Goal: Task Accomplishment & Management: Use online tool/utility

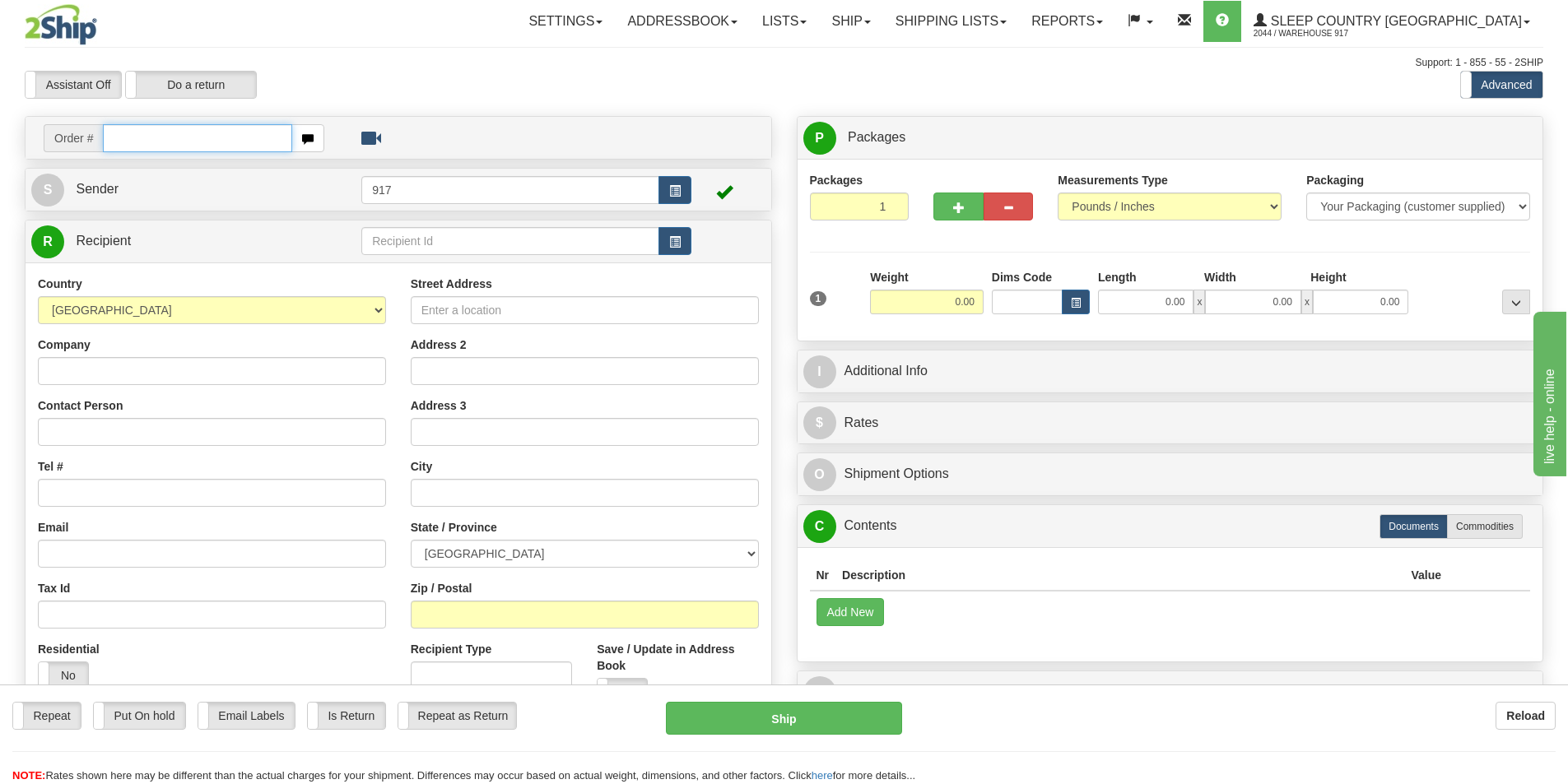
click at [247, 144] on input "text" at bounding box center [197, 137] width 189 height 28
type input "9007I071280"
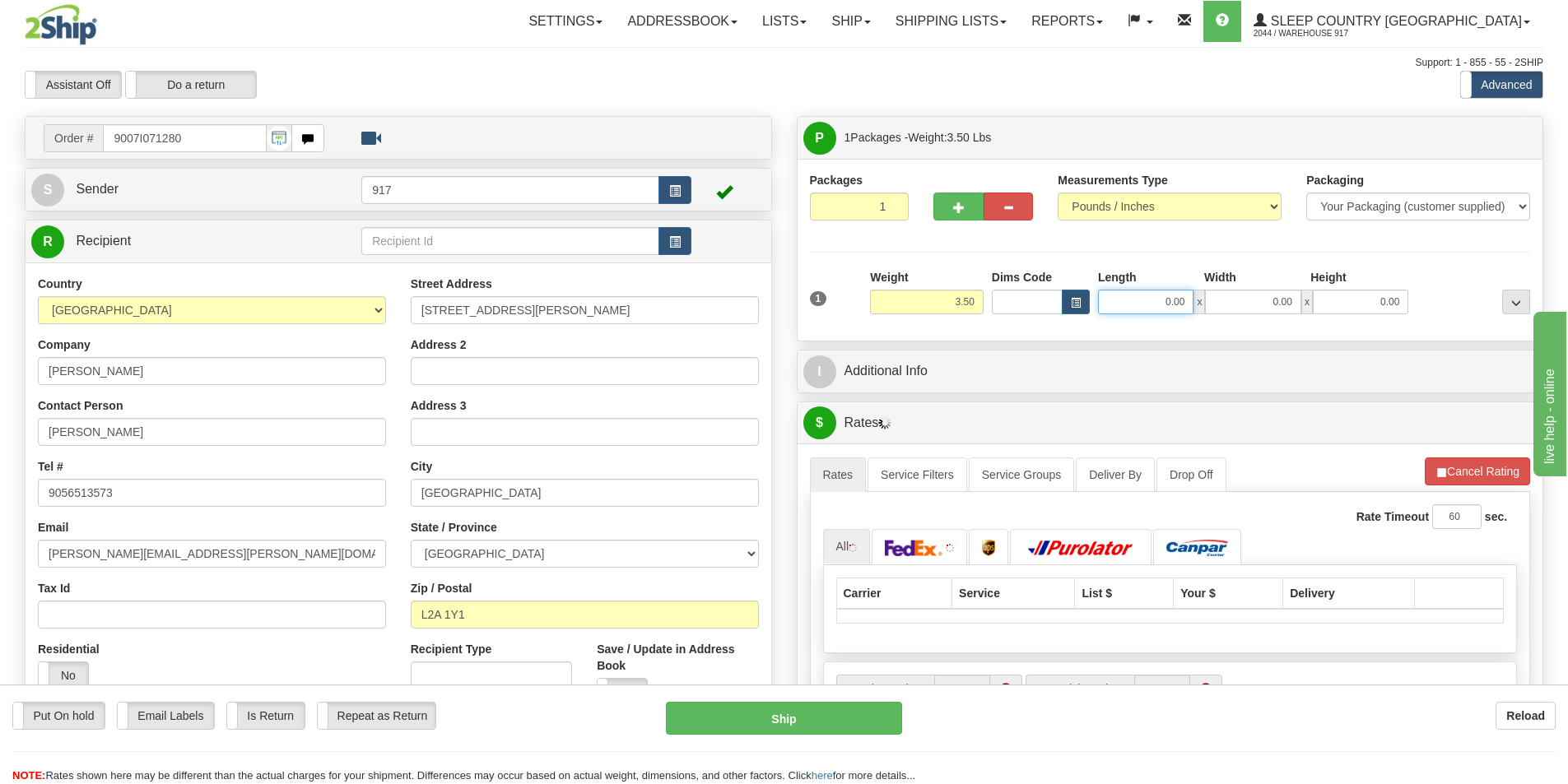
click at [1128, 301] on input "0.00" at bounding box center [1146, 302] width 95 height 25
type input "13.00"
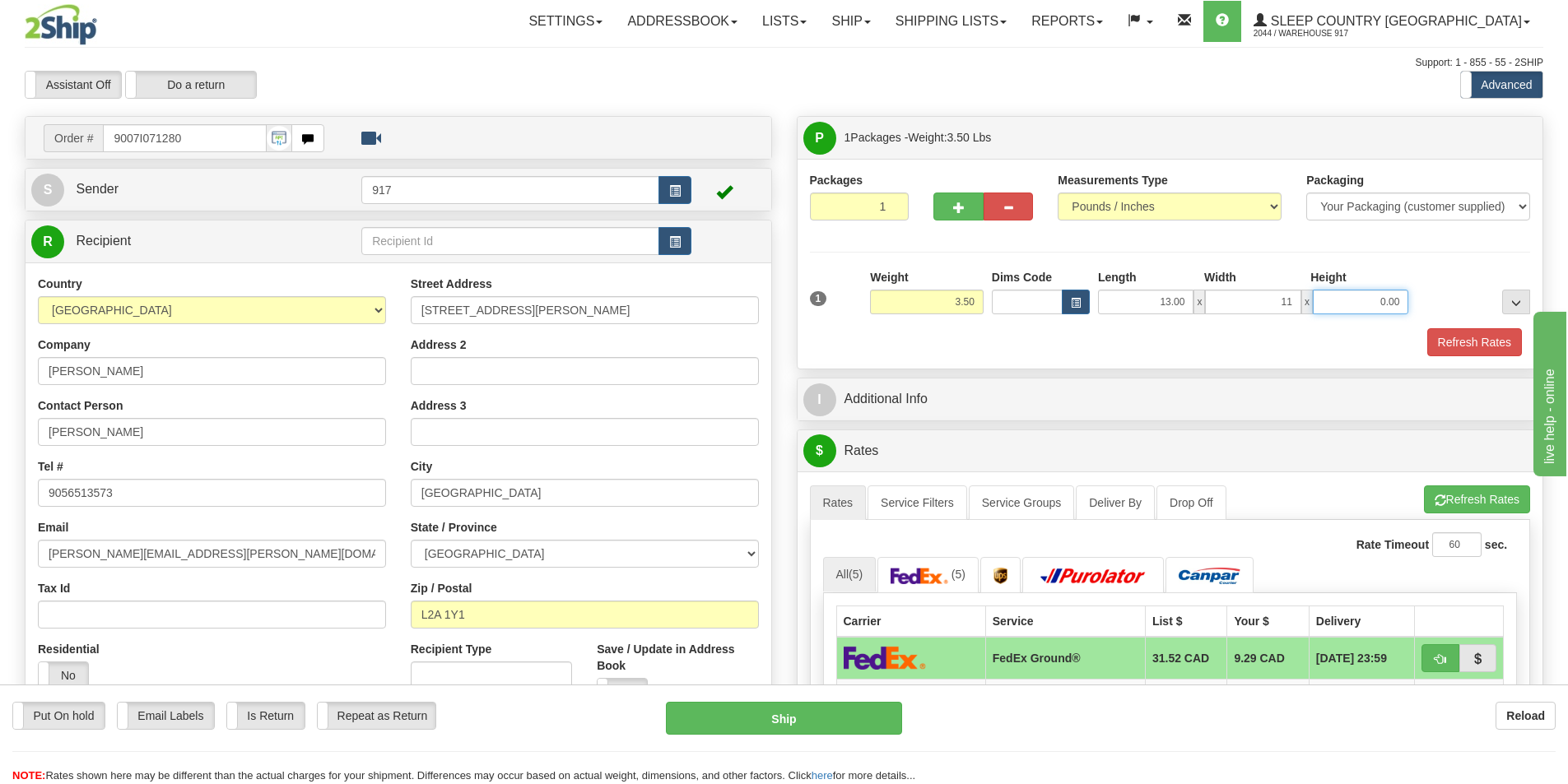
type input "11.00"
type input "4.00"
click at [1505, 338] on button "Refresh Rates" at bounding box center [1475, 342] width 95 height 28
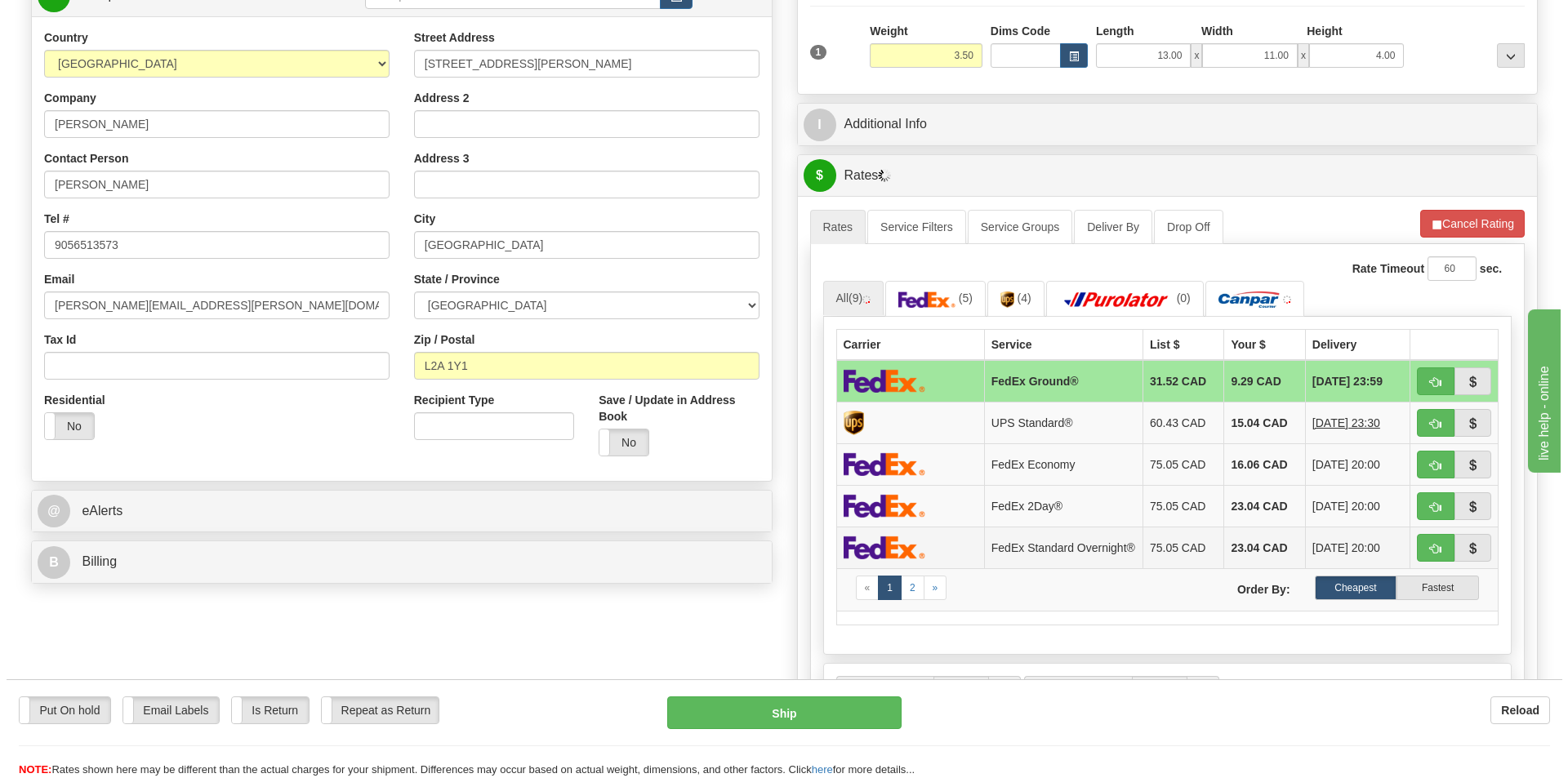
scroll to position [245, 0]
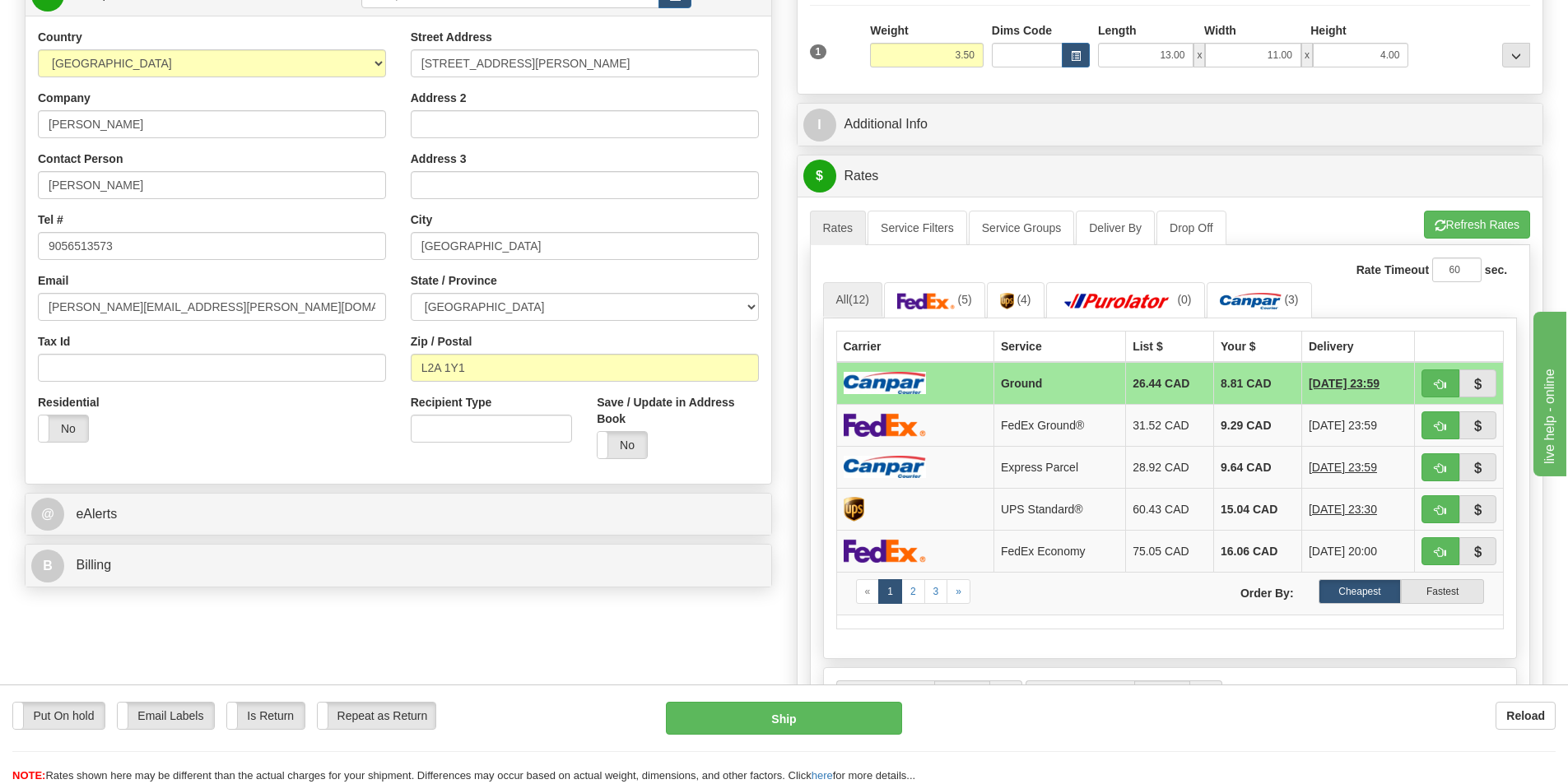
click at [892, 386] on img at bounding box center [885, 383] width 83 height 22
click at [747, 719] on button "Ship" at bounding box center [784, 718] width 236 height 33
type input "1"
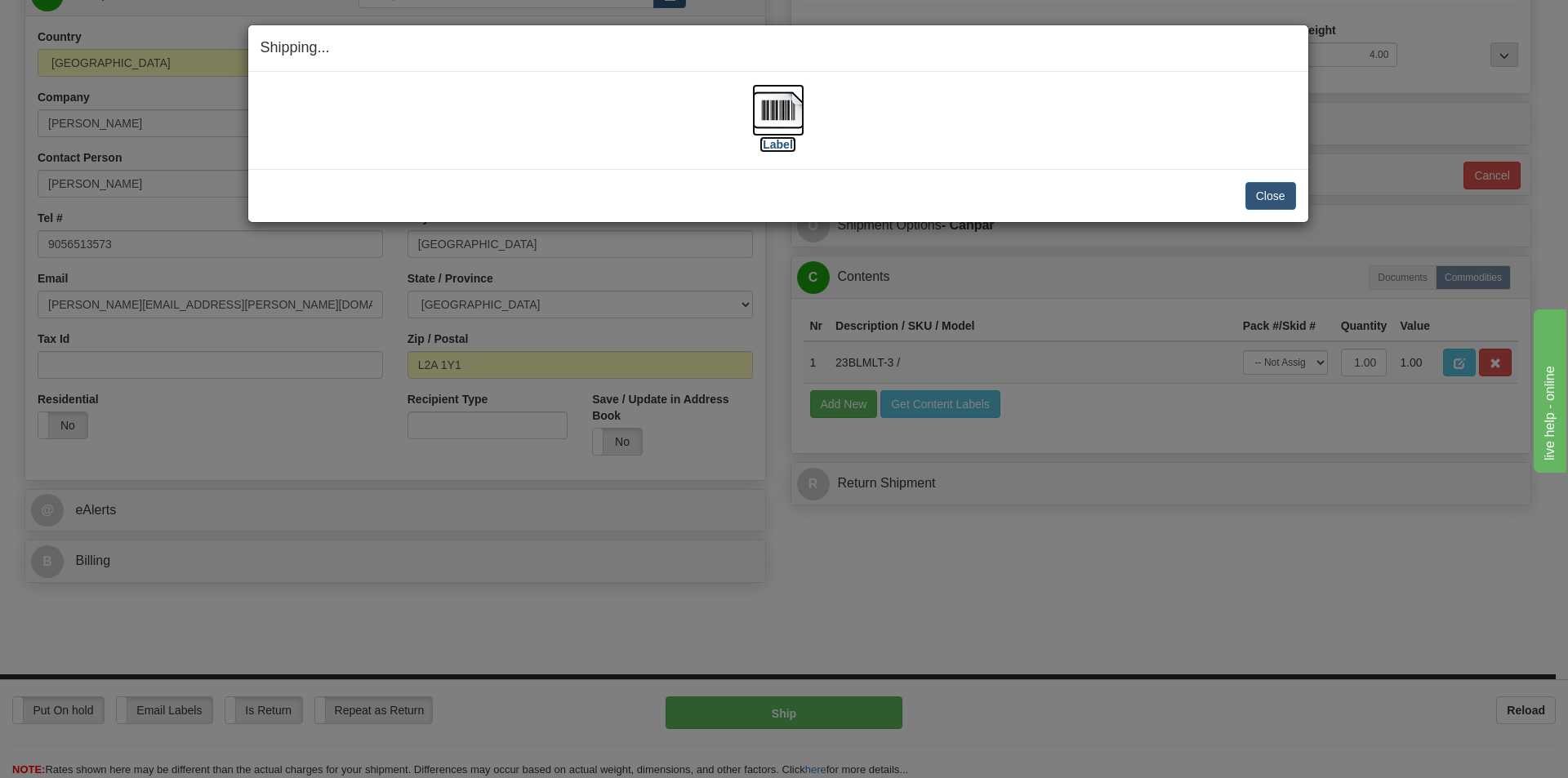
click at [757, 111] on img at bounding box center [778, 110] width 52 height 52
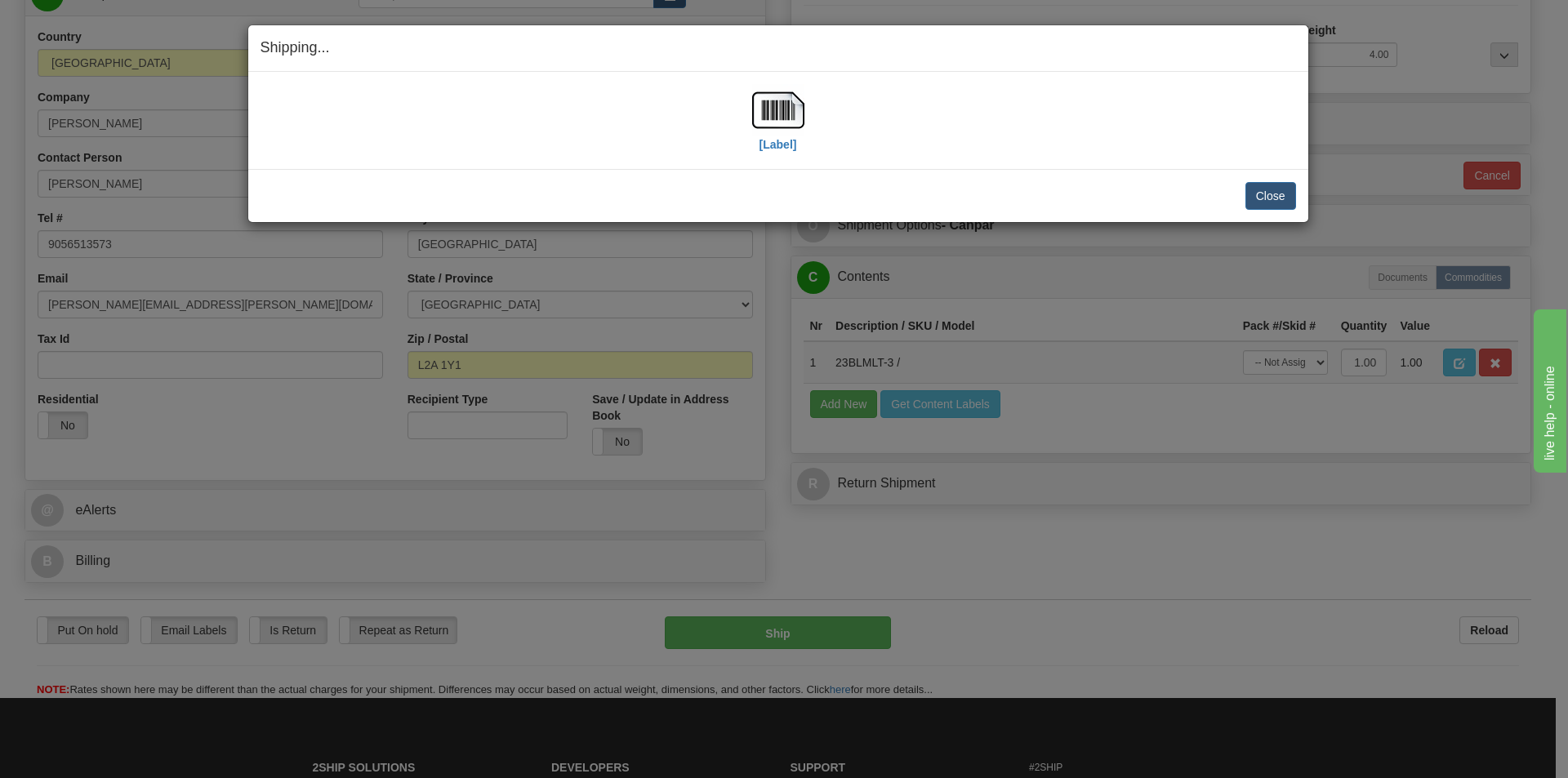
click at [1300, 190] on div "Close Cancel Cancel Shipment and Quit Pickup Quit Pickup ONLY" at bounding box center [778, 195] width 1060 height 53
click at [1276, 198] on button "Close" at bounding box center [1271, 195] width 50 height 28
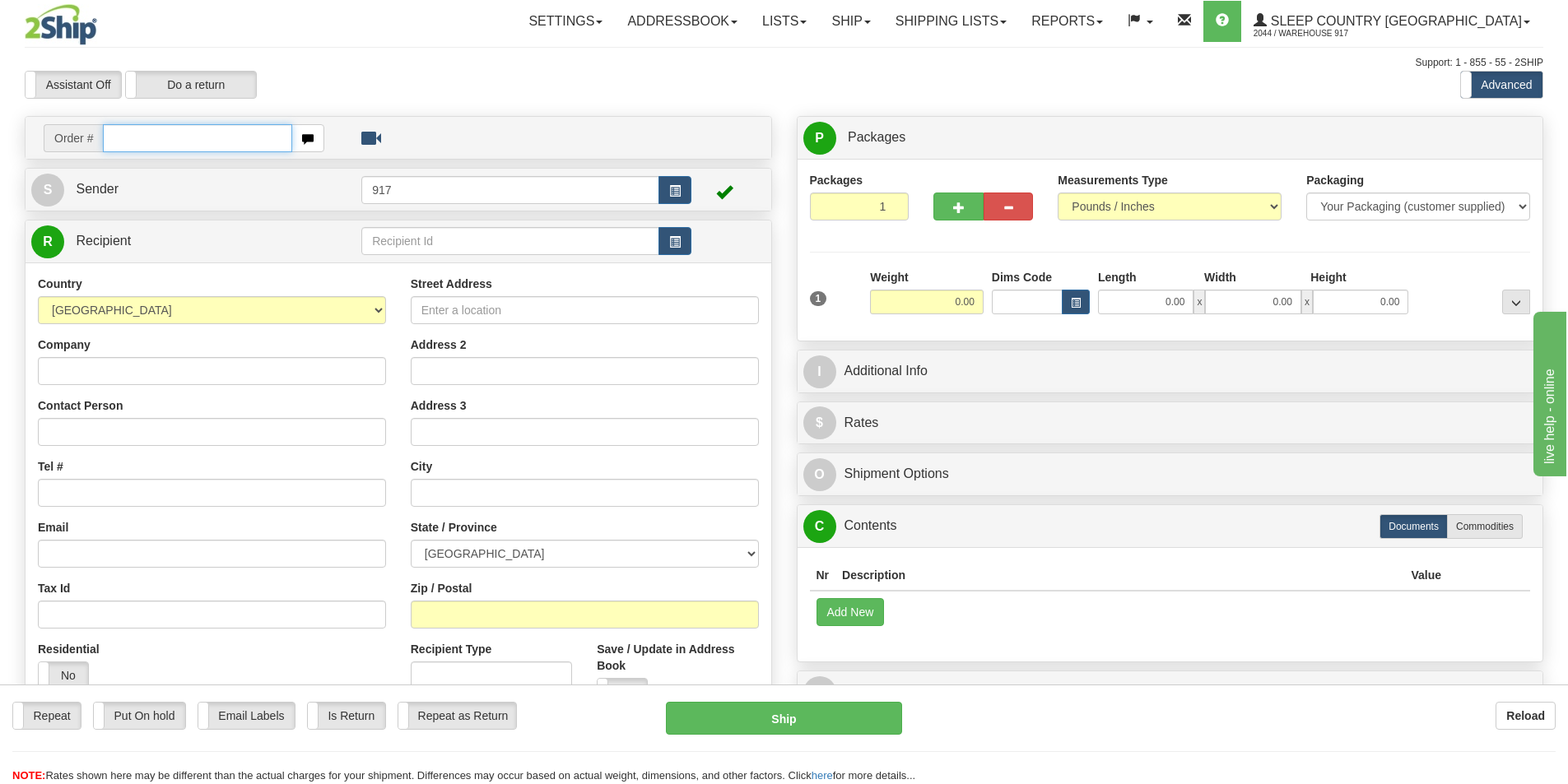
click at [178, 132] on input "text" at bounding box center [197, 137] width 189 height 28
type input "9000I072138"
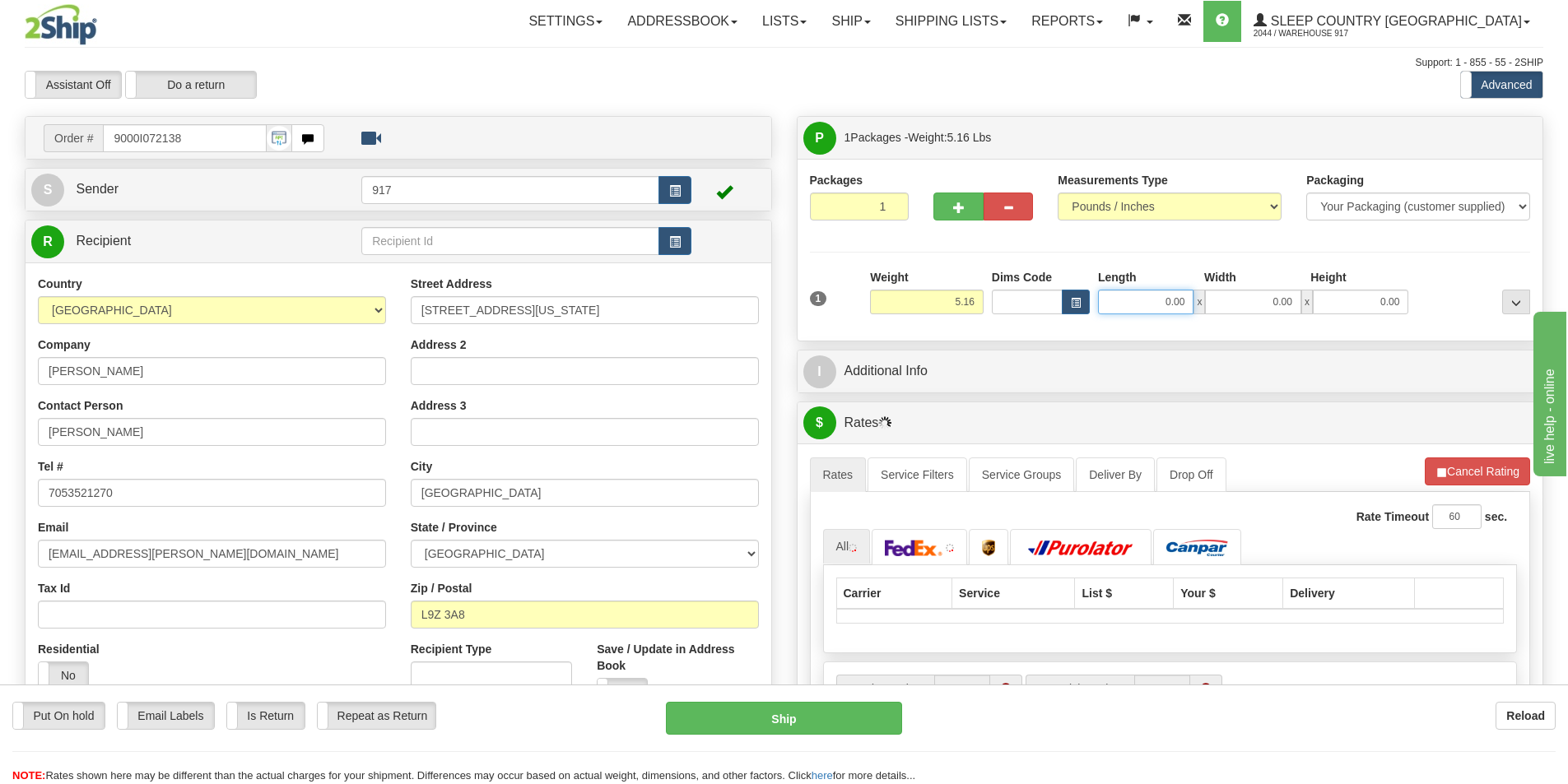
click at [1169, 303] on input "0.00" at bounding box center [1146, 302] width 95 height 25
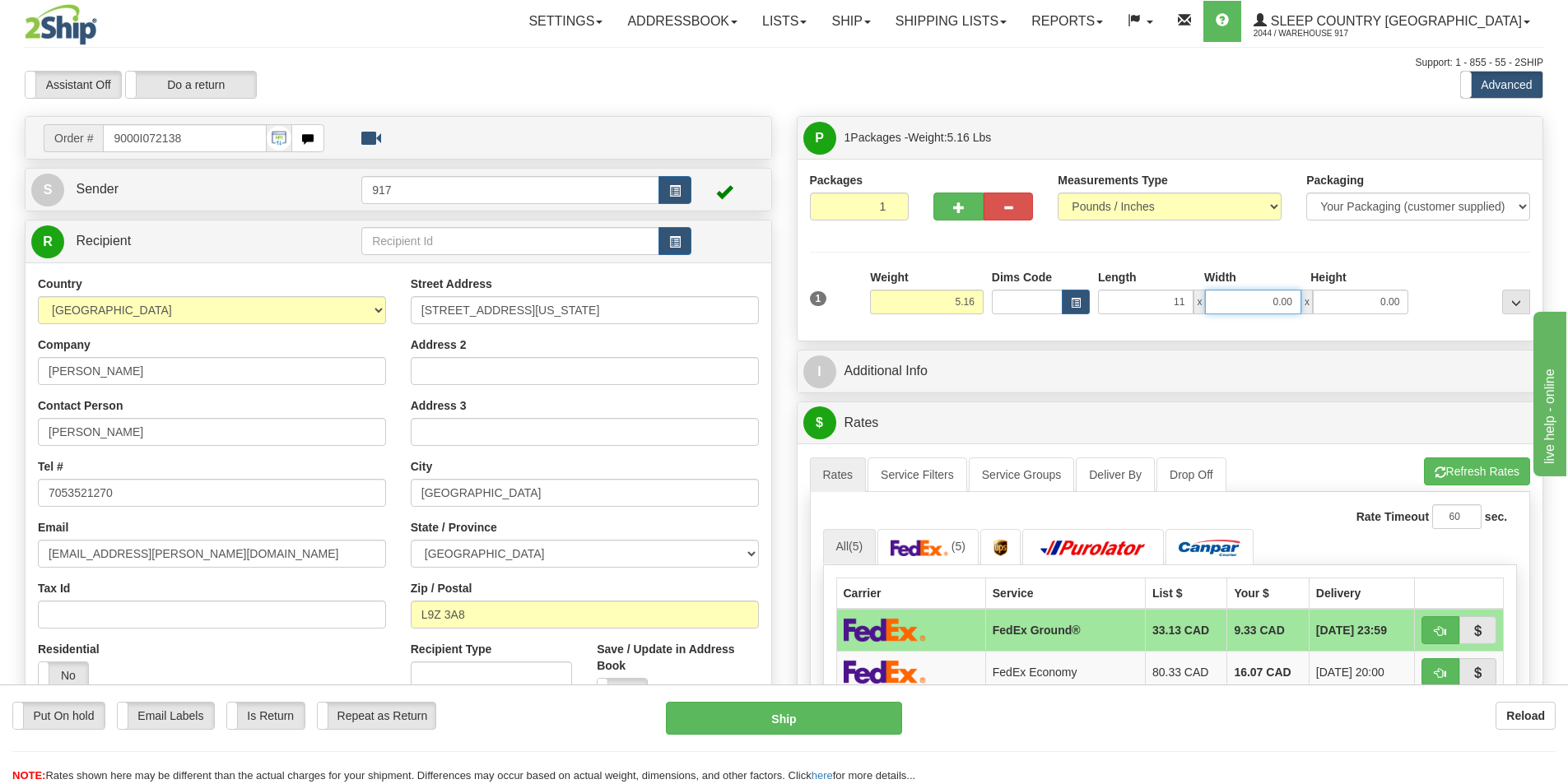
type input "11.00"
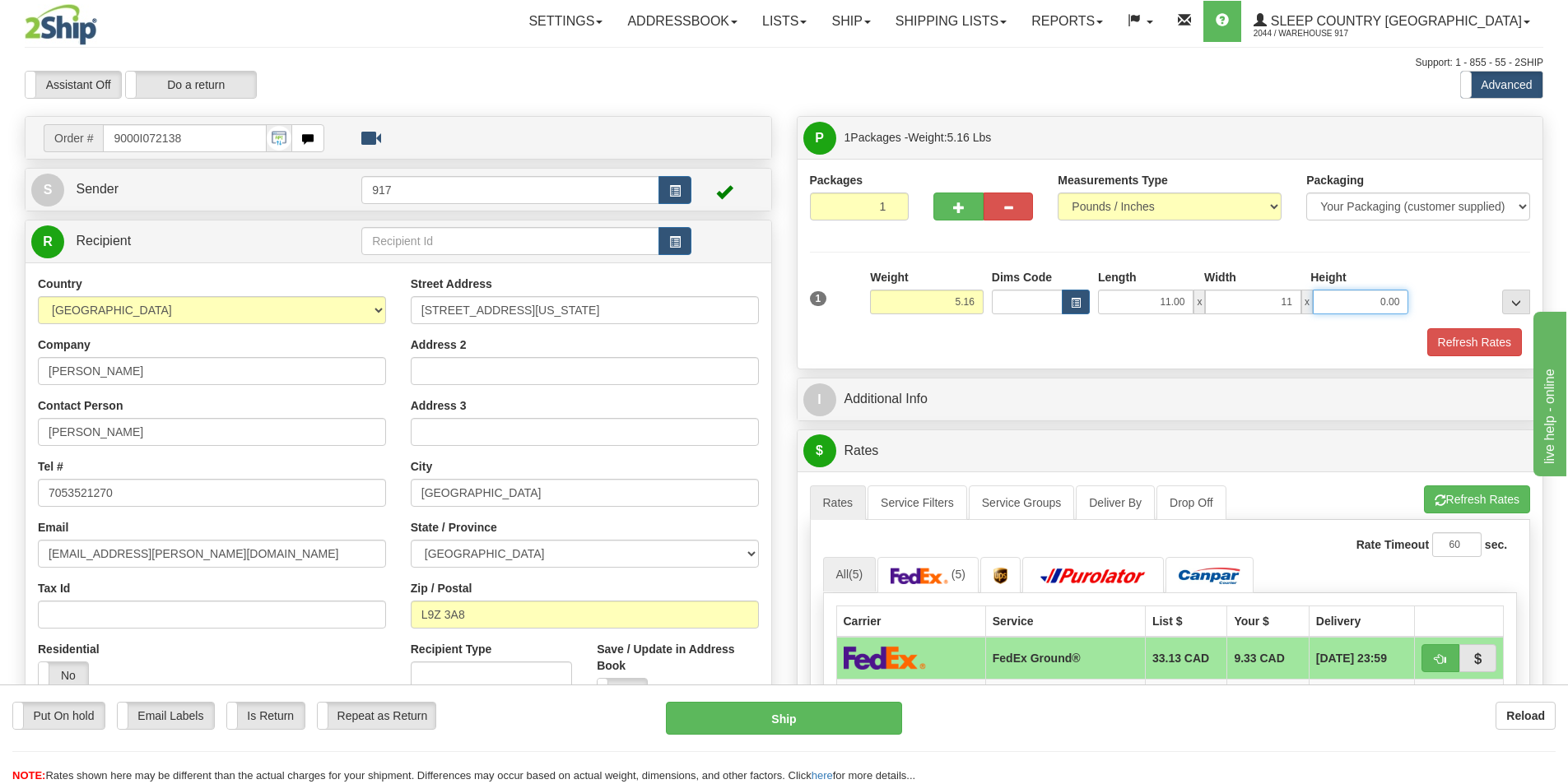
type input "11.00"
type input "18.00"
click at [1435, 341] on button "Refresh Rates" at bounding box center [1475, 342] width 95 height 28
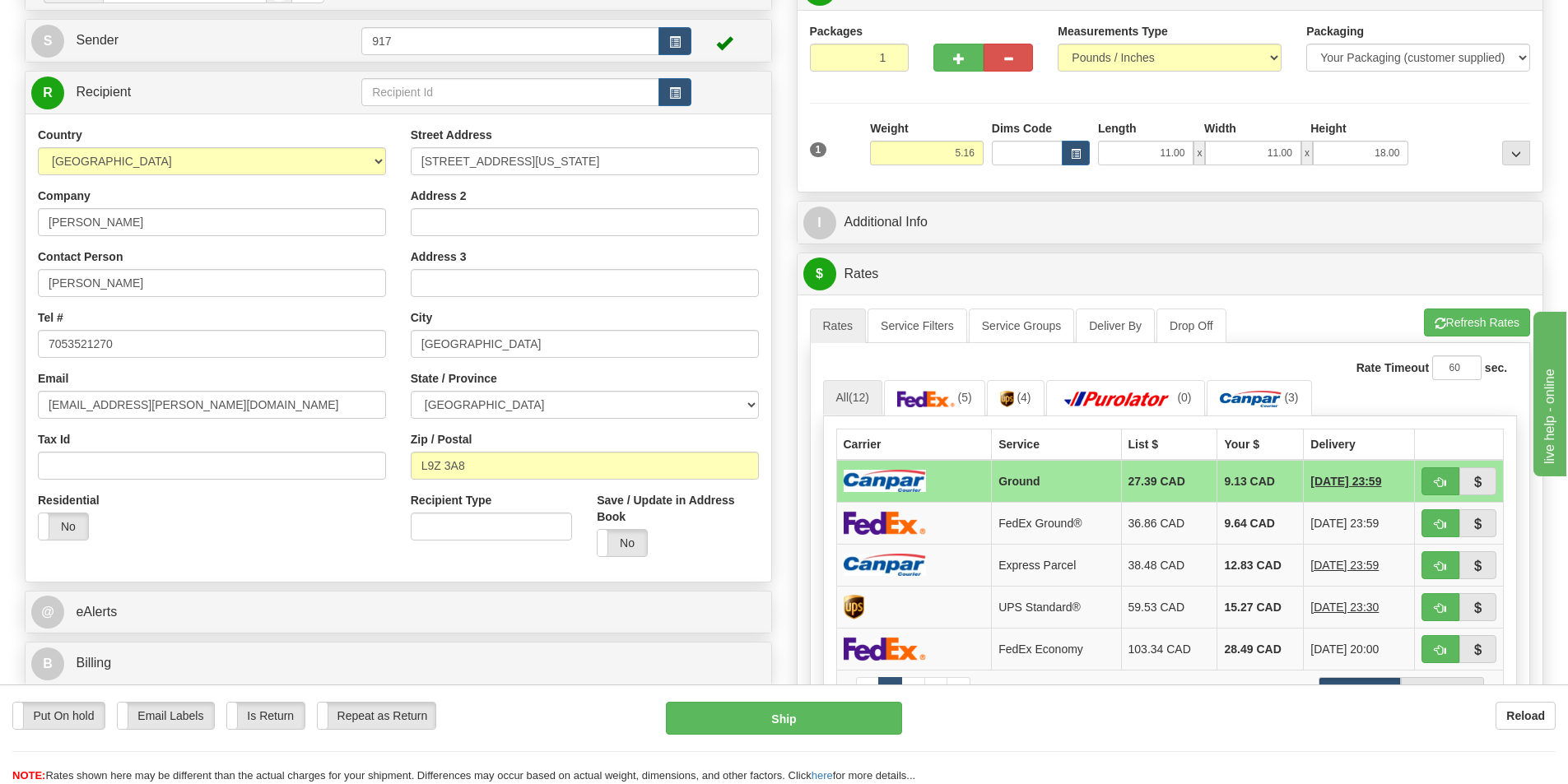
scroll to position [164, 0]
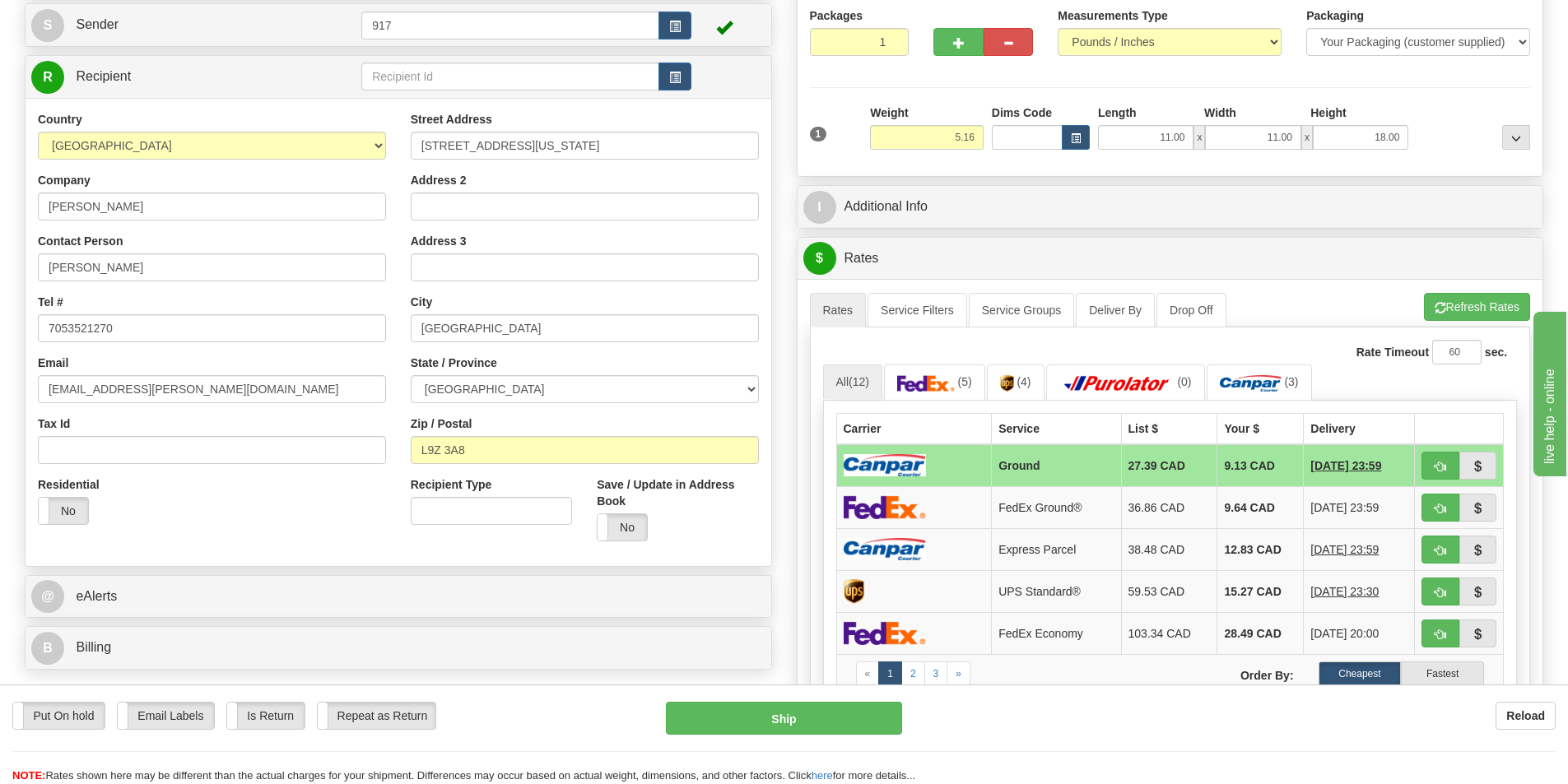
click at [968, 462] on td at bounding box center [914, 465] width 156 height 43
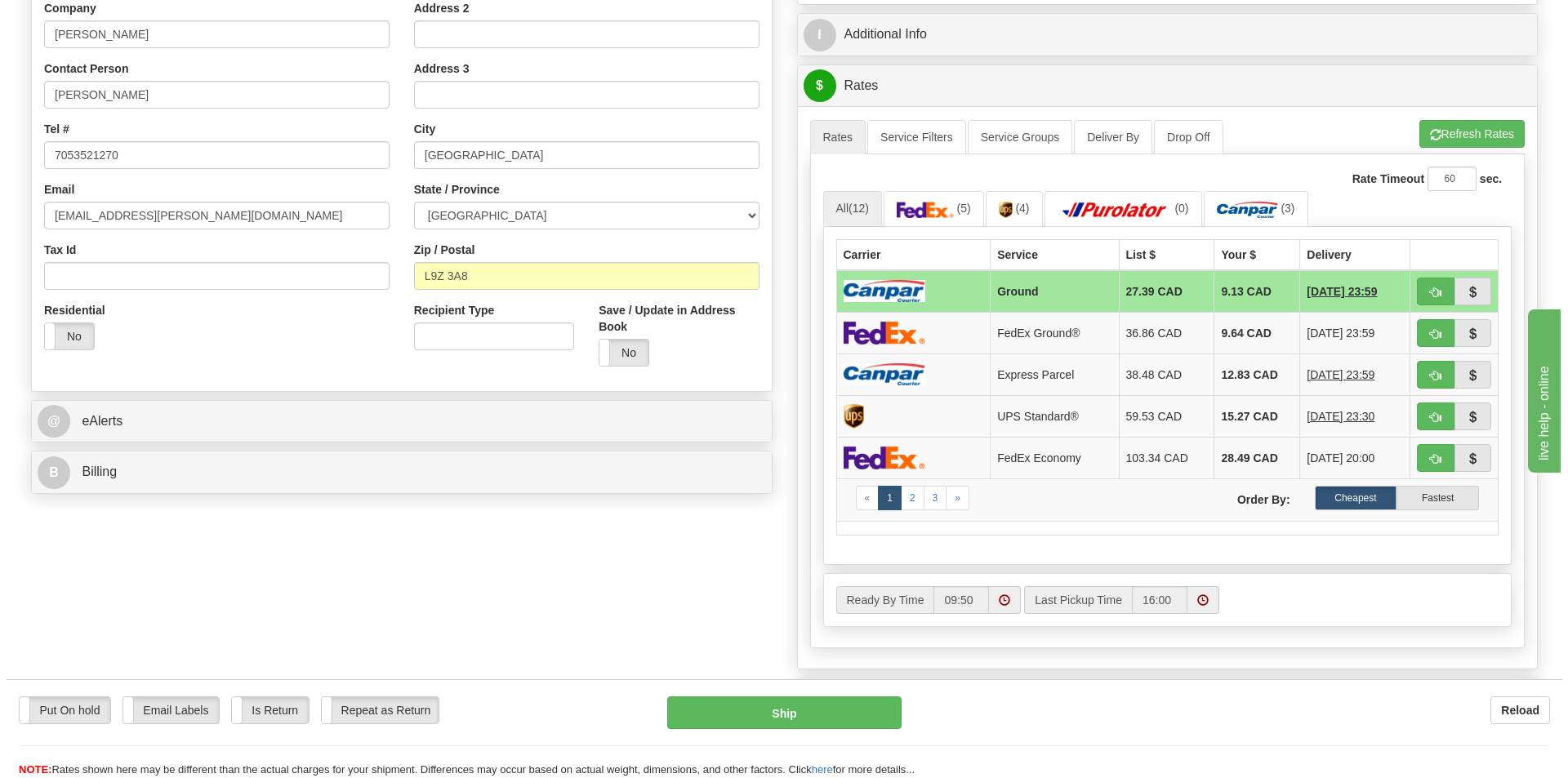
scroll to position [409, 0]
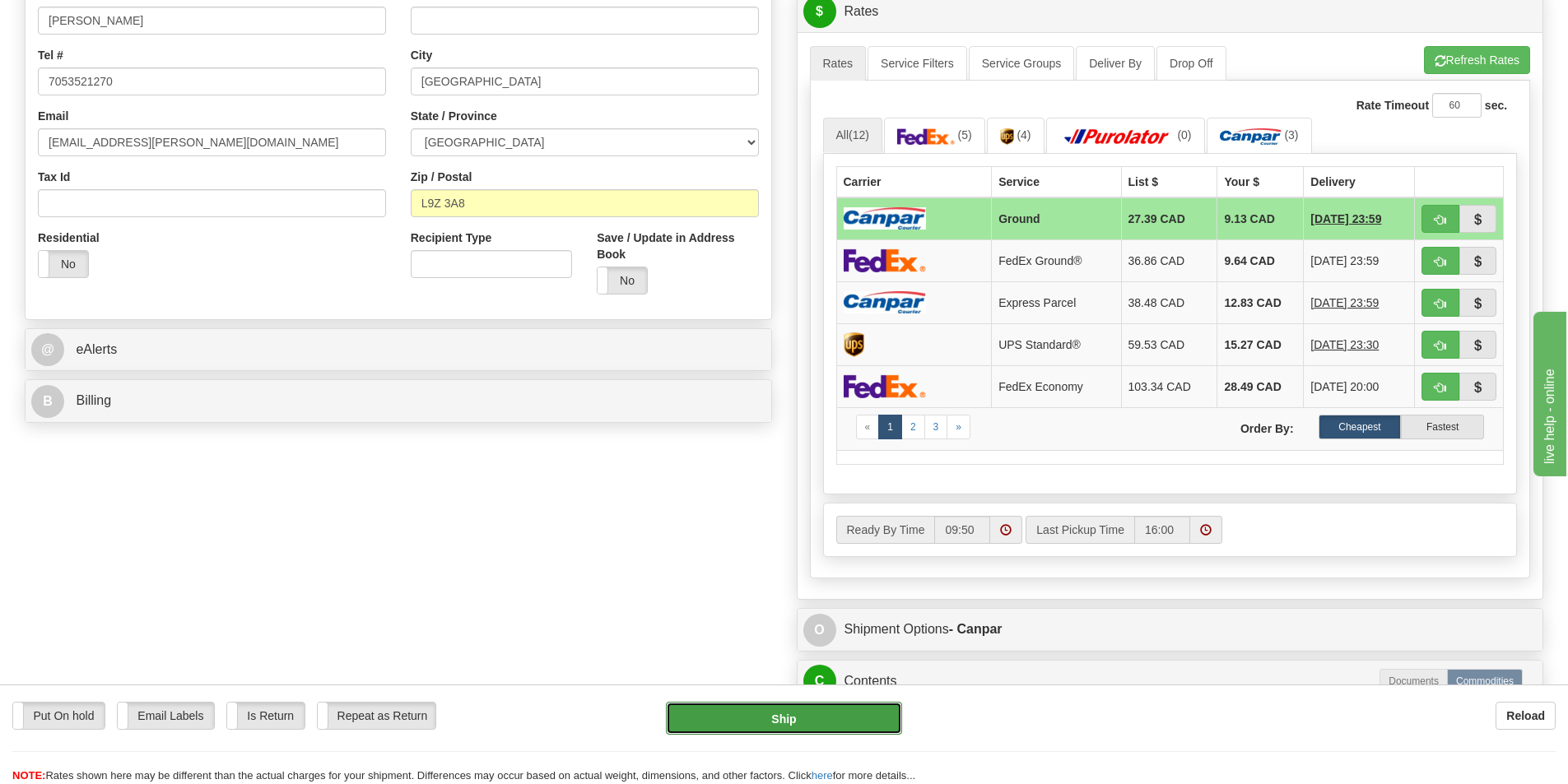
click at [757, 727] on button "Ship" at bounding box center [784, 718] width 236 height 33
type input "1"
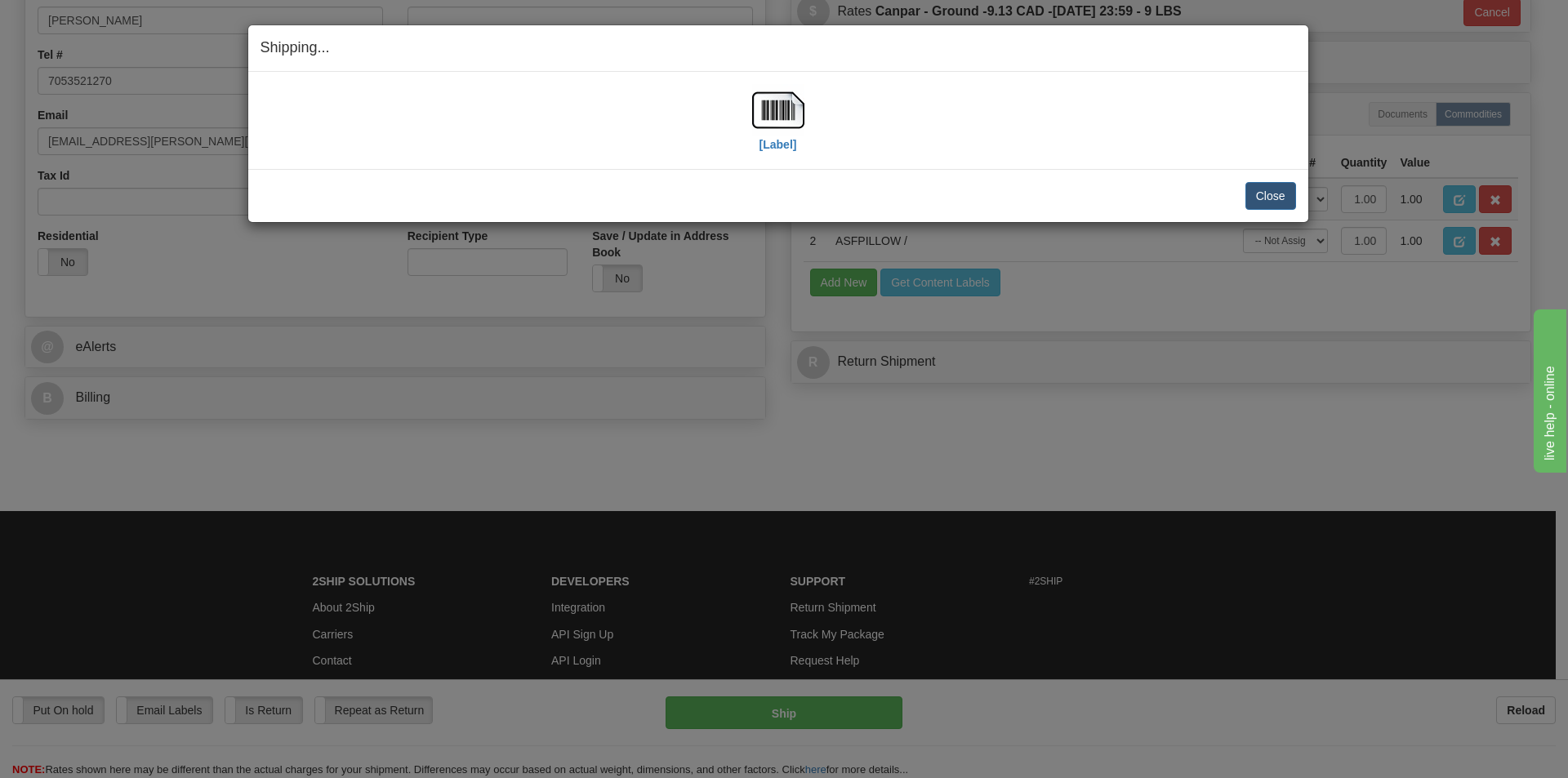
click at [747, 111] on div "[Label]" at bounding box center [778, 120] width 1035 height 72
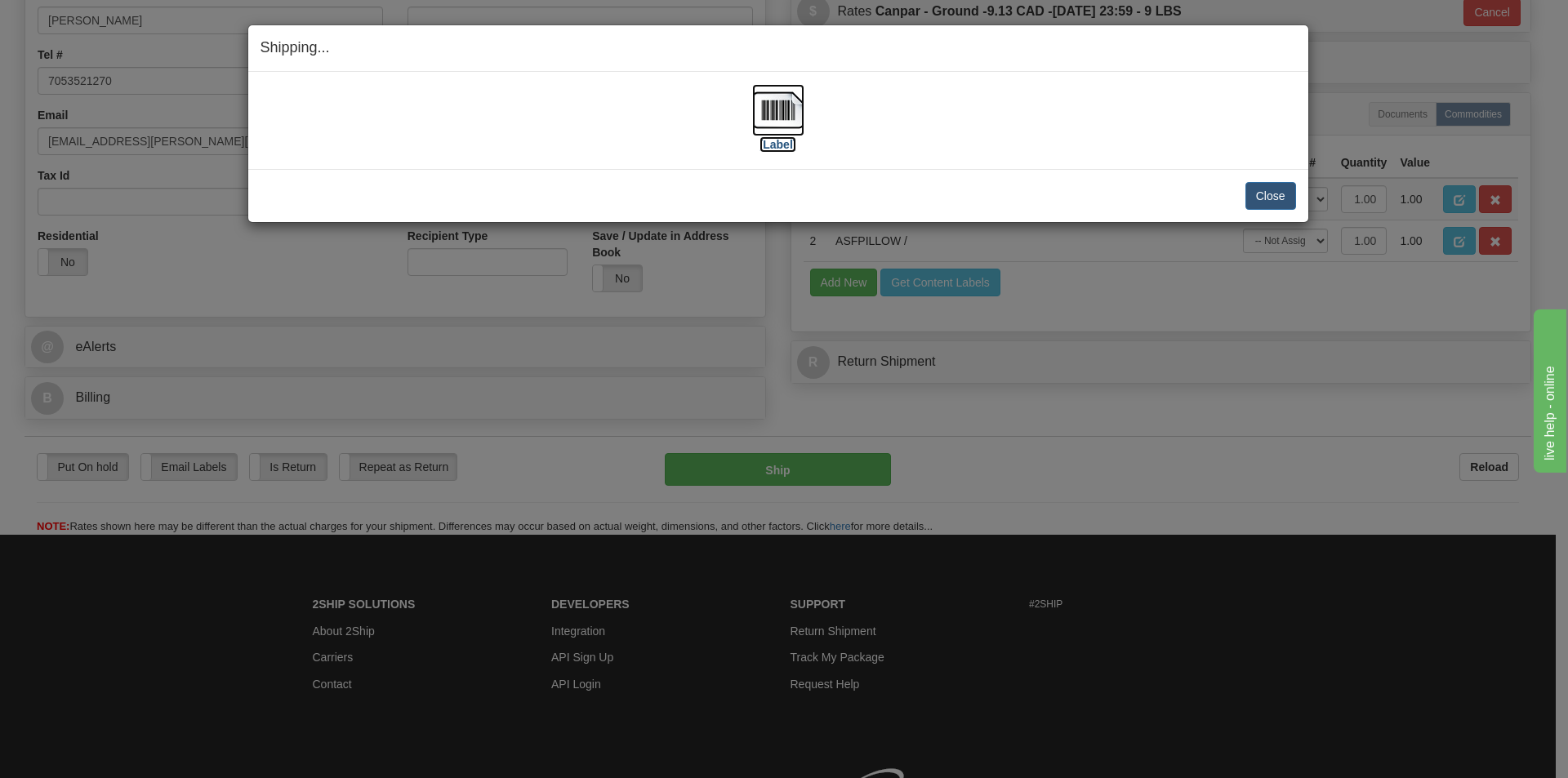
click at [766, 116] on img at bounding box center [778, 110] width 52 height 52
click at [1256, 187] on button "Close" at bounding box center [1271, 195] width 50 height 28
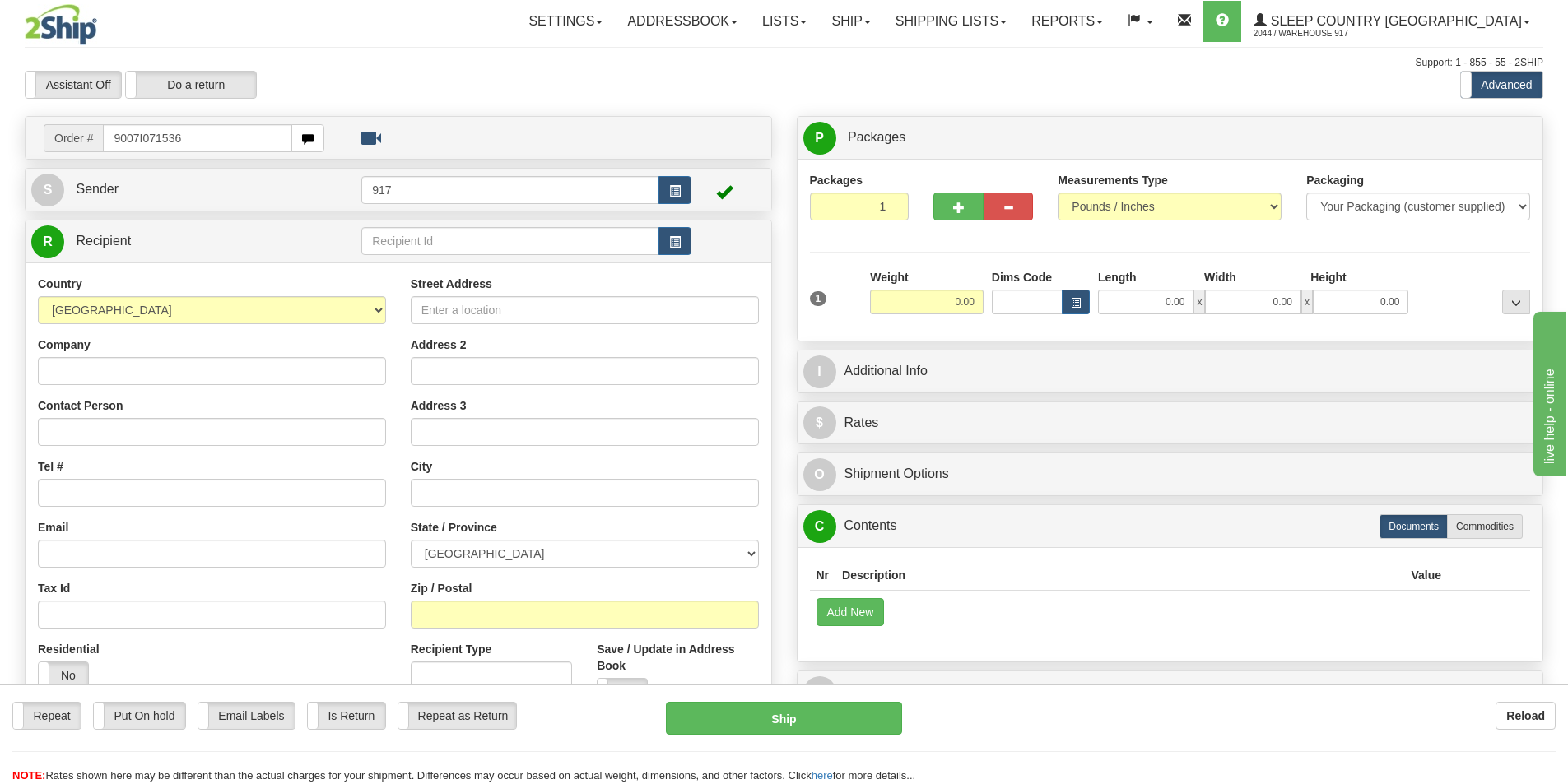
type input "9007I071536"
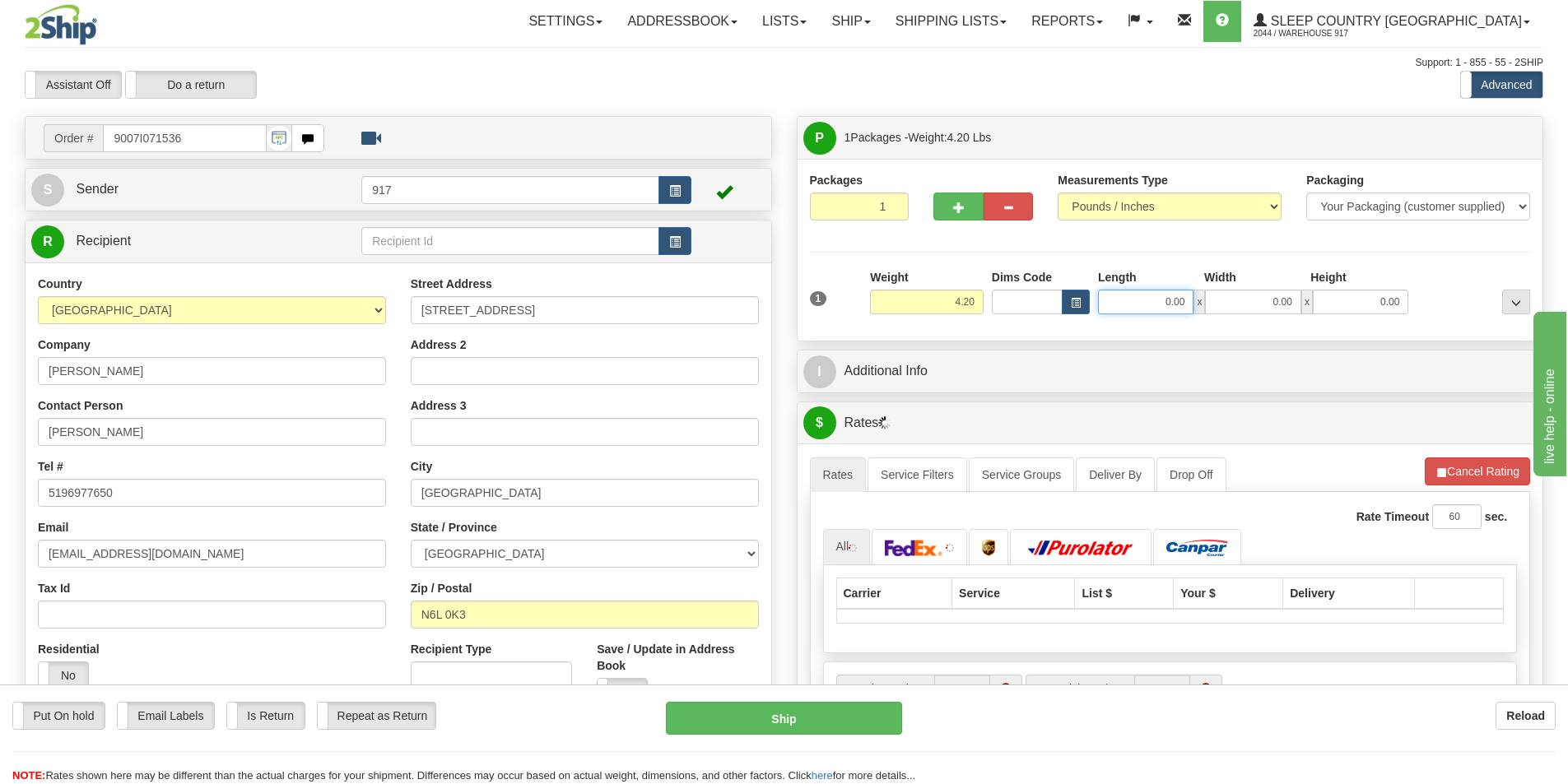
click at [1132, 303] on input "0.00" at bounding box center [1146, 302] width 95 height 25
type input "13.00"
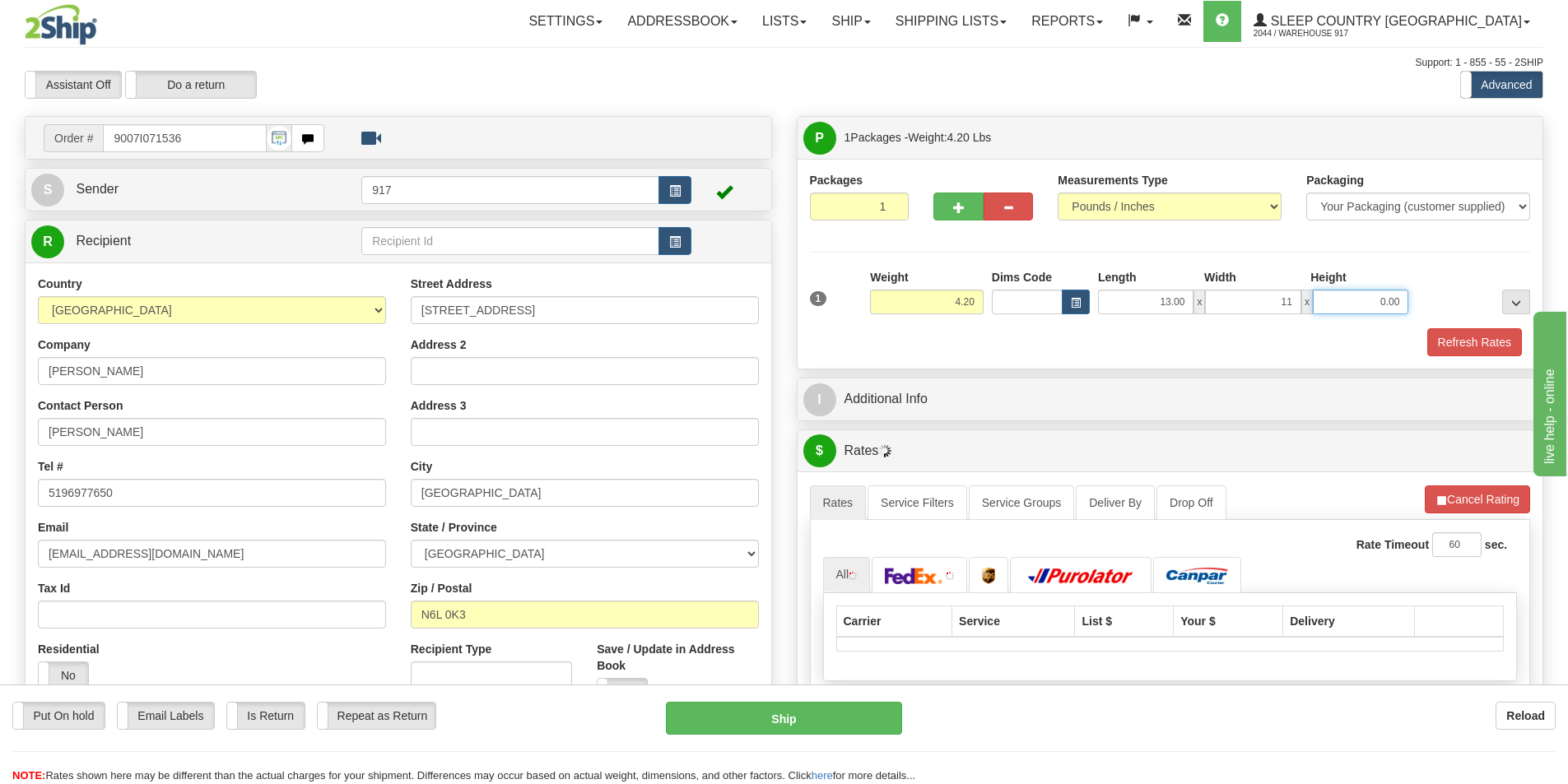
type input "11.00"
type input "4.00"
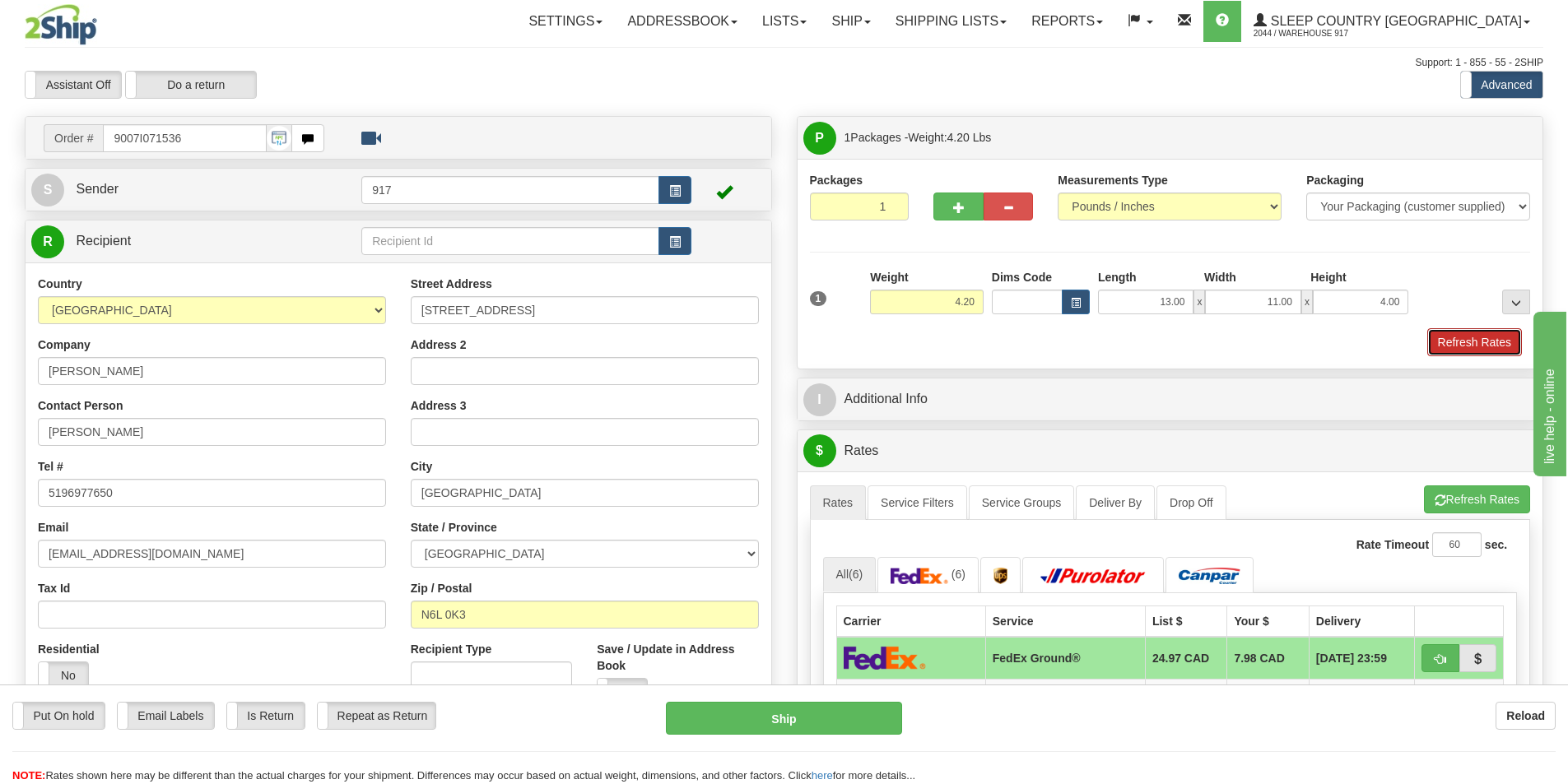
click at [1468, 349] on button "Refresh Rates" at bounding box center [1475, 342] width 95 height 28
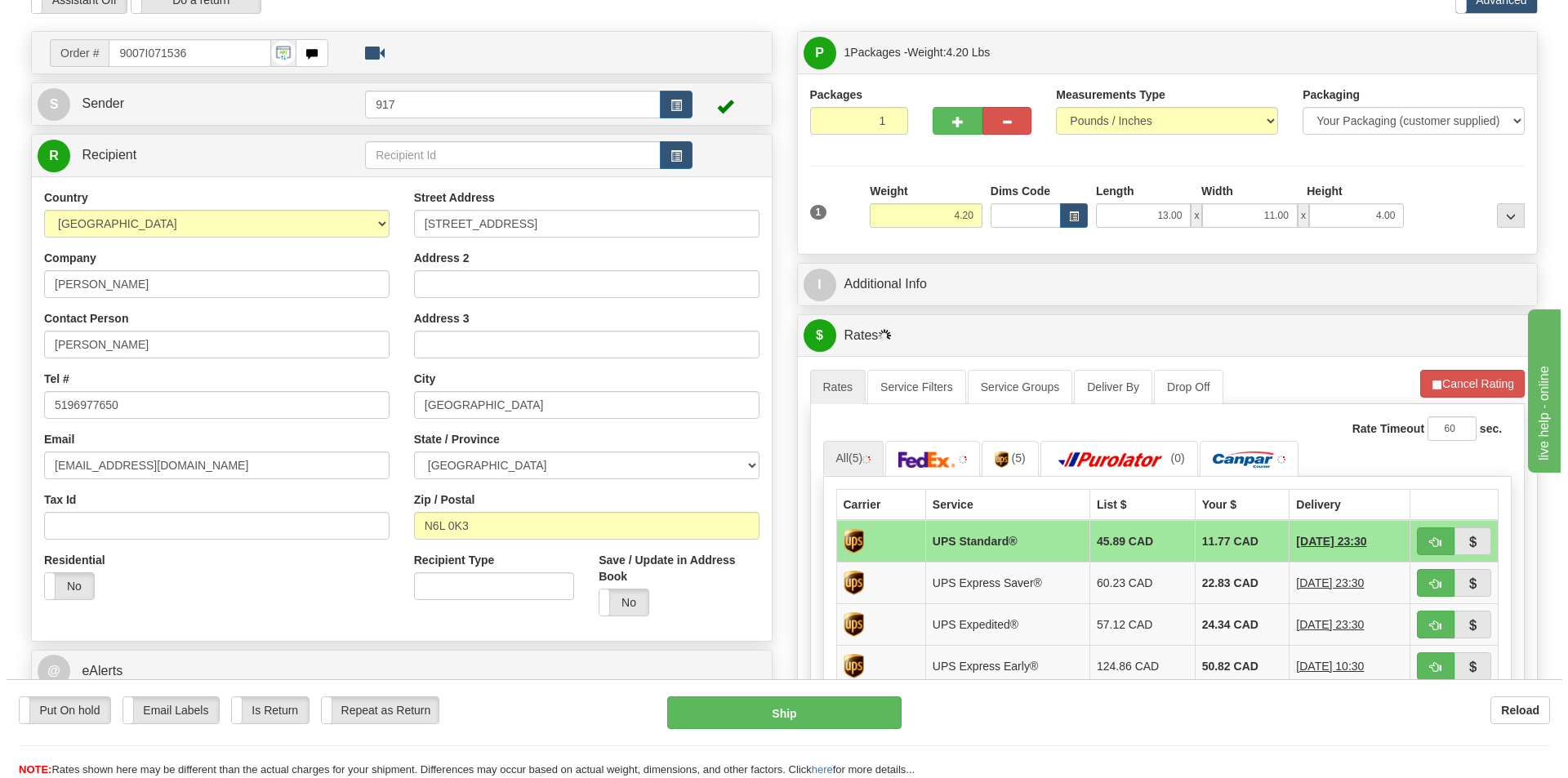
scroll to position [163, 0]
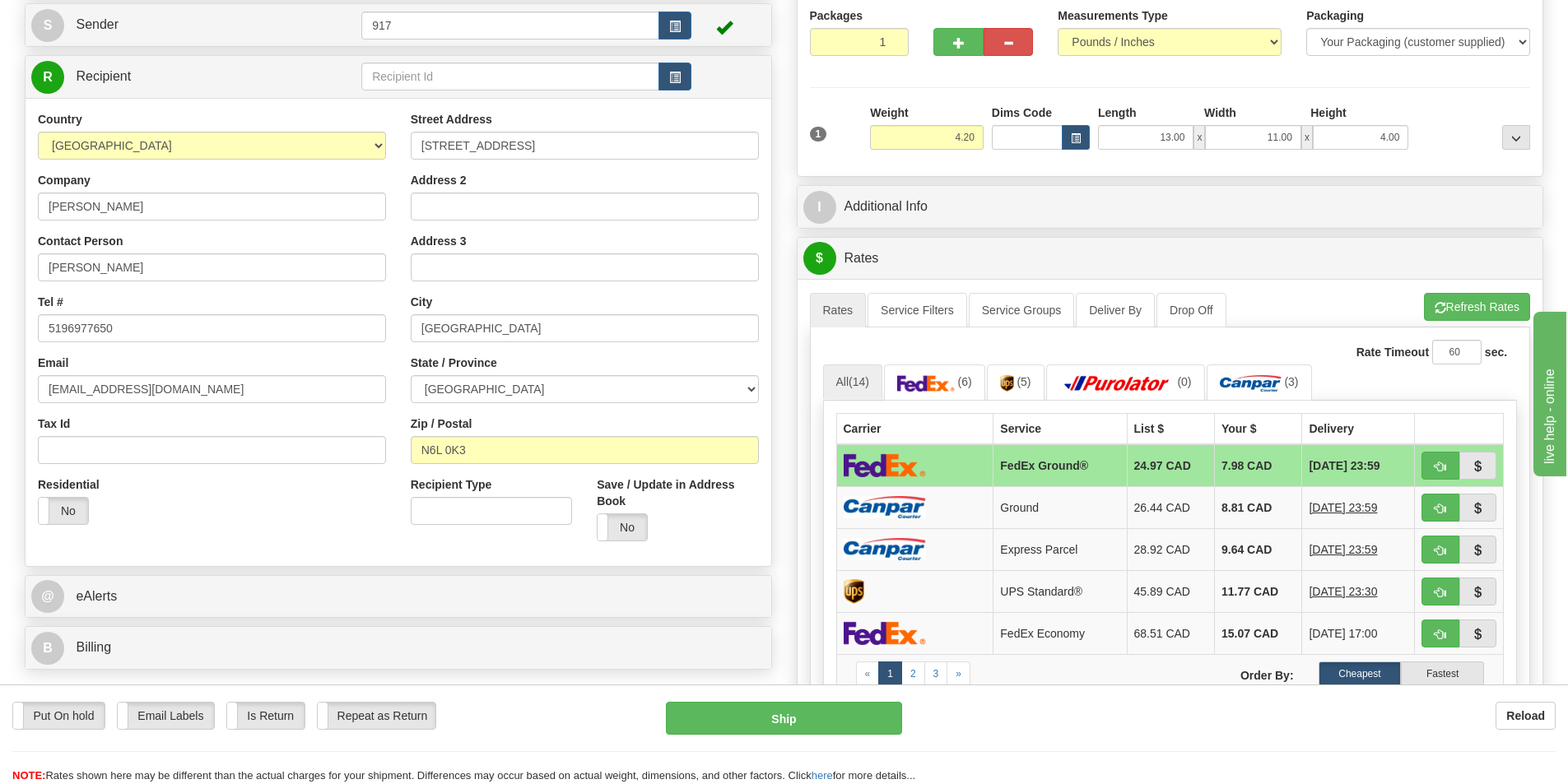
click at [931, 469] on td at bounding box center [915, 465] width 157 height 43
click at [755, 718] on button "Ship" at bounding box center [784, 718] width 236 height 33
type input "92"
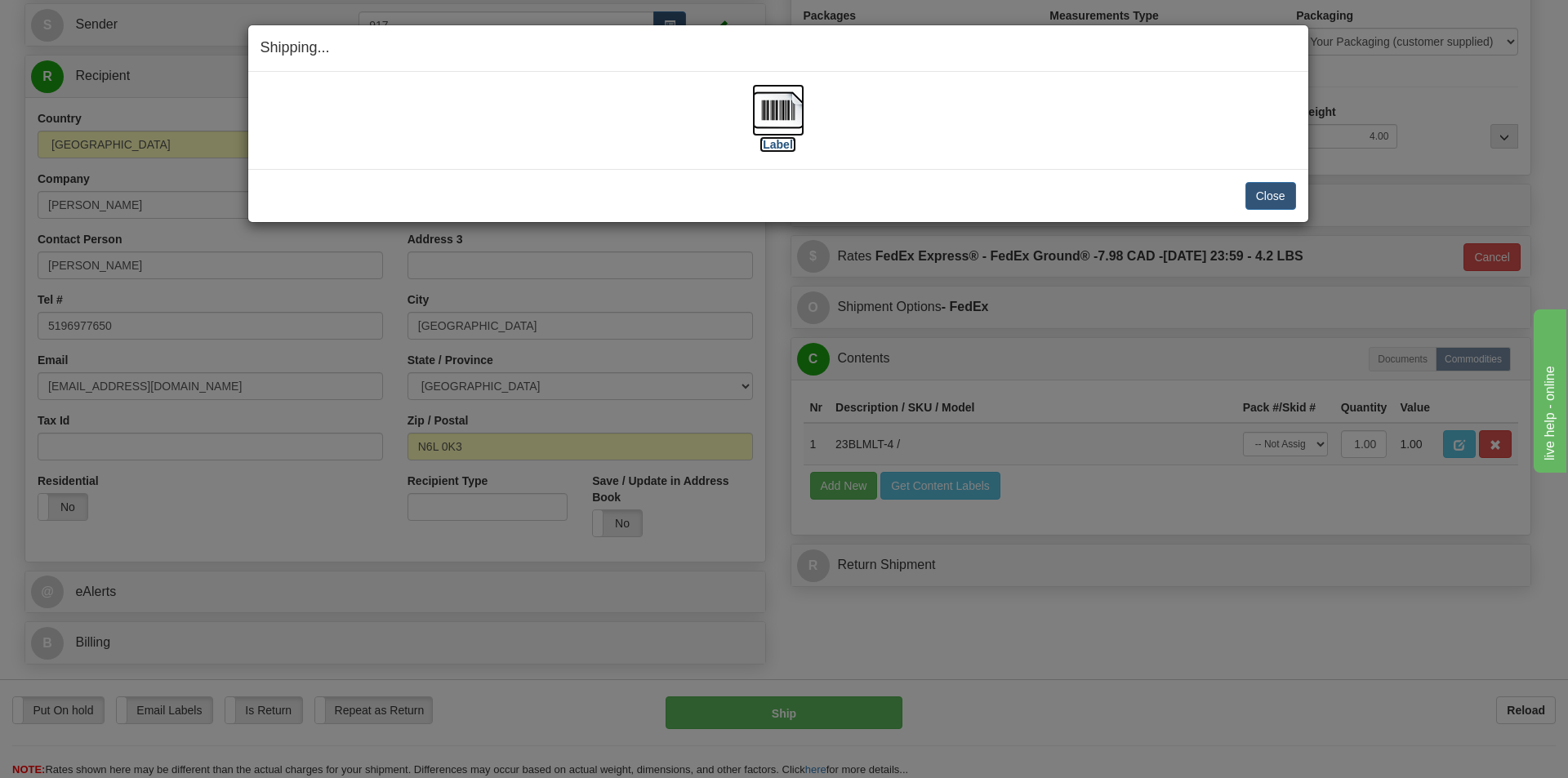
click at [792, 133] on img at bounding box center [778, 110] width 52 height 52
click at [1284, 187] on button "Close" at bounding box center [1271, 195] width 50 height 28
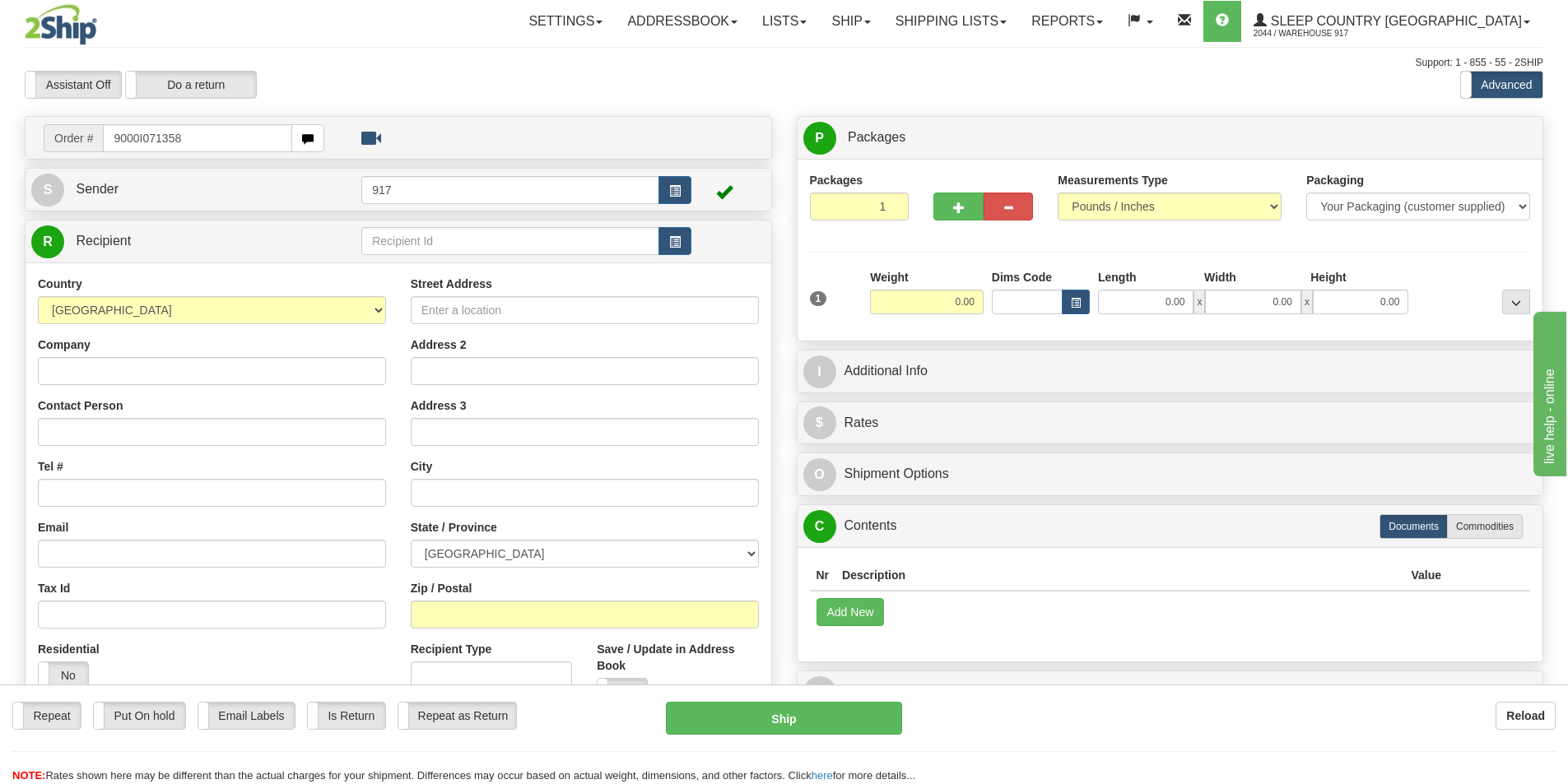
type input "9000I071358"
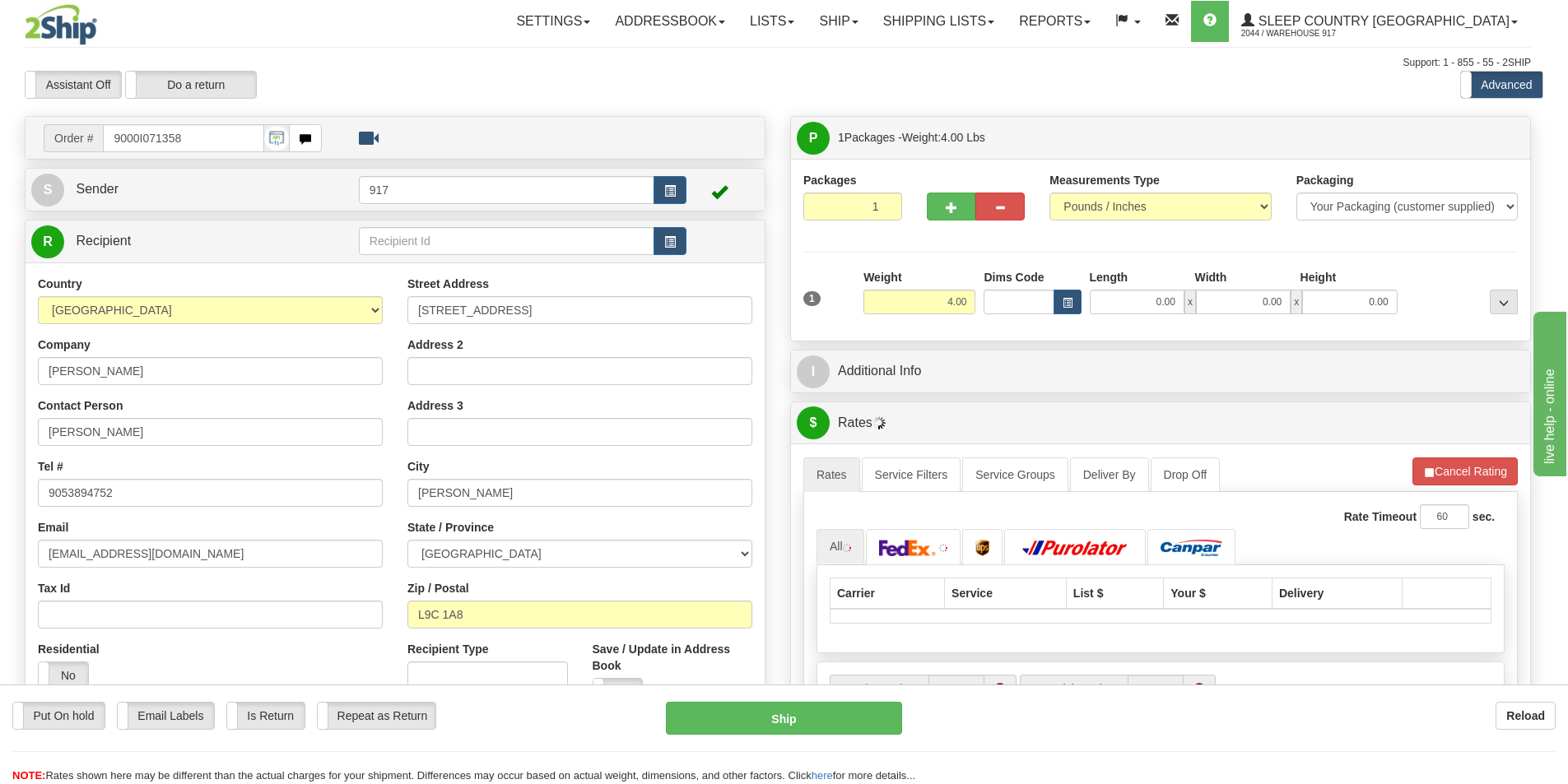
click at [1145, 281] on div "Length" at bounding box center [1139, 278] width 106 height 20
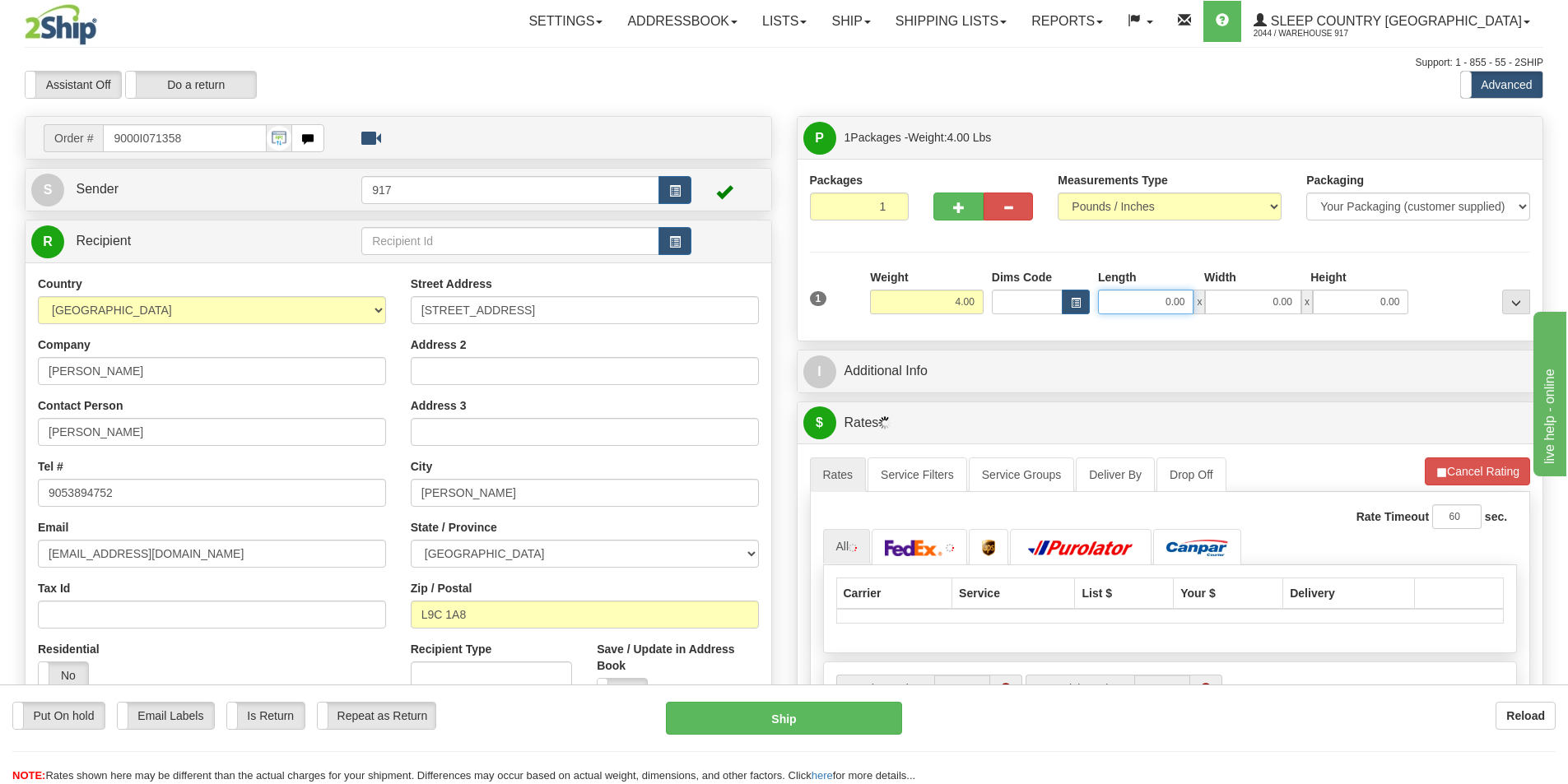
click at [1148, 305] on input "0.00" at bounding box center [1146, 302] width 95 height 25
type input "11.00"
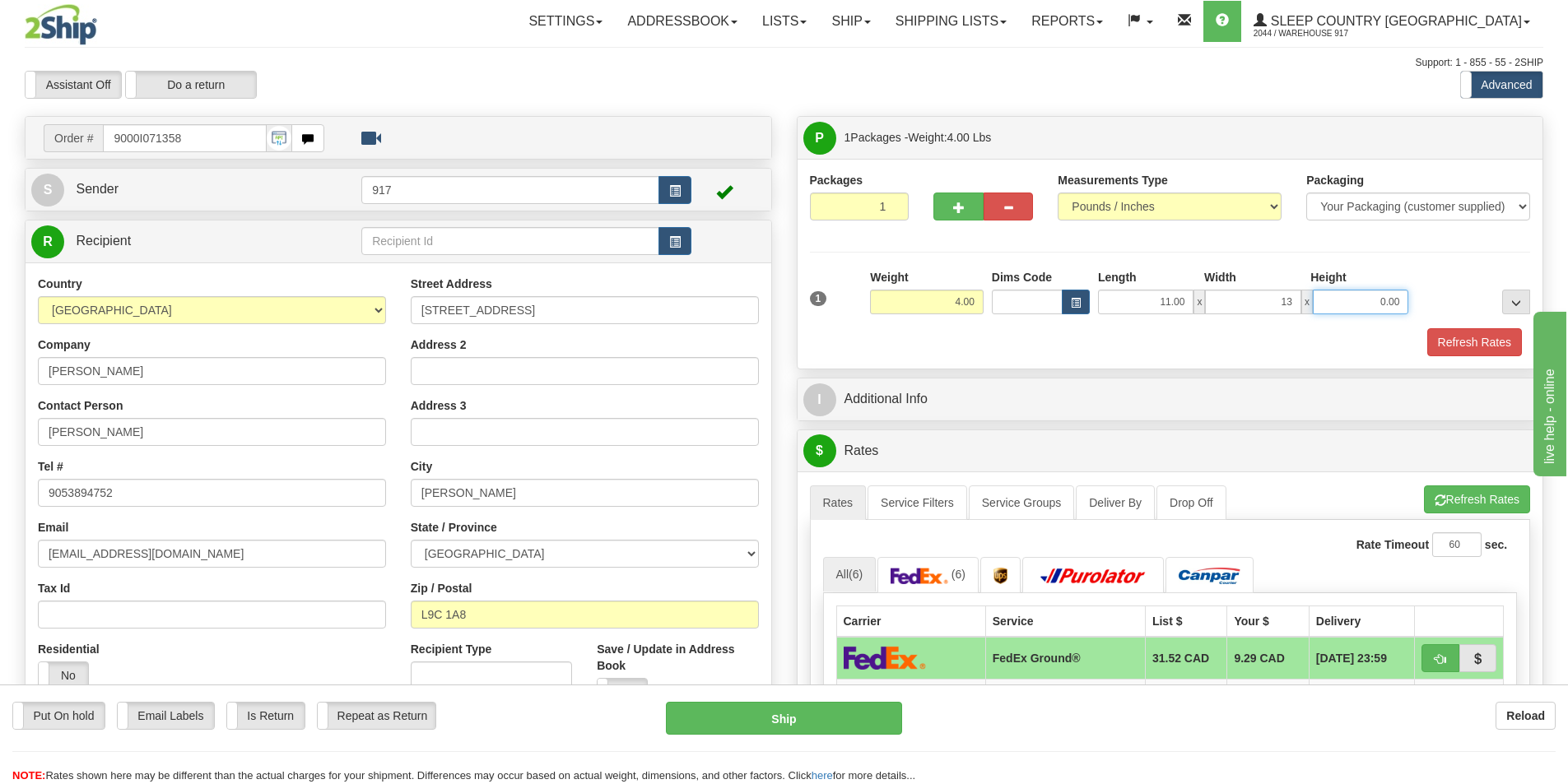
type input "13.00"
type input "3.00"
click at [1472, 339] on button "Refresh Rates" at bounding box center [1475, 342] width 95 height 28
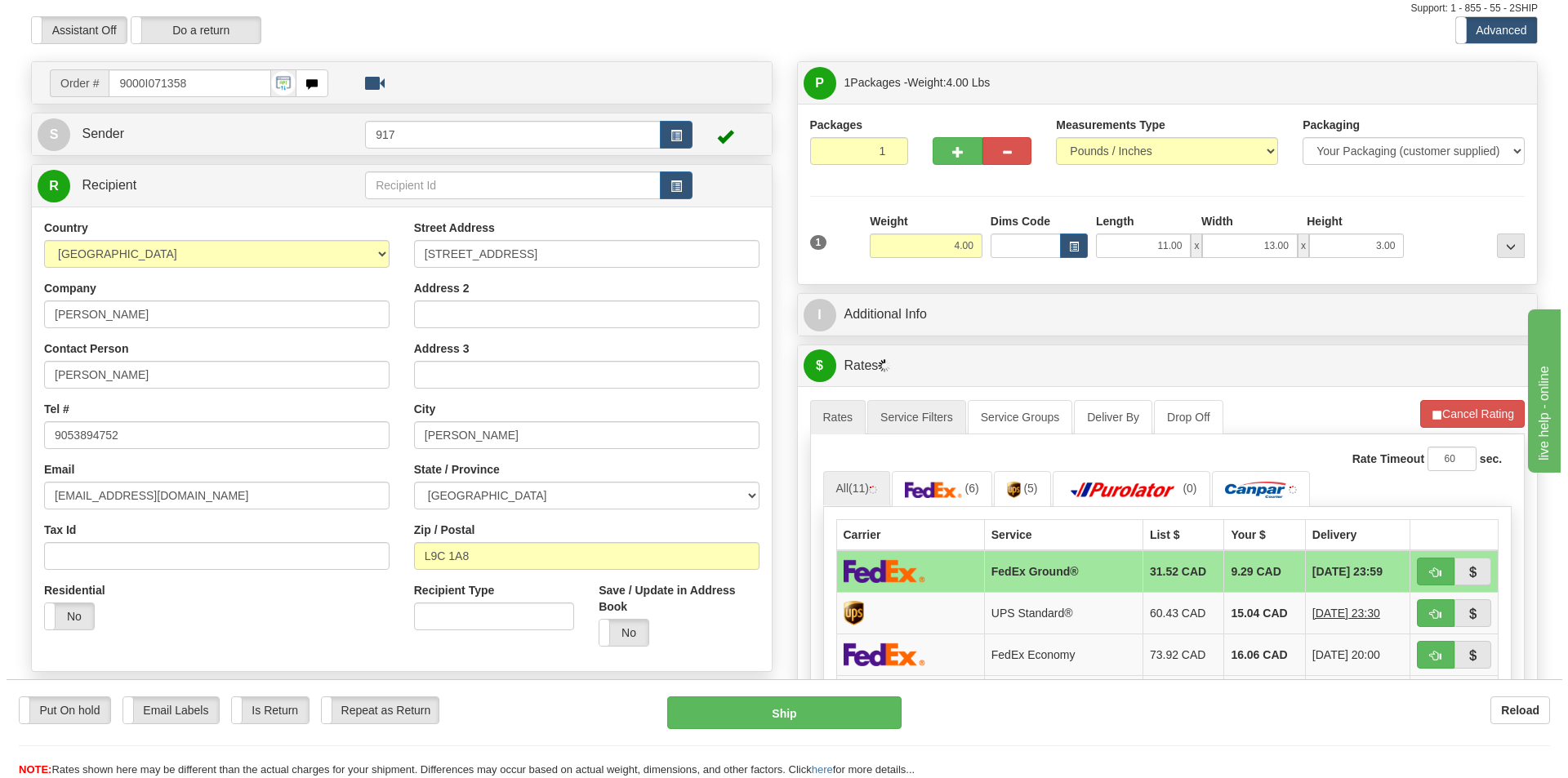
scroll to position [163, 0]
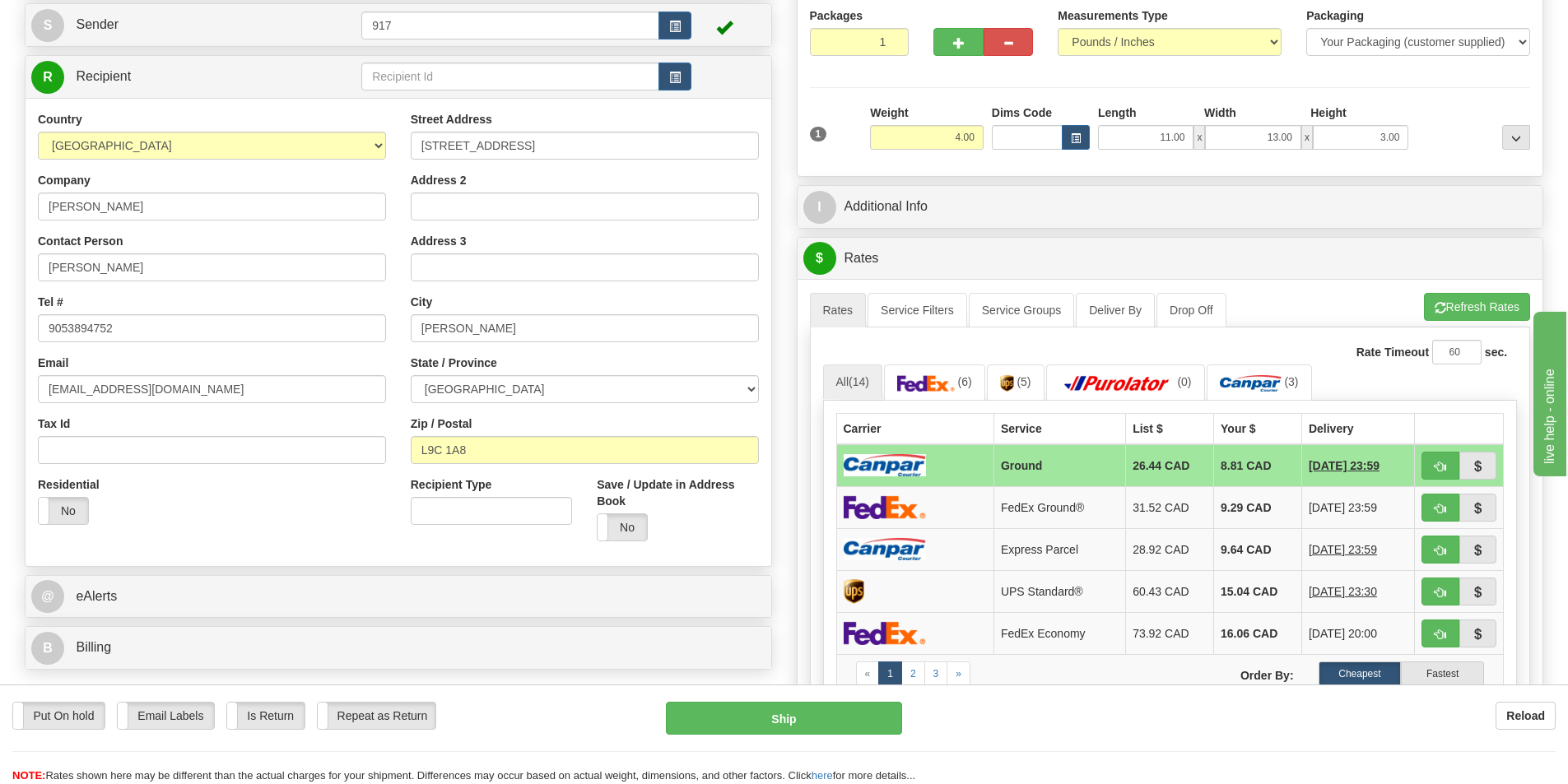
click at [932, 459] on td at bounding box center [915, 465] width 157 height 43
click at [736, 715] on button "Ship" at bounding box center [784, 718] width 236 height 33
type input "1"
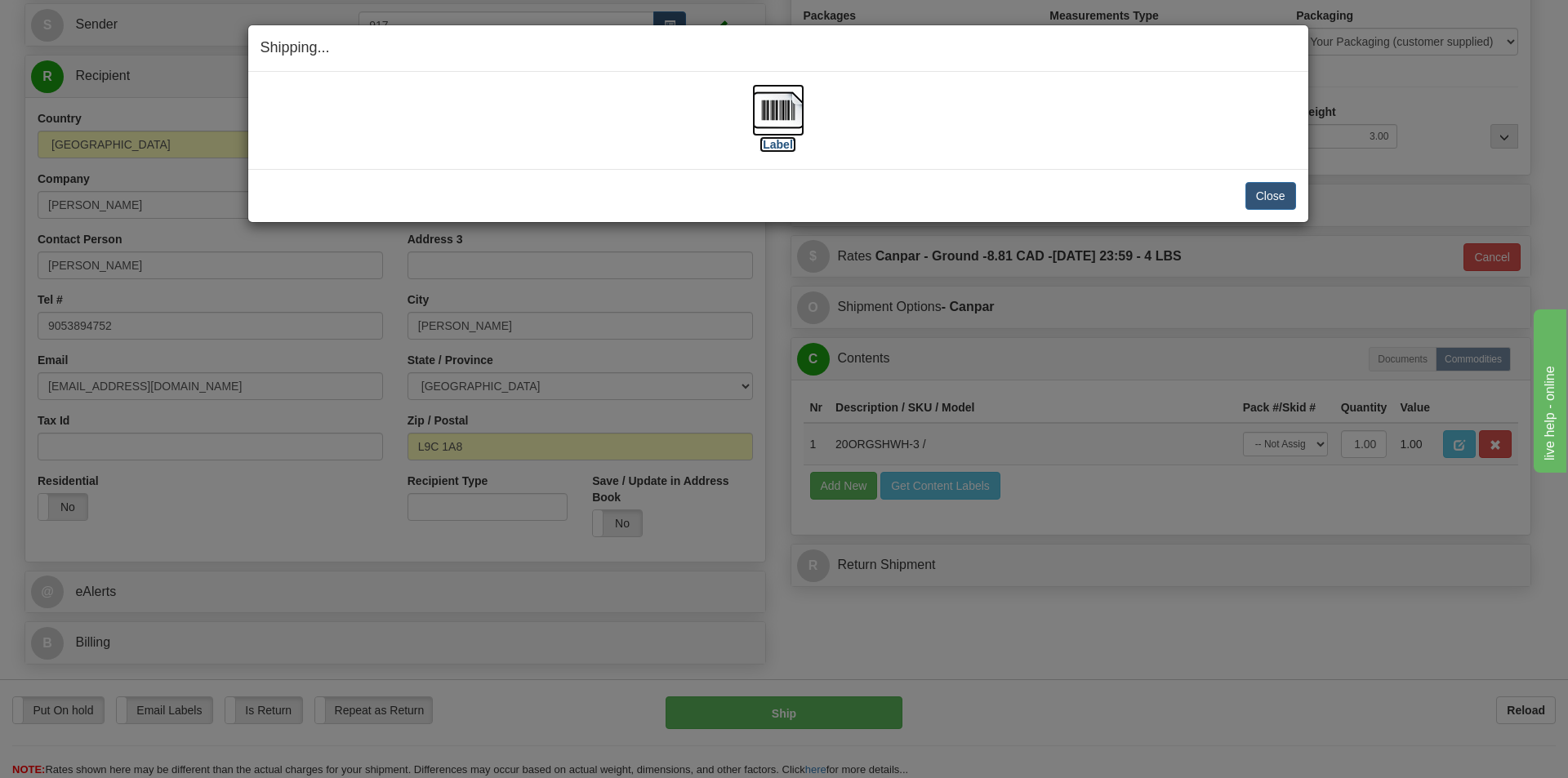
click at [762, 118] on img at bounding box center [778, 110] width 52 height 52
click at [1281, 188] on button "Close" at bounding box center [1271, 195] width 50 height 28
click at [1263, 193] on button "Close" at bounding box center [1271, 195] width 50 height 28
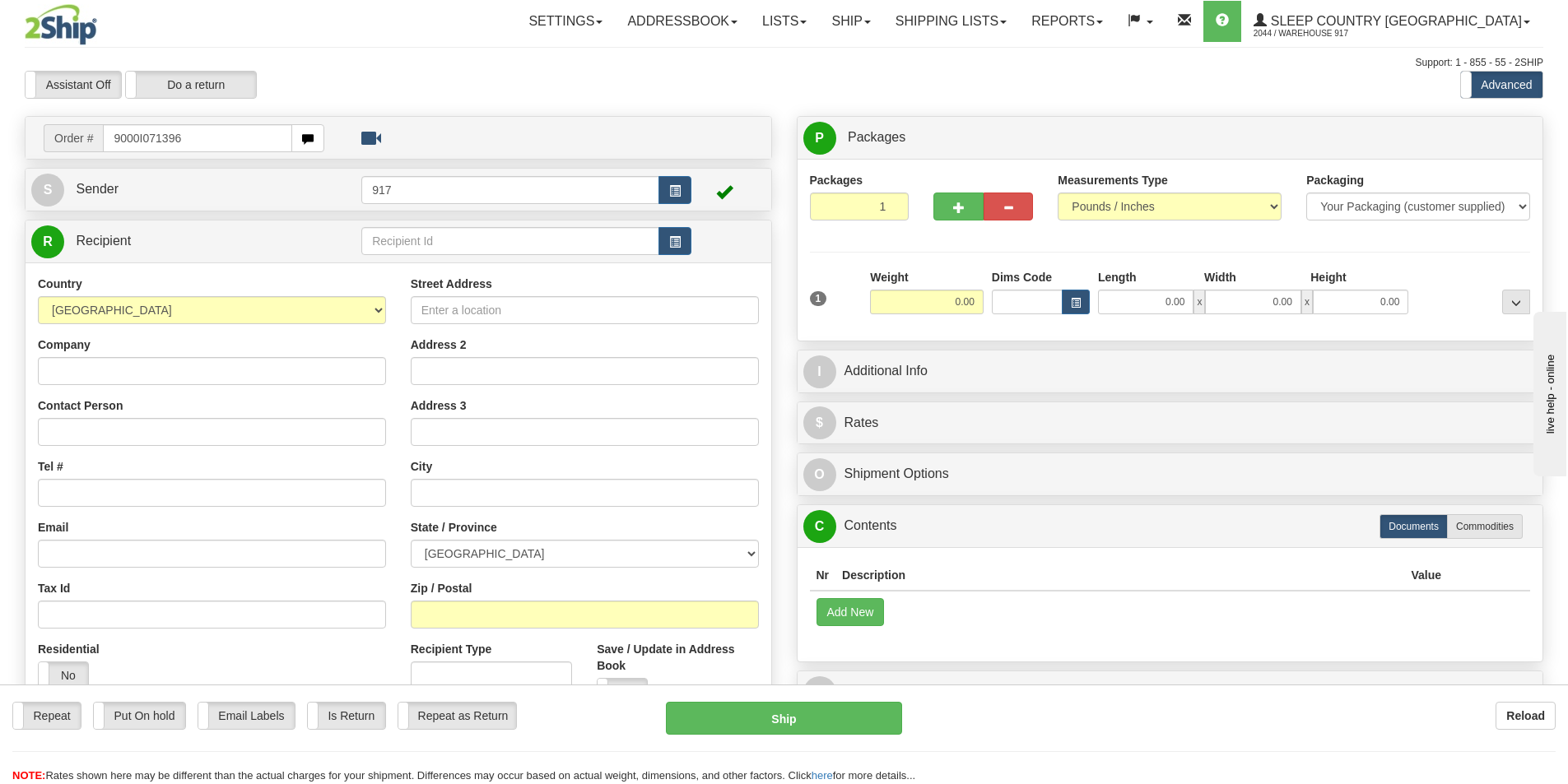
type input "9000I071396"
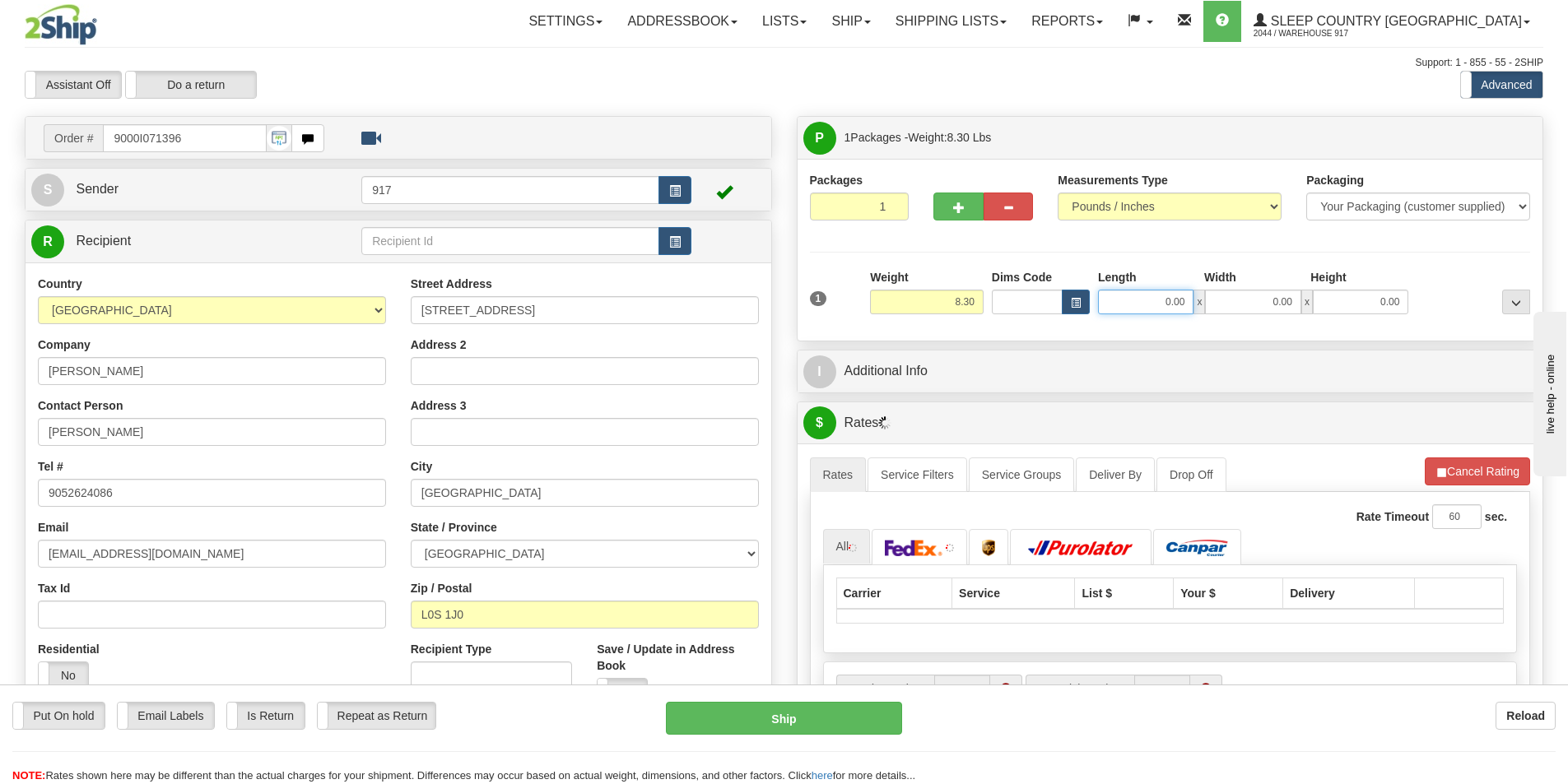
click at [1146, 297] on input "0.00" at bounding box center [1146, 302] width 95 height 25
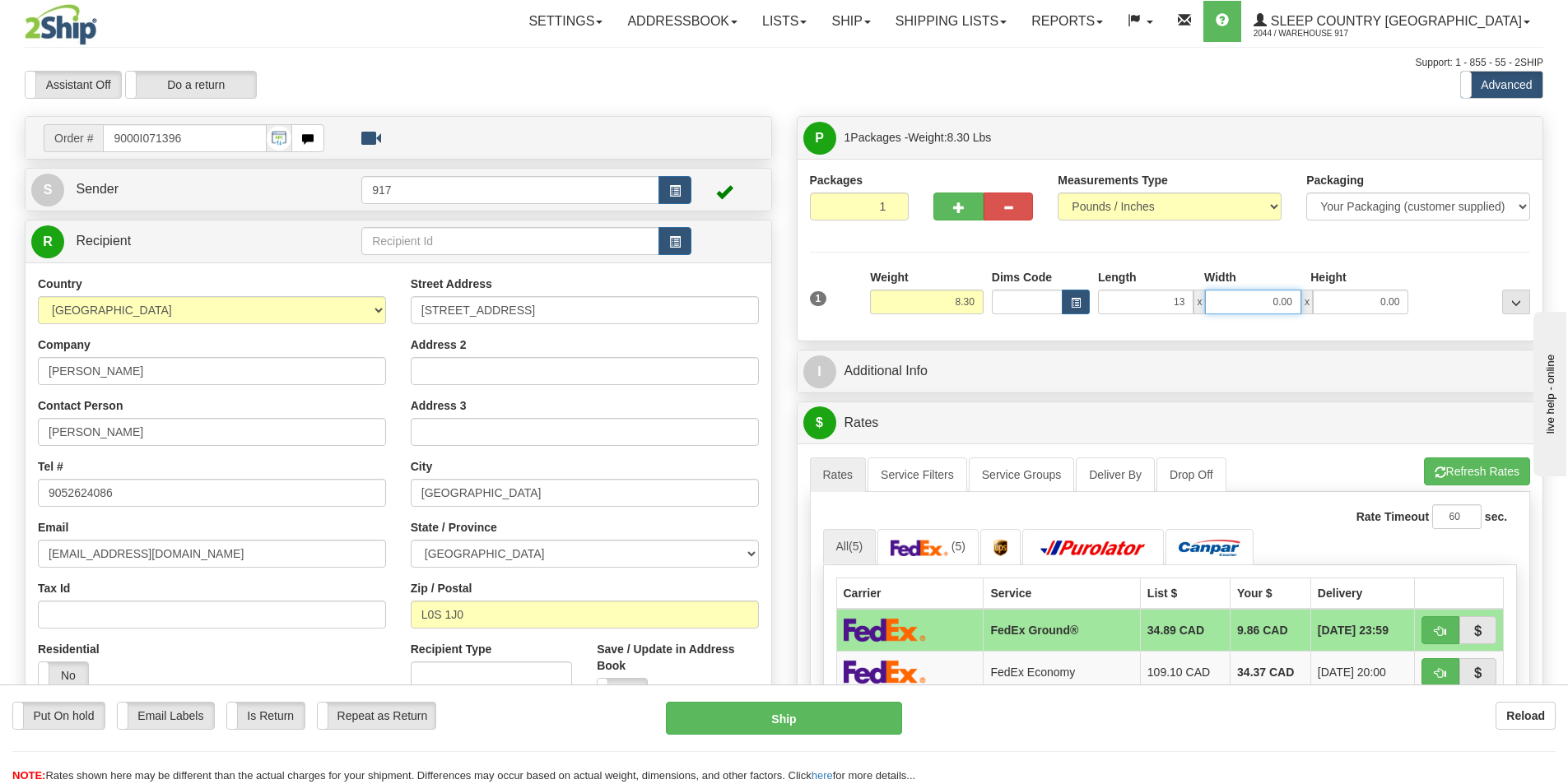
type input "13.00"
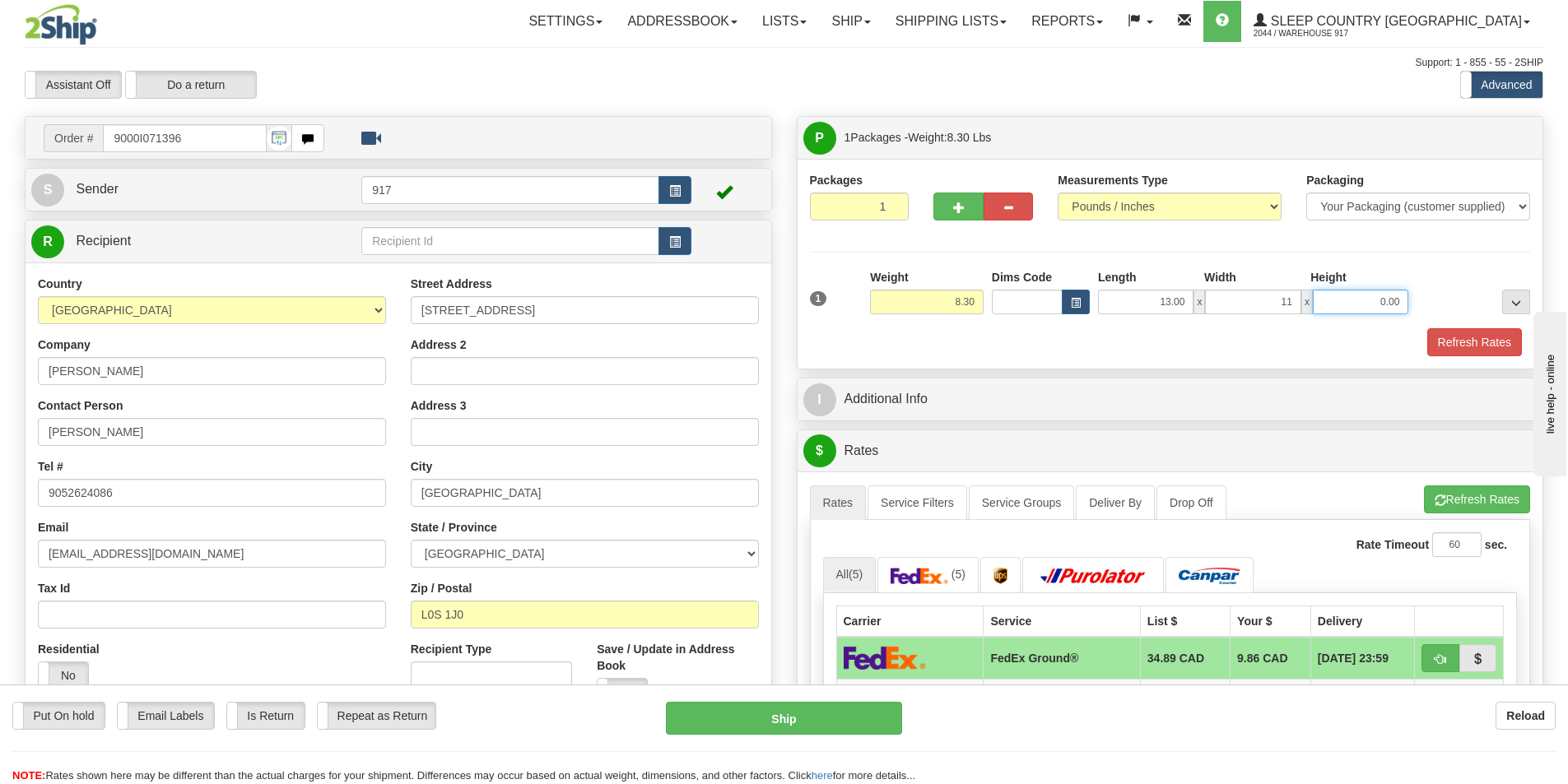
type input "11.00"
type input "5.00"
click at [1386, 344] on div "Refresh Rates" at bounding box center [1170, 342] width 730 height 28
click at [1444, 350] on button "Refresh Rates" at bounding box center [1475, 342] width 95 height 28
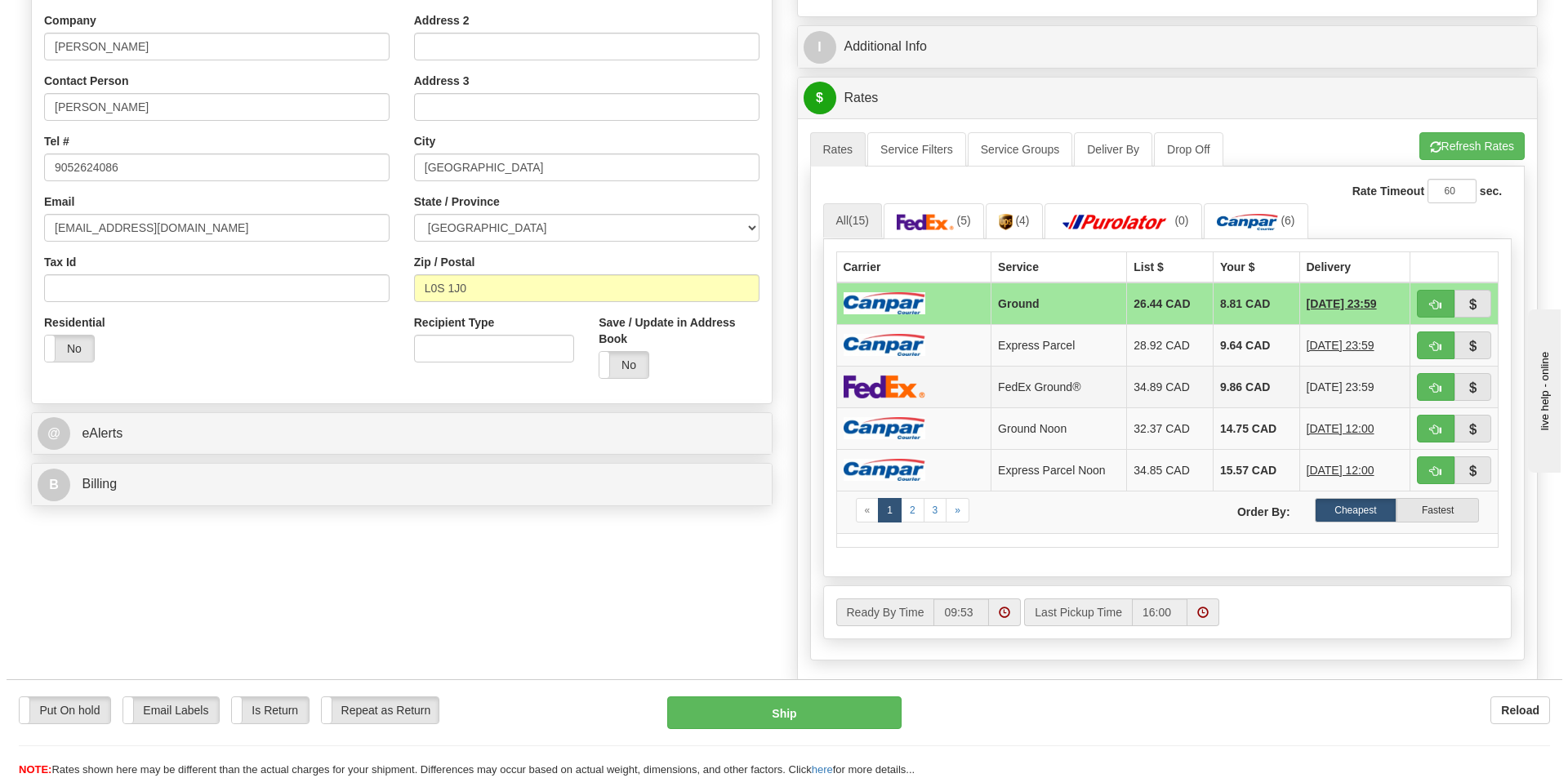
scroll to position [327, 0]
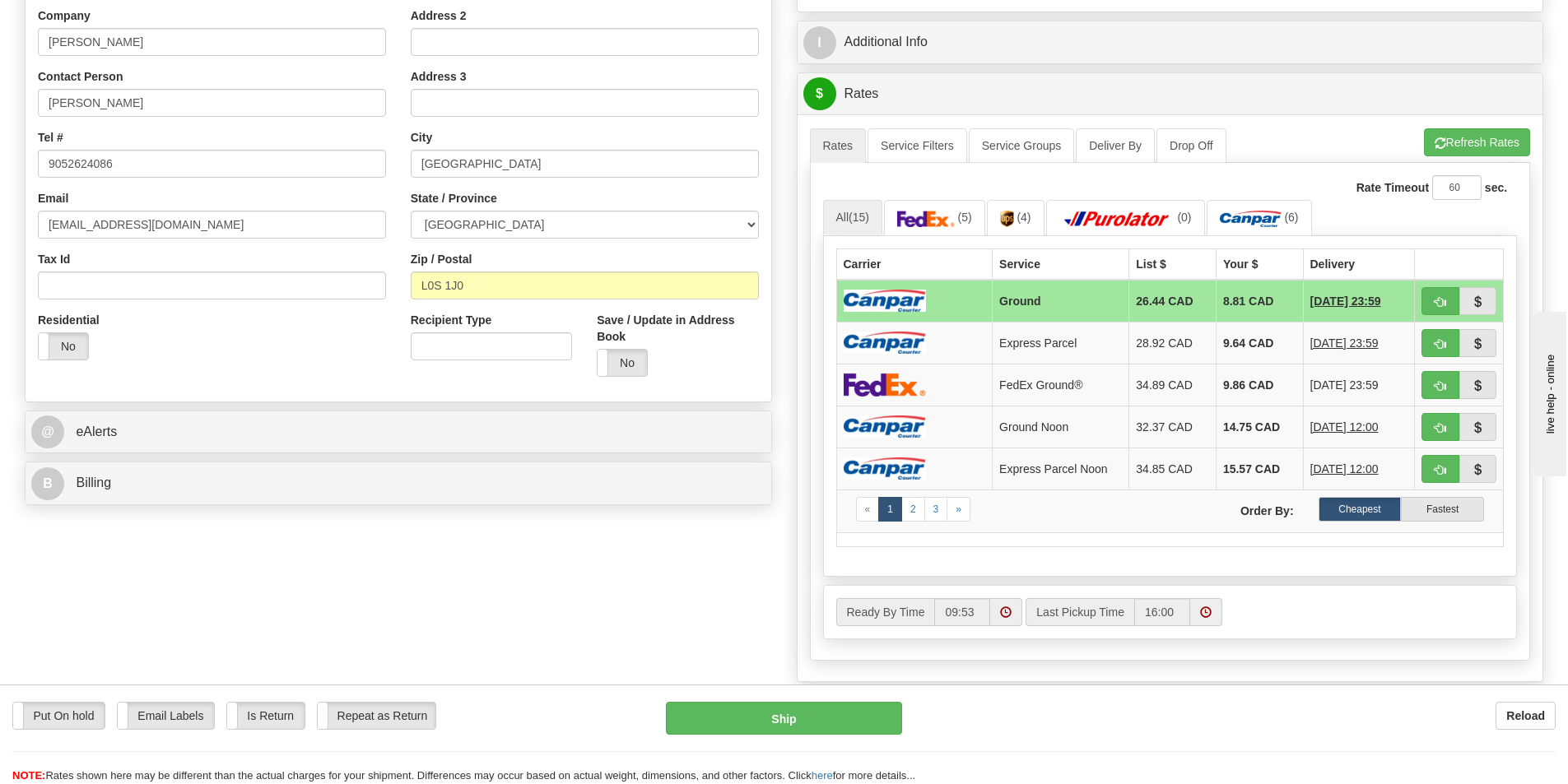
click at [993, 310] on td "Ground" at bounding box center [1061, 301] width 136 height 43
click at [821, 719] on button "Ship" at bounding box center [784, 718] width 236 height 33
type input "1"
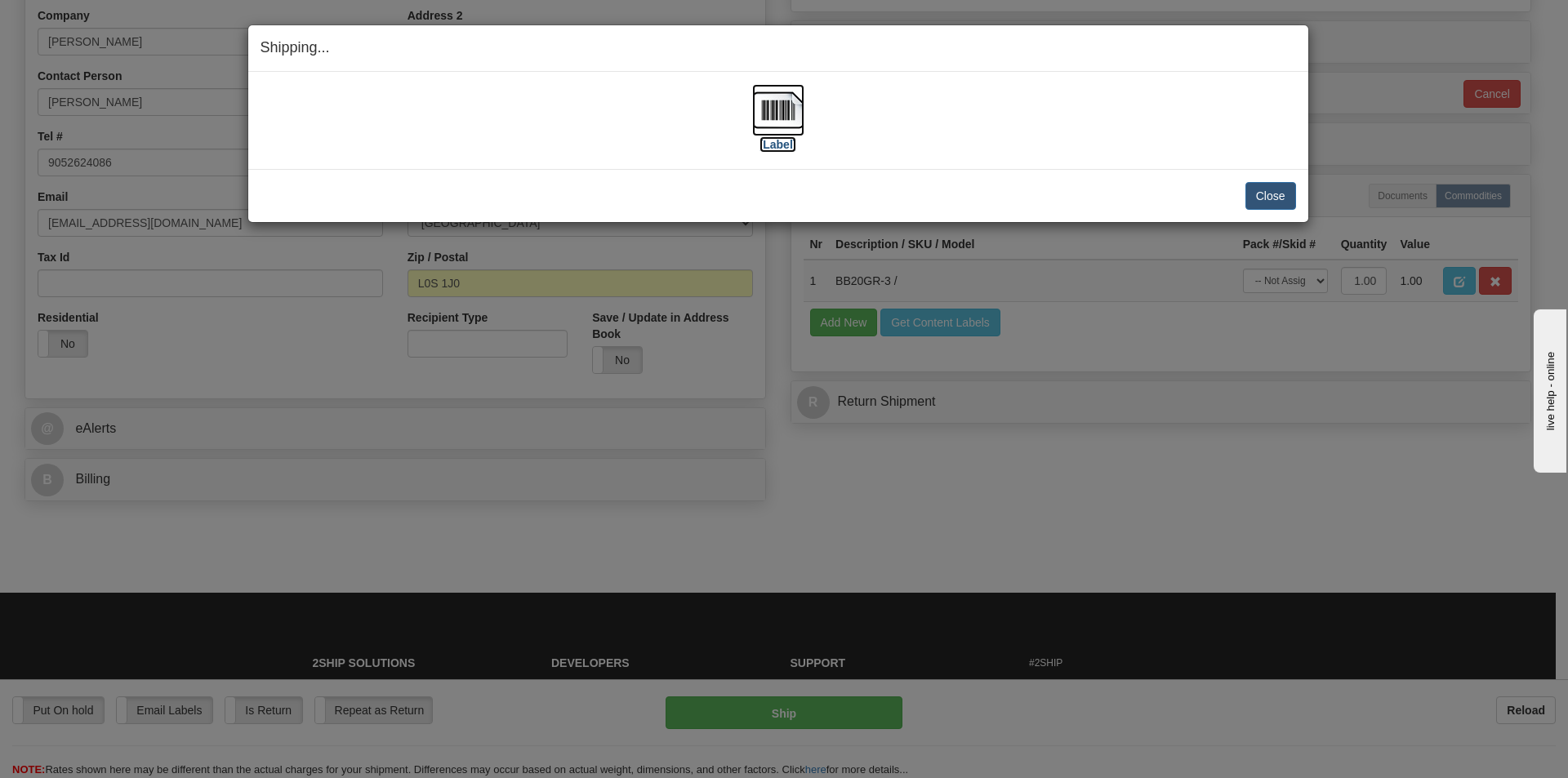
click at [782, 109] on img at bounding box center [778, 110] width 52 height 52
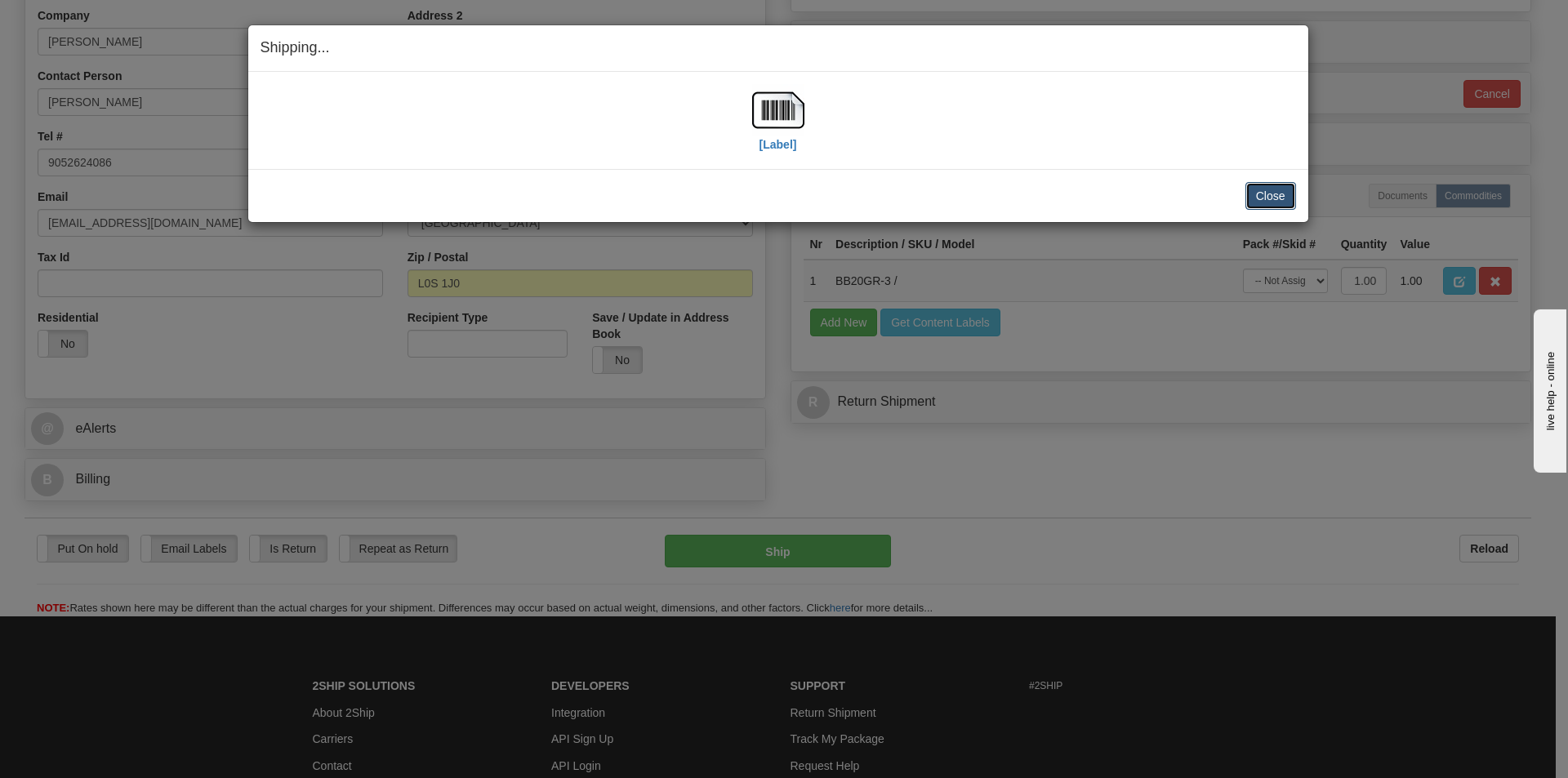
click at [1279, 186] on button "Close" at bounding box center [1271, 195] width 50 height 28
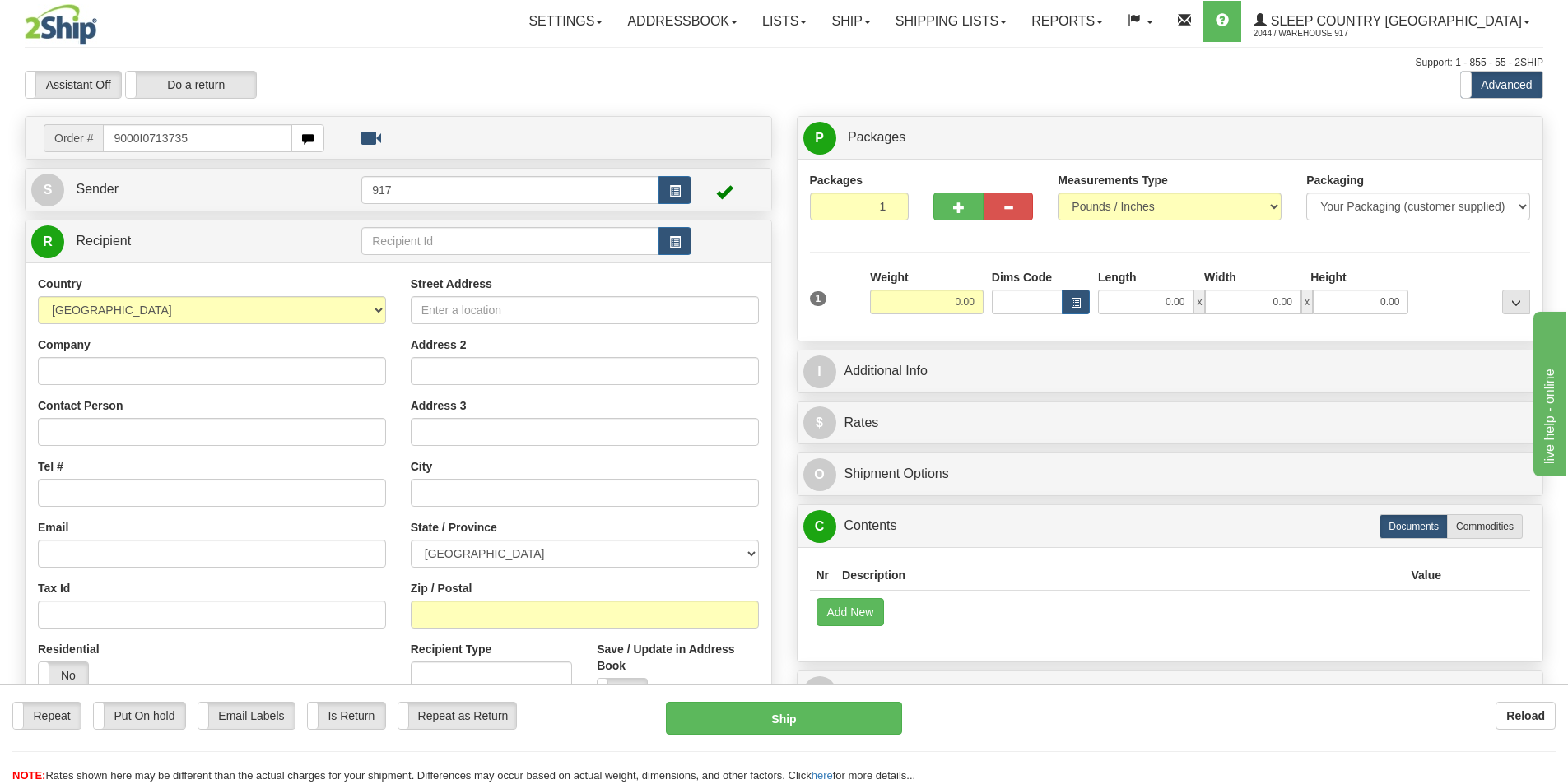
type input "9000I0713735"
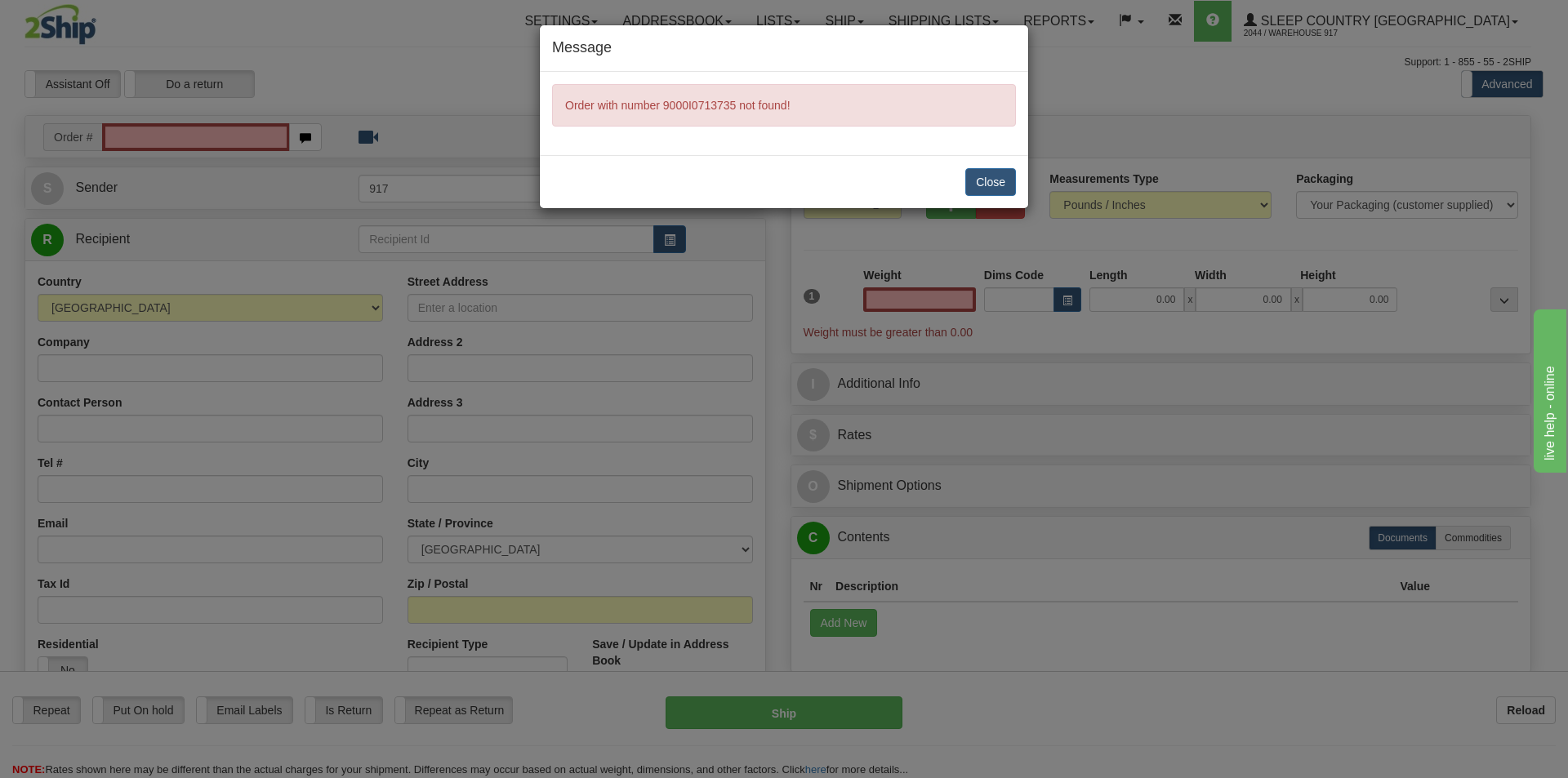
type input "0.00"
drag, startPoint x: 989, startPoint y: 180, endPoint x: 525, endPoint y: 123, distance: 467.5
click at [989, 179] on button "Close" at bounding box center [990, 182] width 50 height 28
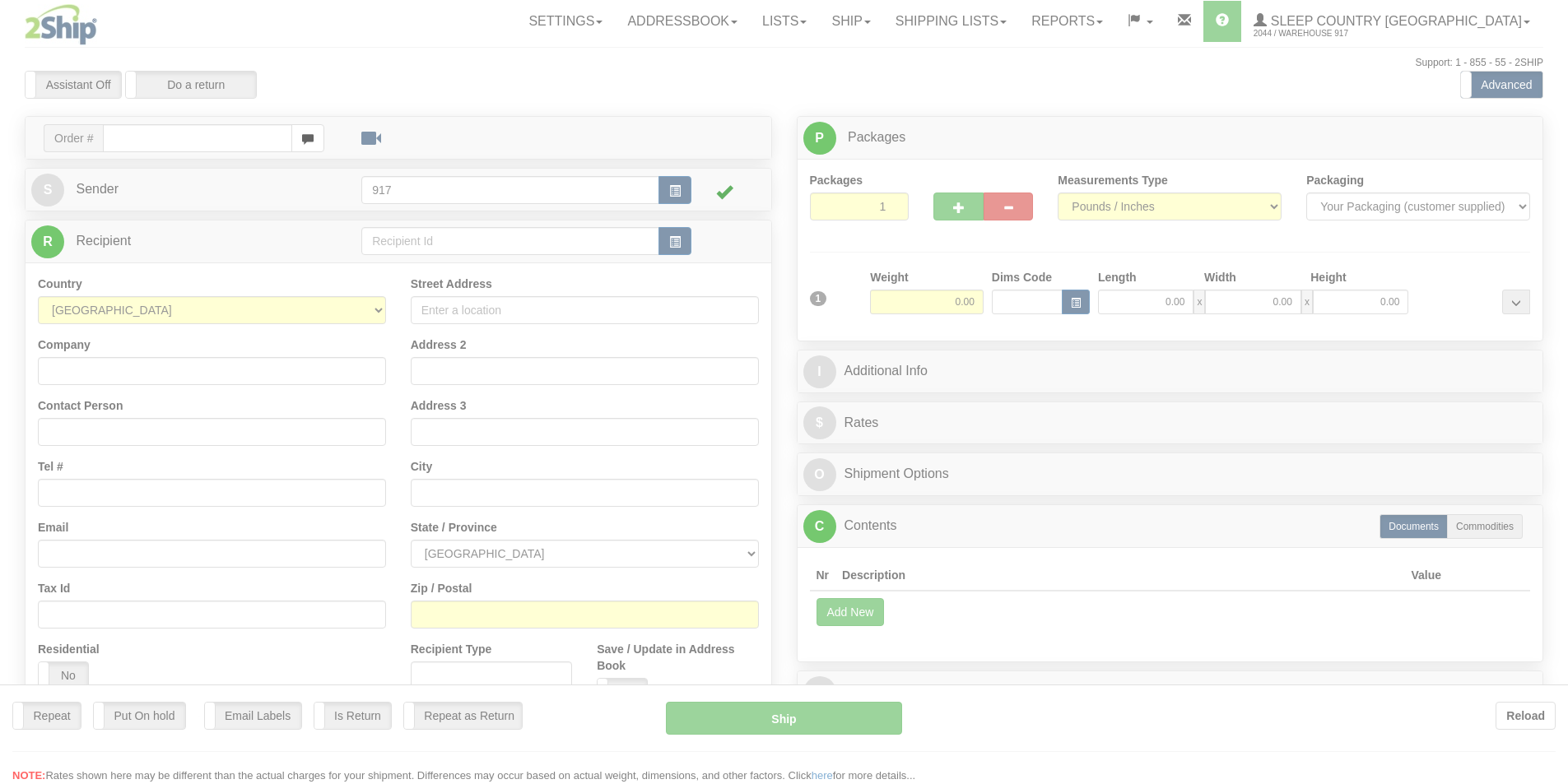
click at [196, 134] on div at bounding box center [784, 392] width 1568 height 784
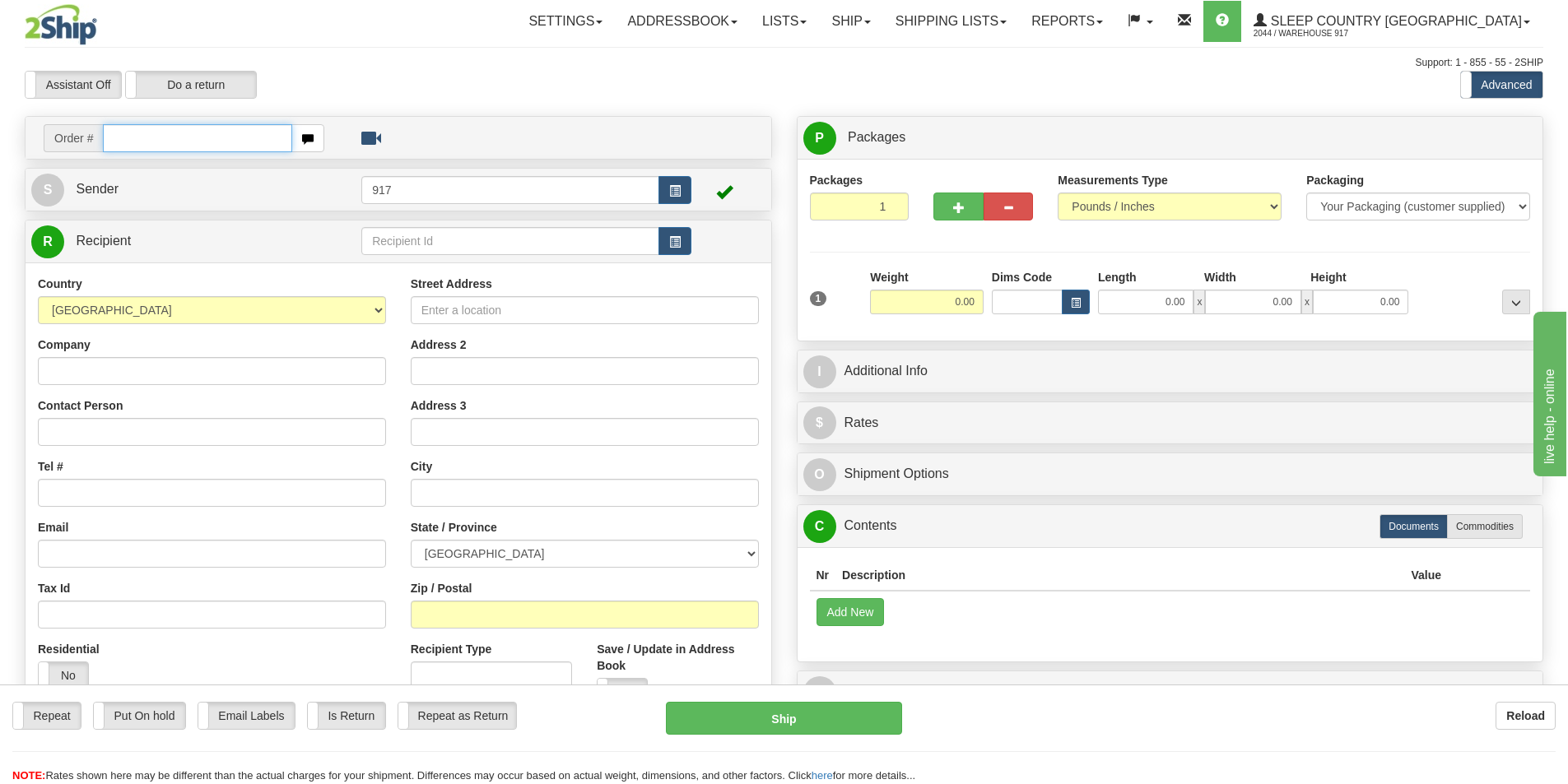
drag, startPoint x: 208, startPoint y: 135, endPoint x: 220, endPoint y: 143, distance: 14.4
click at [220, 142] on input "text" at bounding box center [197, 137] width 189 height 28
type input "9000I071735"
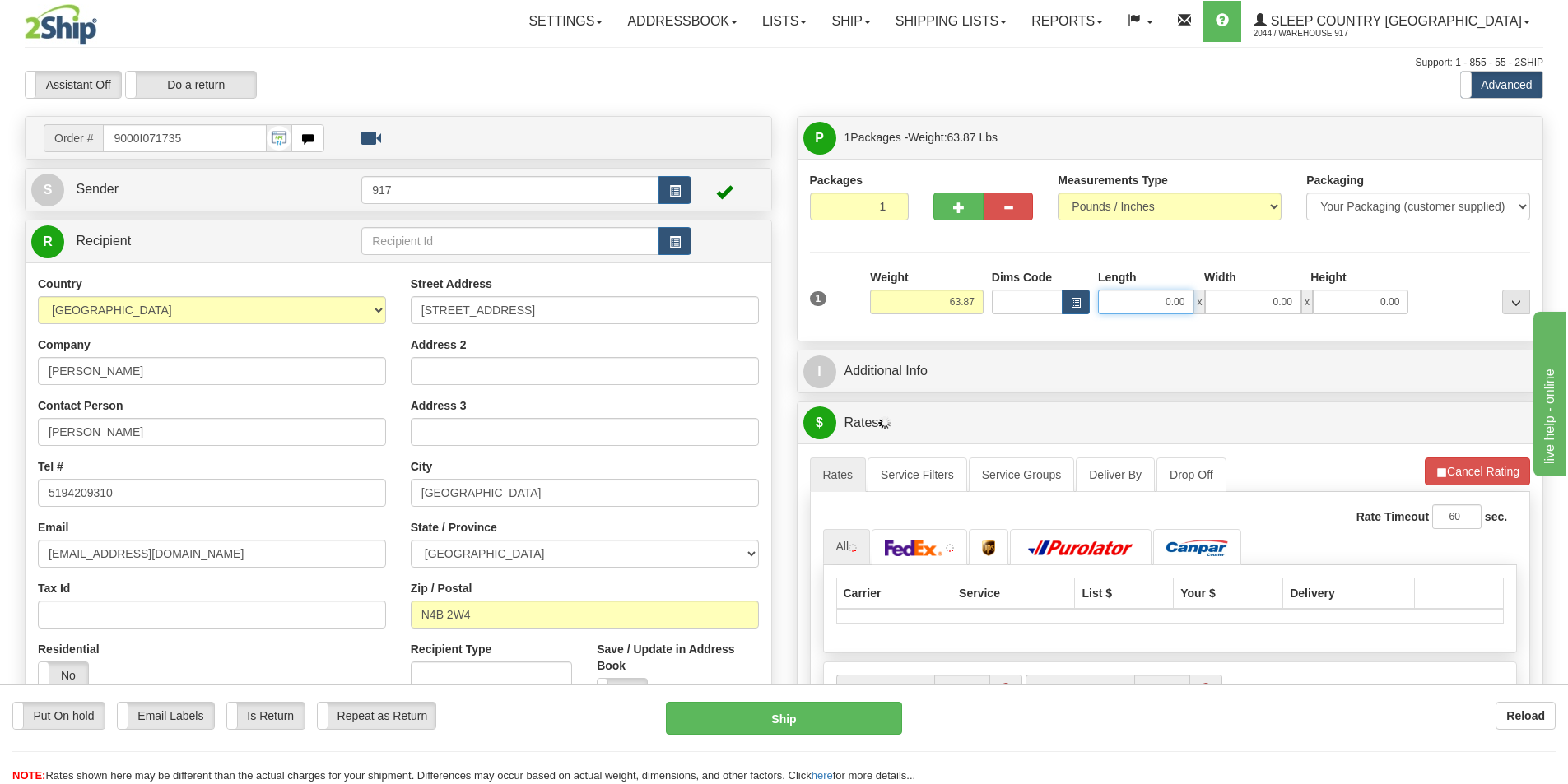
click at [1140, 303] on input "0.00" at bounding box center [1146, 302] width 95 height 25
type input "19.00"
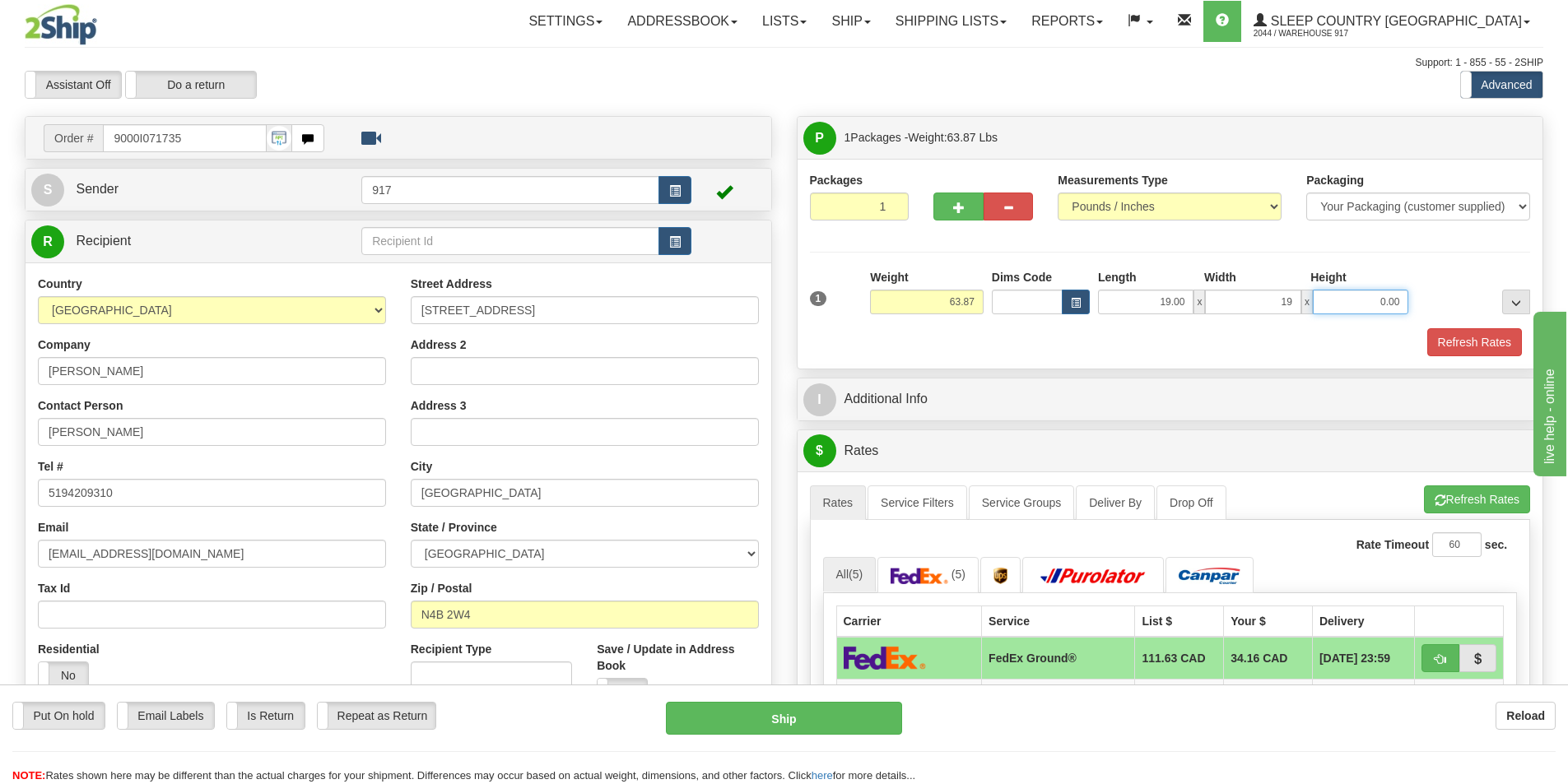
type input "19.00"
type input "42.00"
click at [1469, 346] on button "Refresh Rates" at bounding box center [1475, 342] width 95 height 28
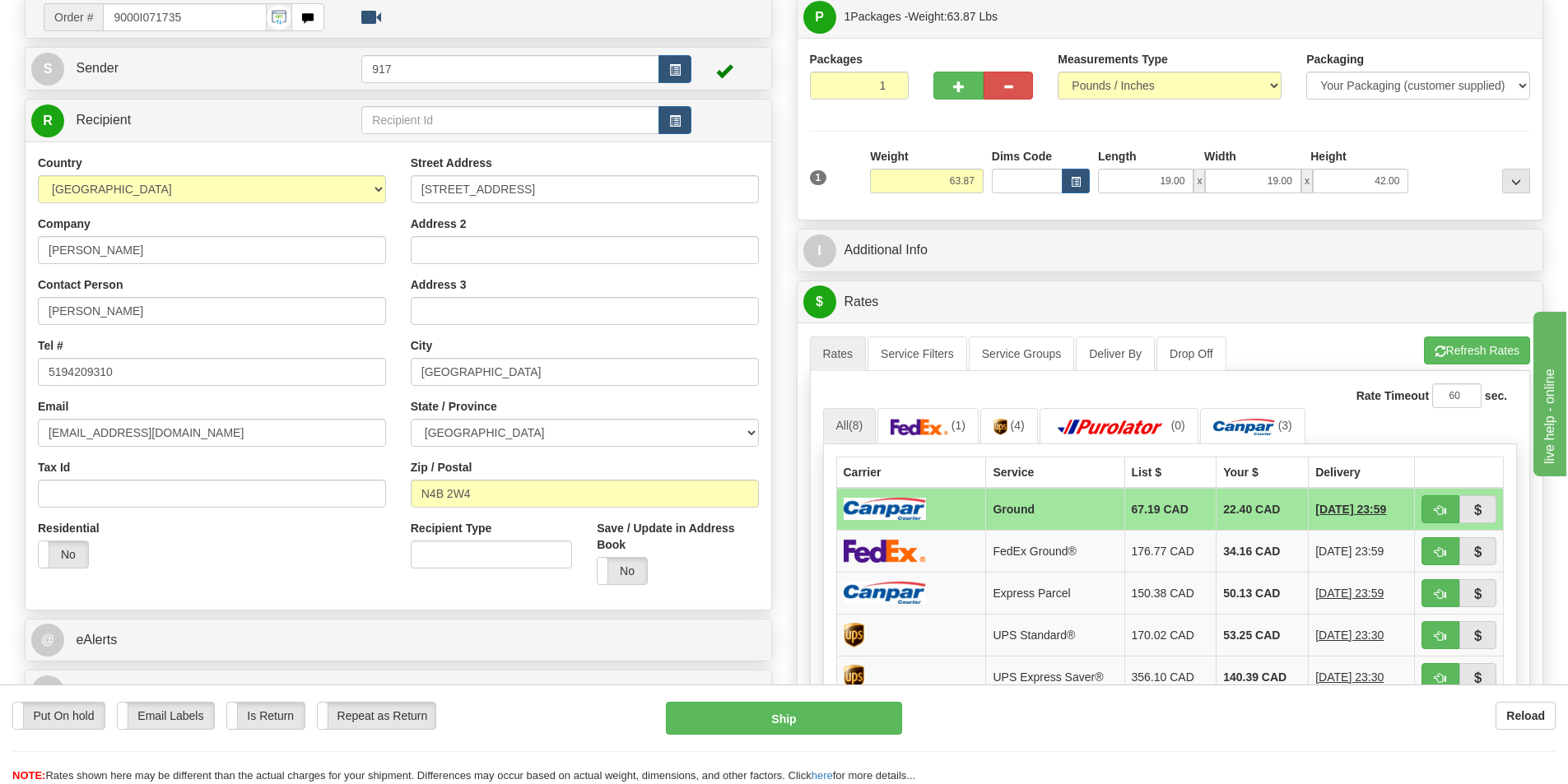
scroll to position [164, 0]
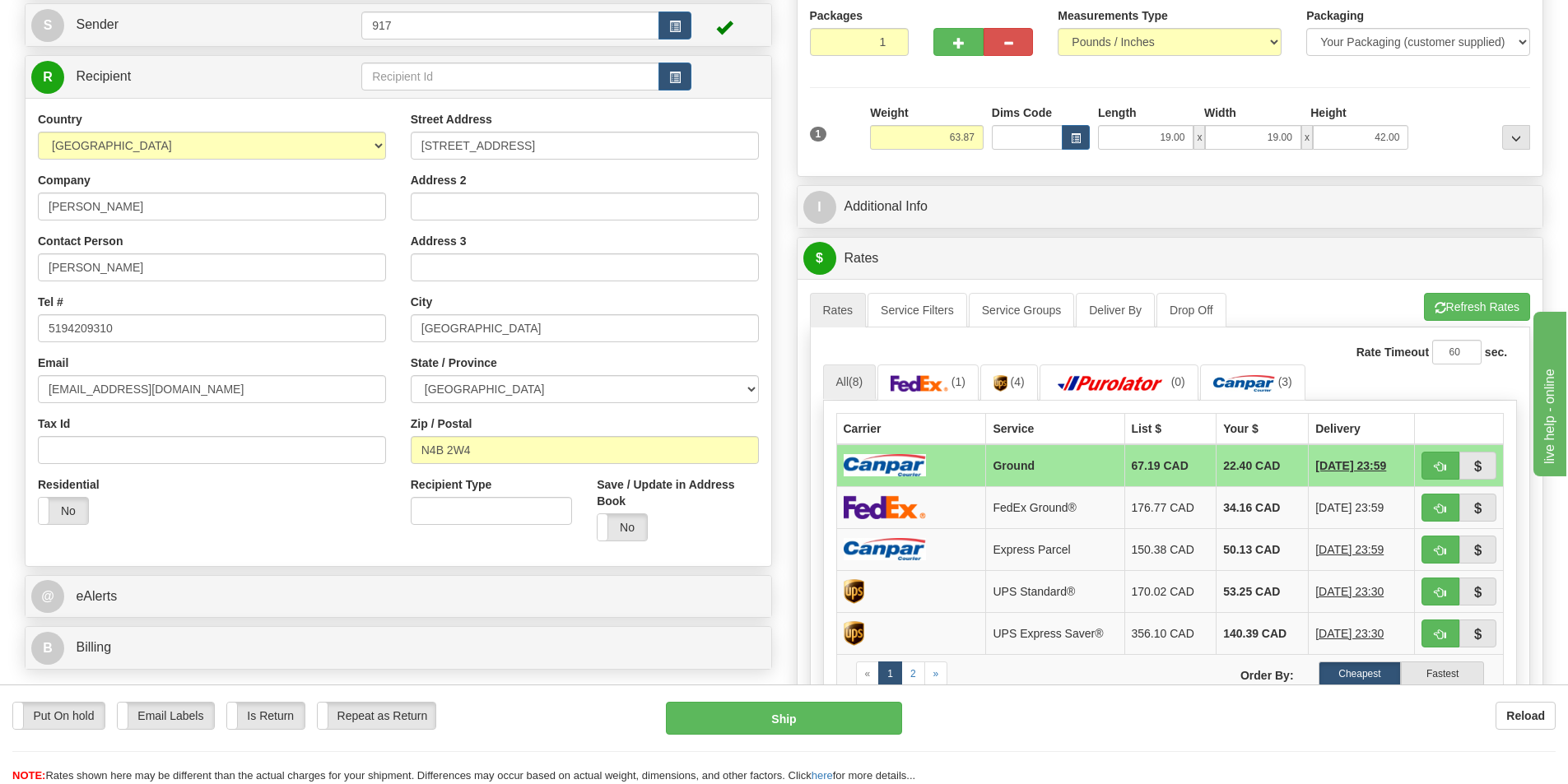
click at [986, 466] on td "Ground" at bounding box center [1055, 465] width 138 height 43
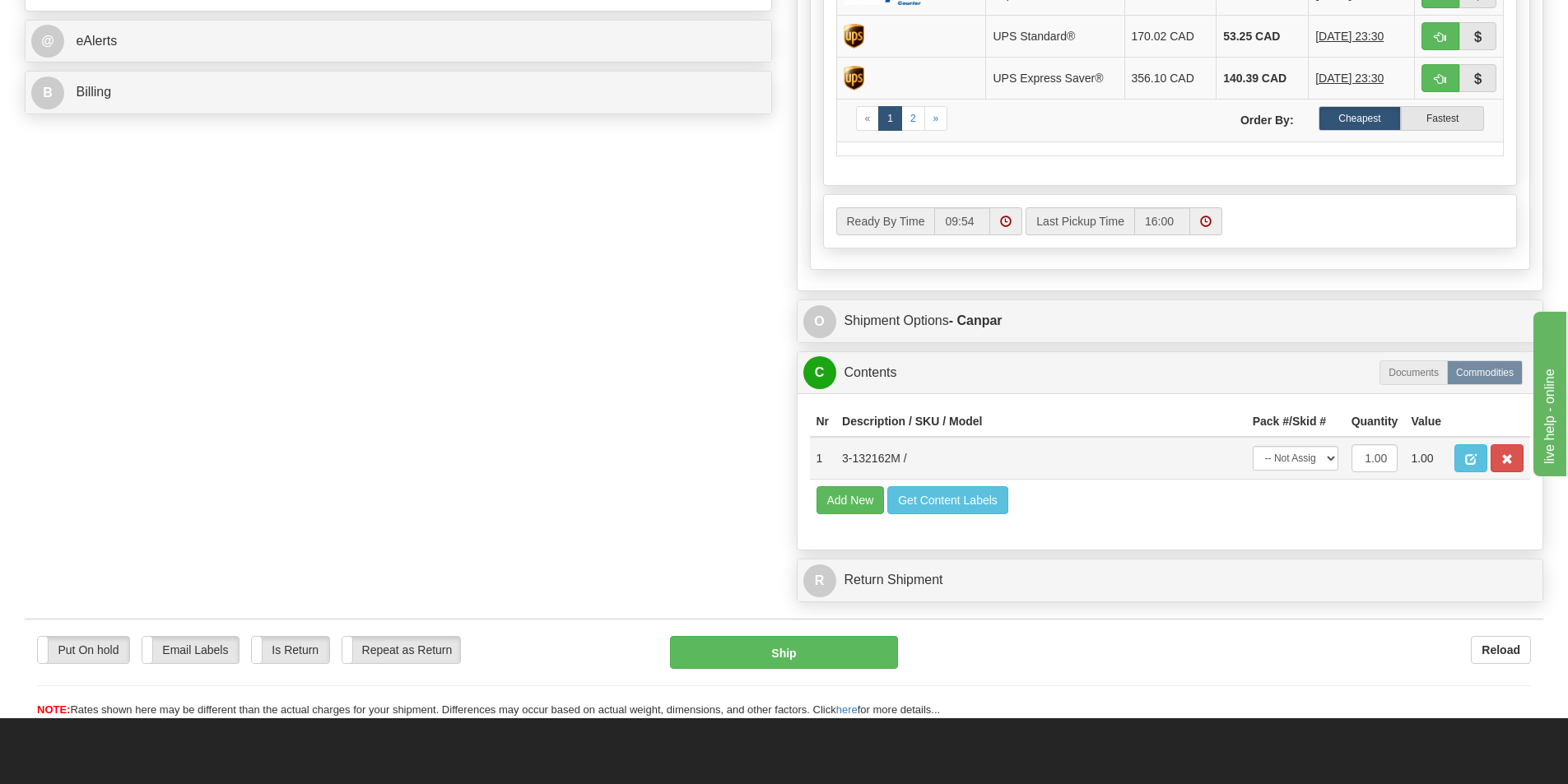
scroll to position [741, 0]
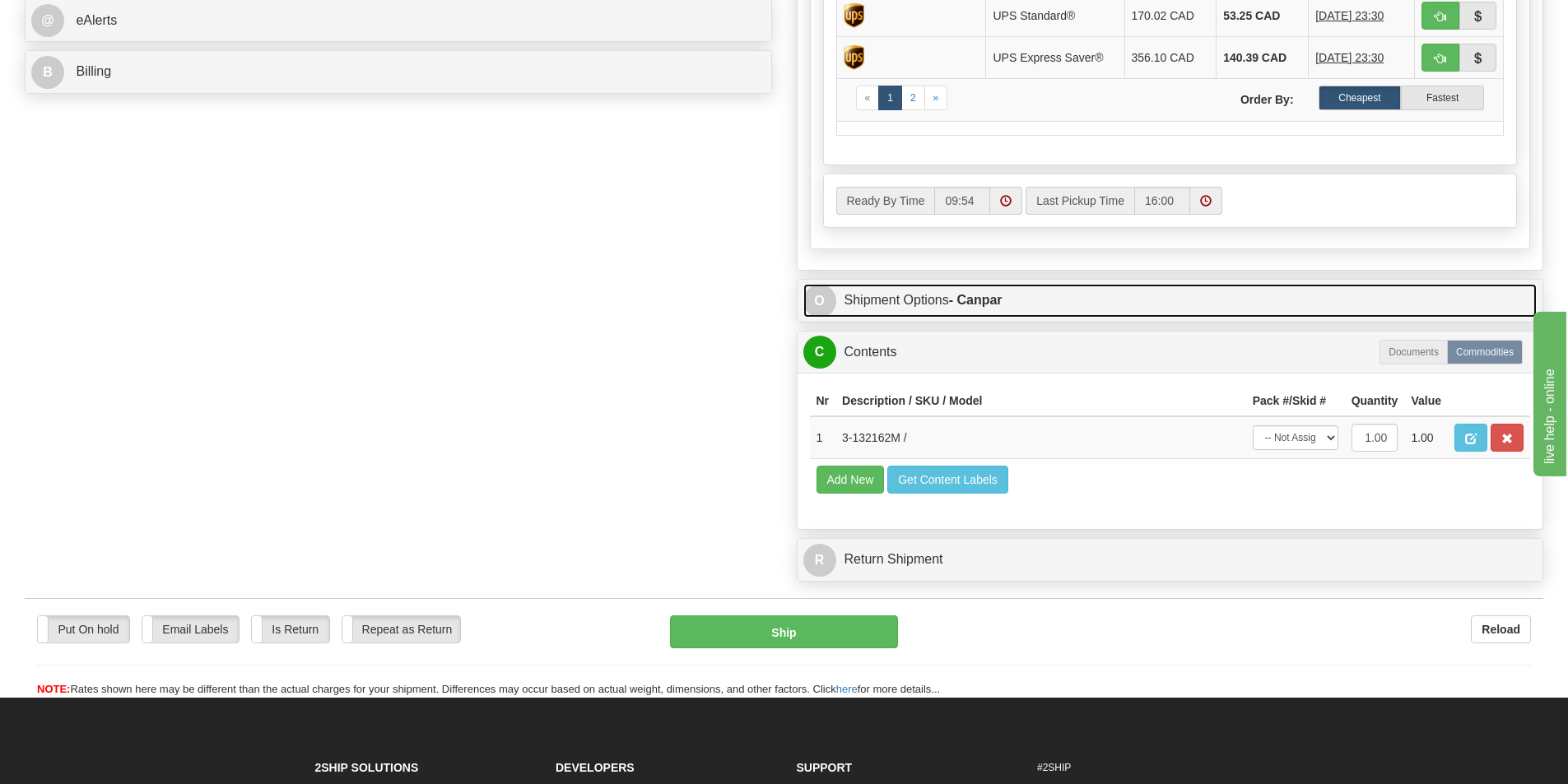
click at [939, 303] on link "O Shipment Options - Canpar" at bounding box center [1170, 300] width 735 height 34
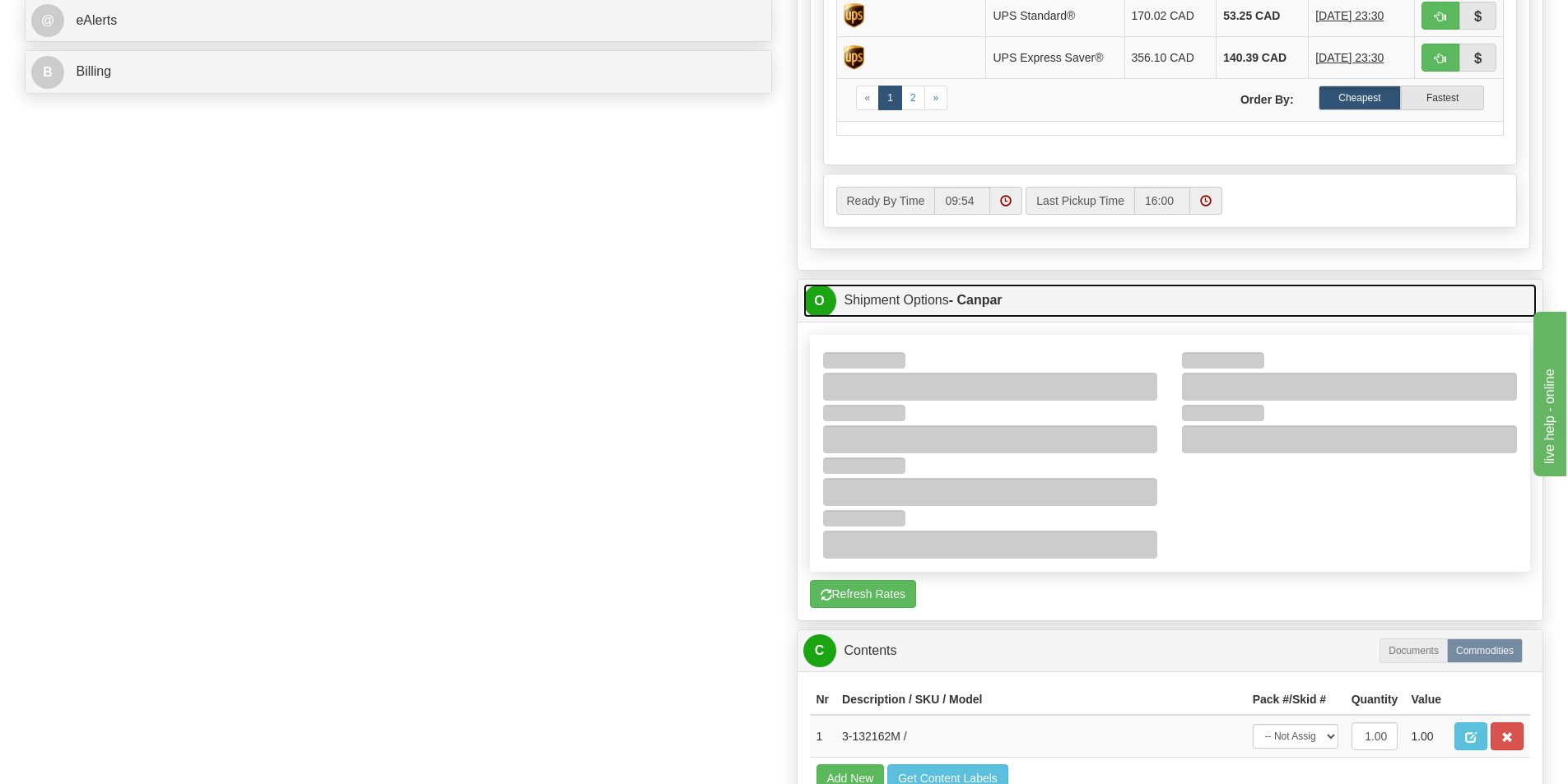
click at [917, 292] on link "O Shipment Options - Canpar" at bounding box center [1170, 300] width 735 height 34
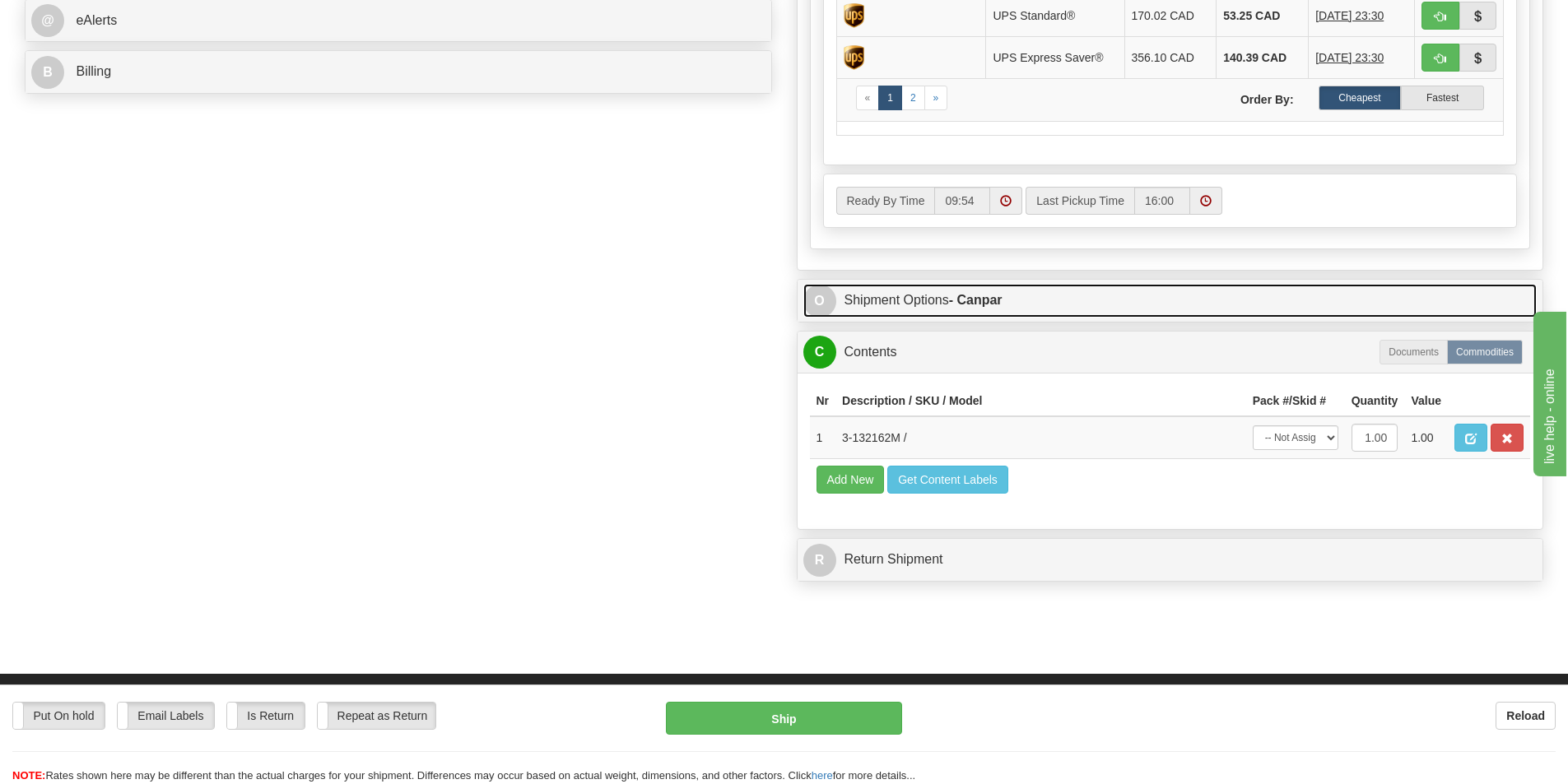
click at [917, 292] on link "O Shipment Options - Canpar" at bounding box center [1170, 300] width 735 height 34
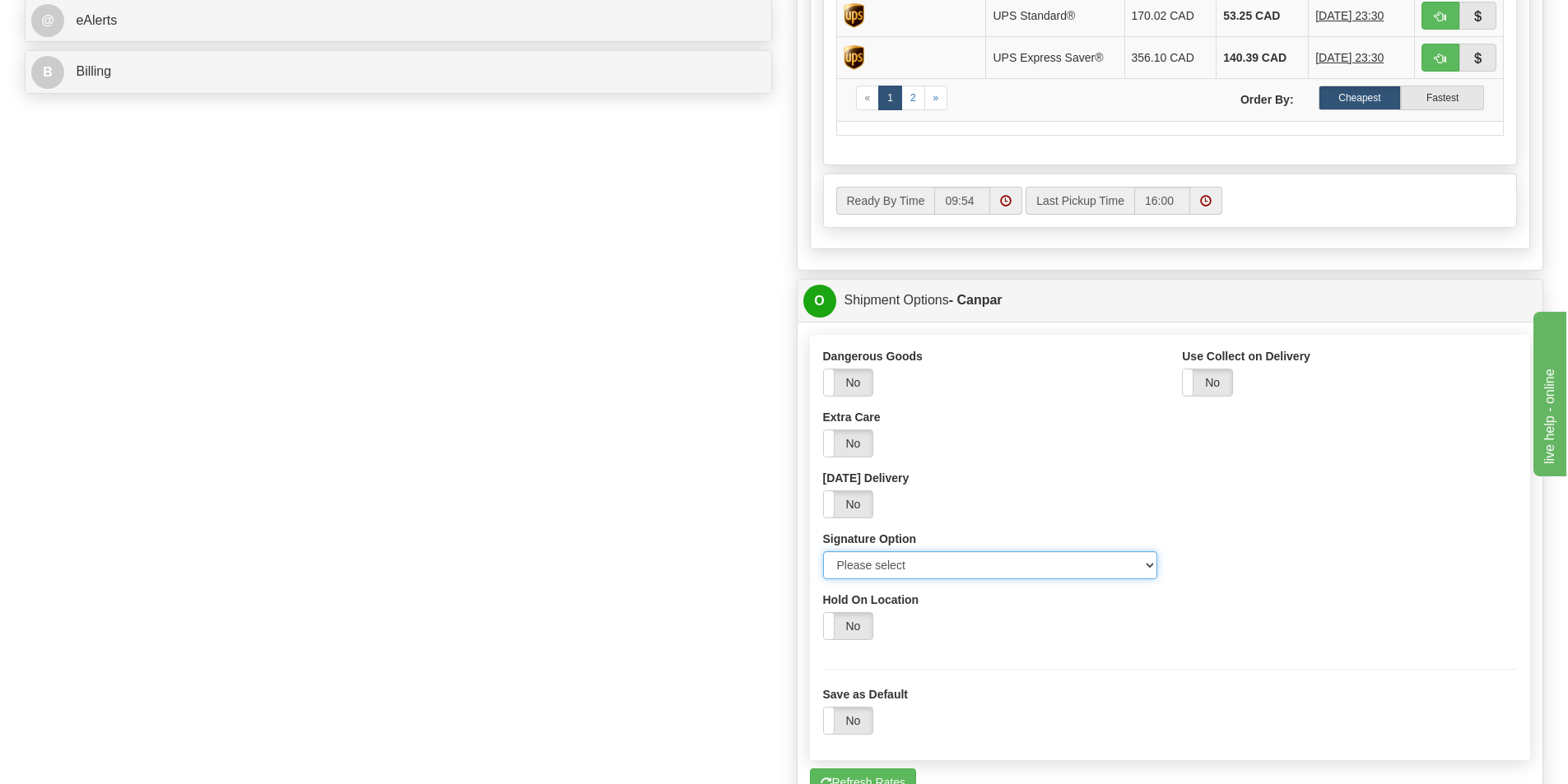
click at [948, 575] on select "Please select No Signature Required Signature Required Adult Signature" at bounding box center [990, 564] width 335 height 28
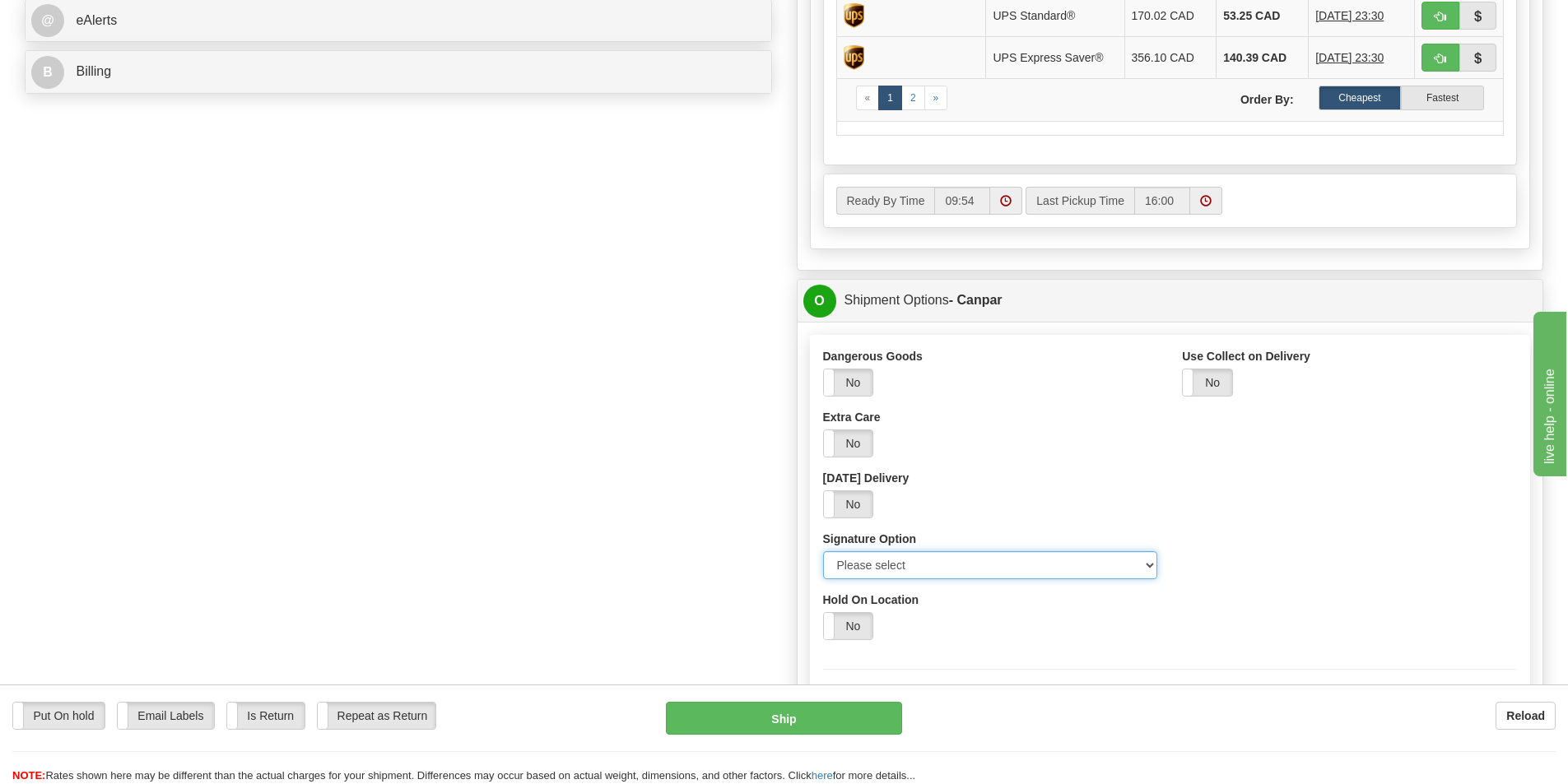
select select "2"
click at [823, 551] on select "Please select No Signature Required Signature Required Adult Signature" at bounding box center [990, 564] width 335 height 28
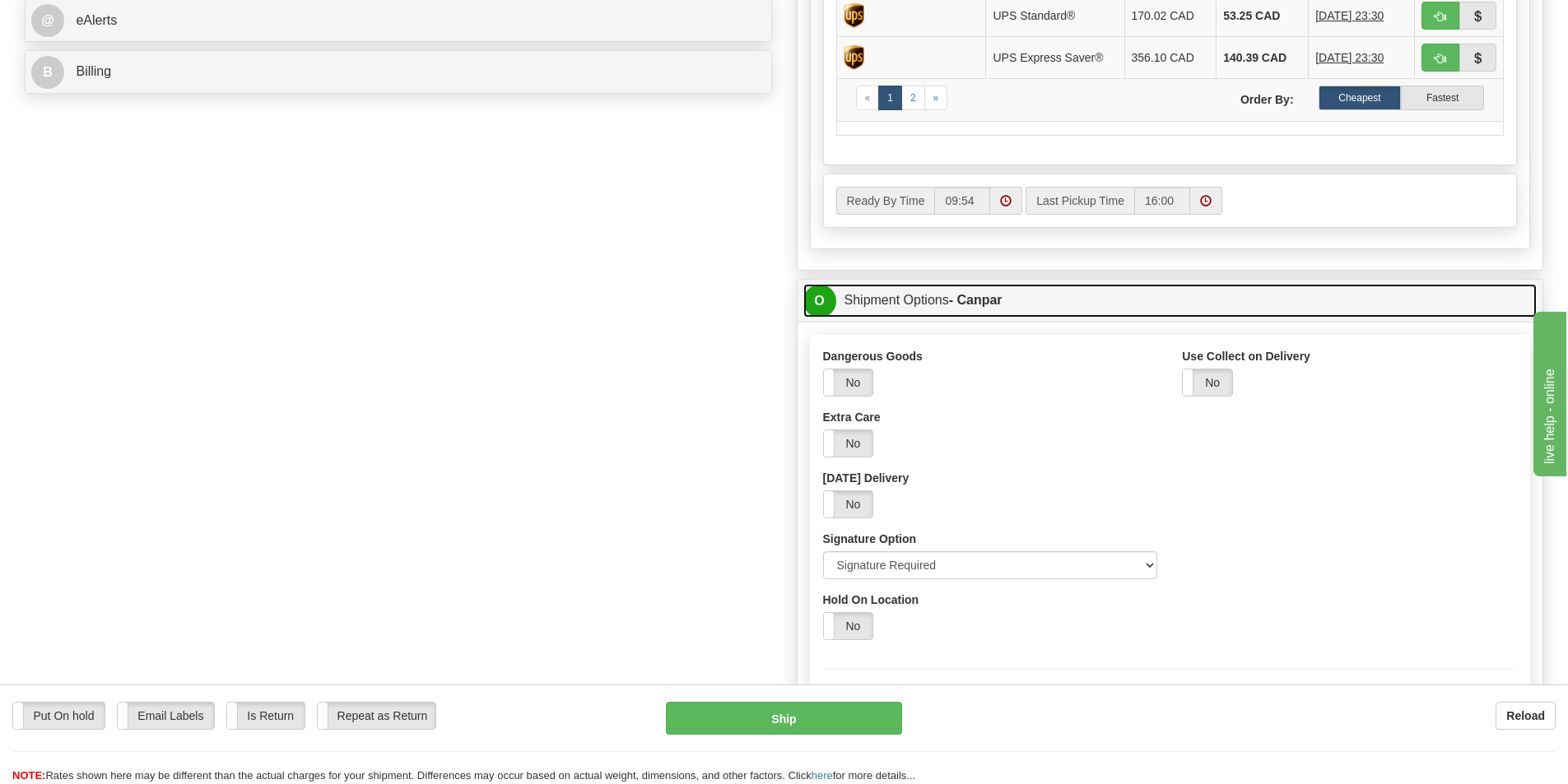
click at [875, 304] on link "O Shipment Options - Canpar" at bounding box center [1170, 300] width 735 height 34
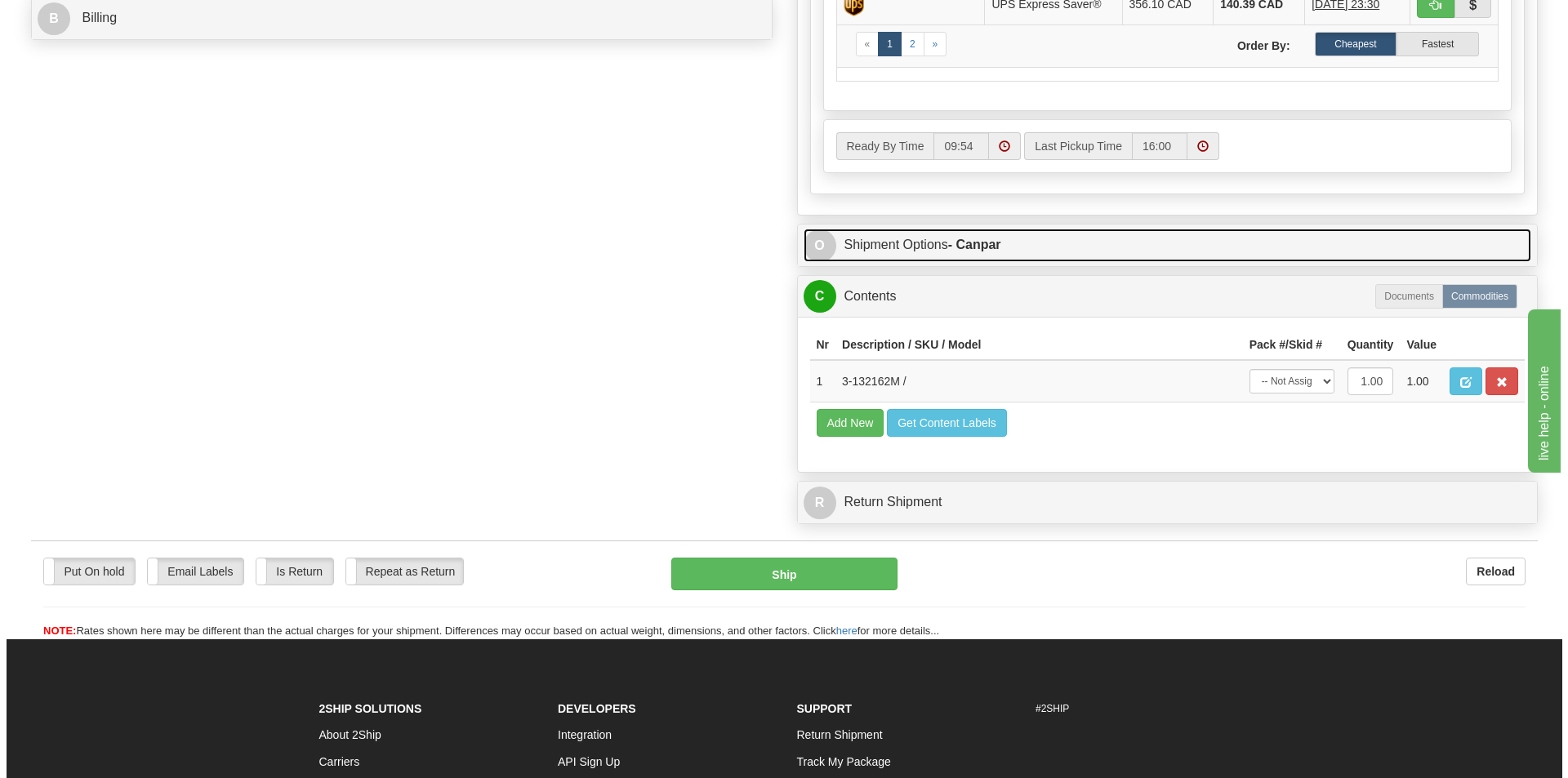
scroll to position [816, 0]
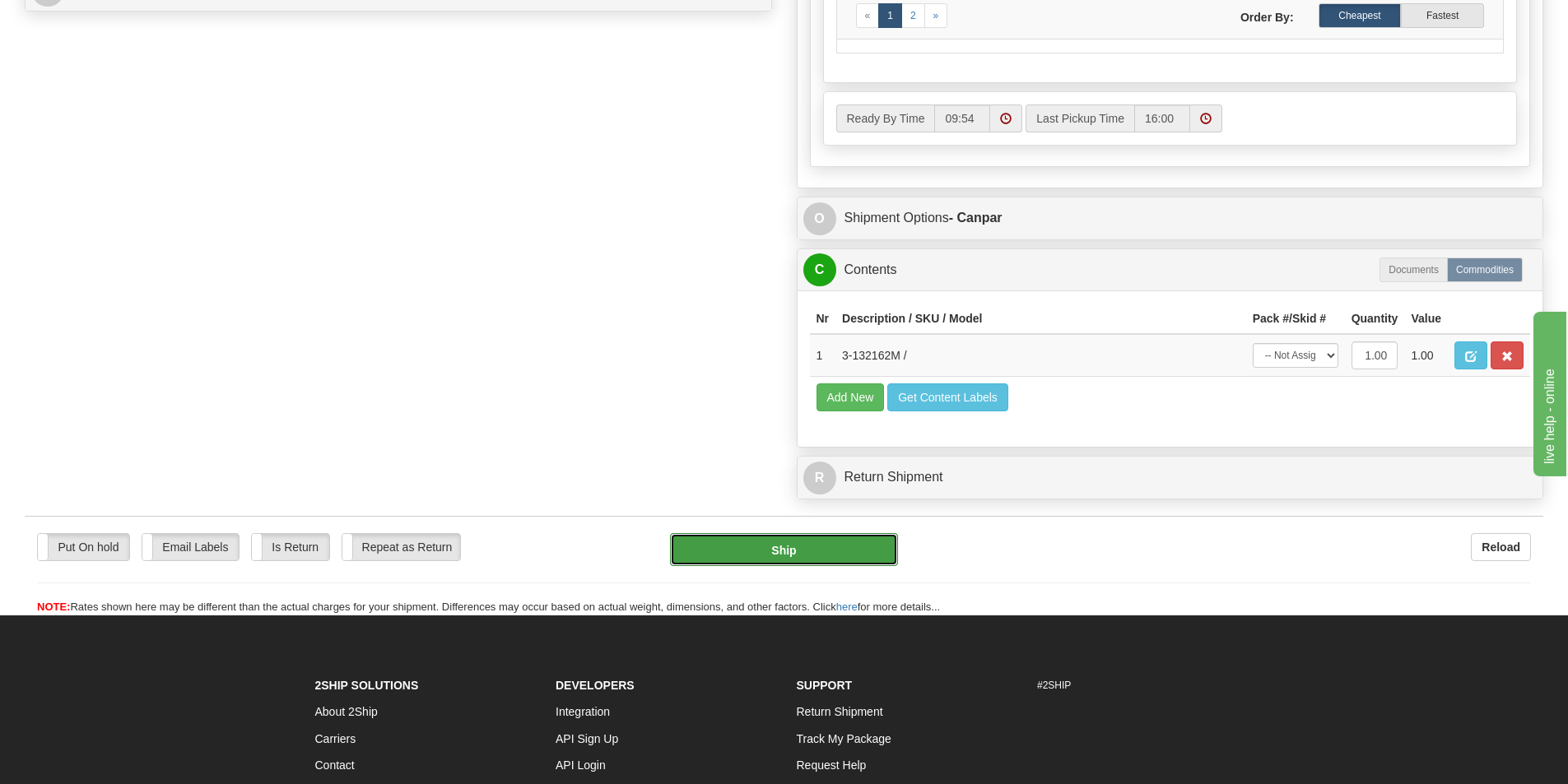
click at [783, 551] on button "Ship" at bounding box center [784, 550] width 228 height 33
type input "1"
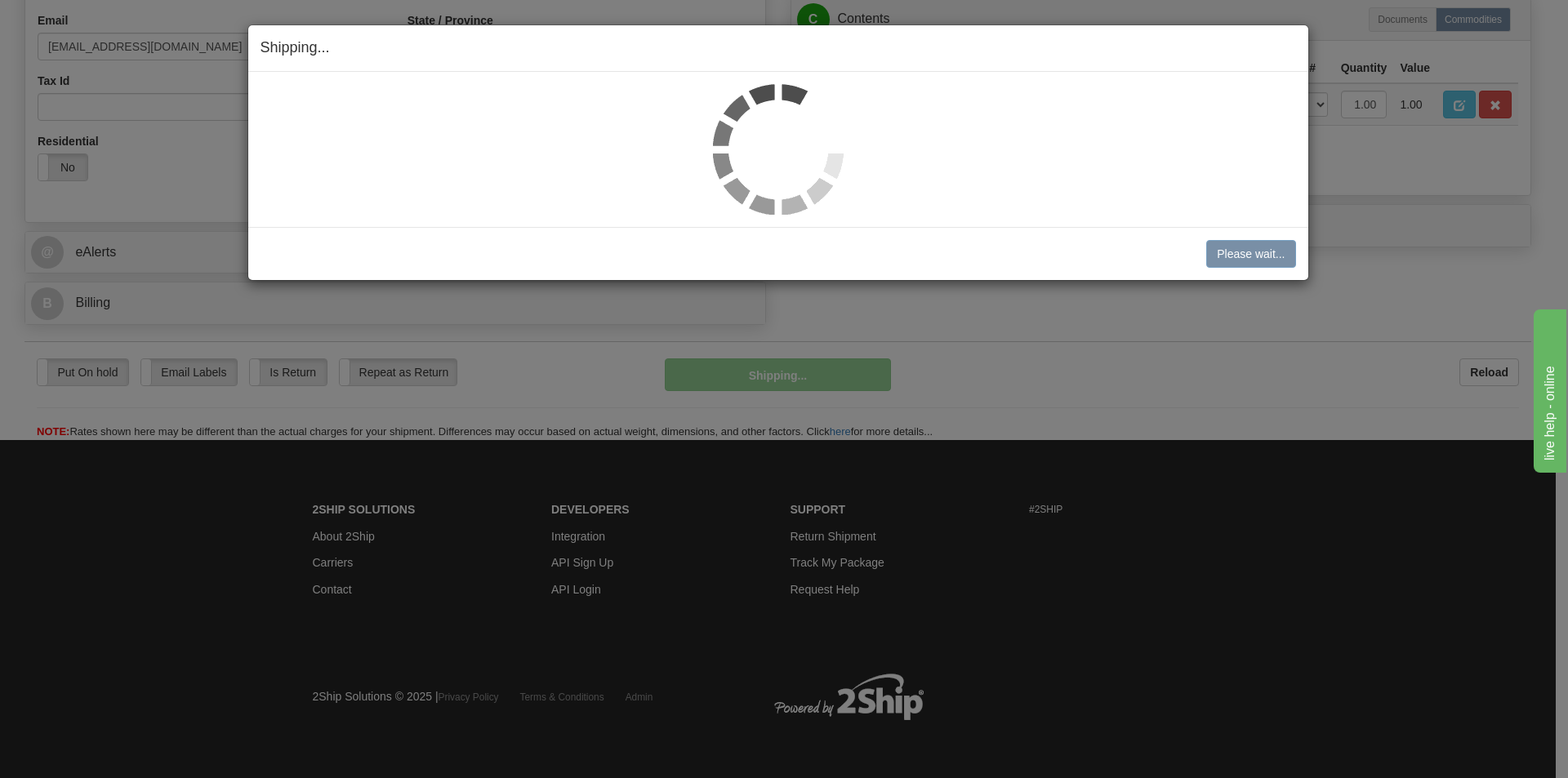
scroll to position [504, 0]
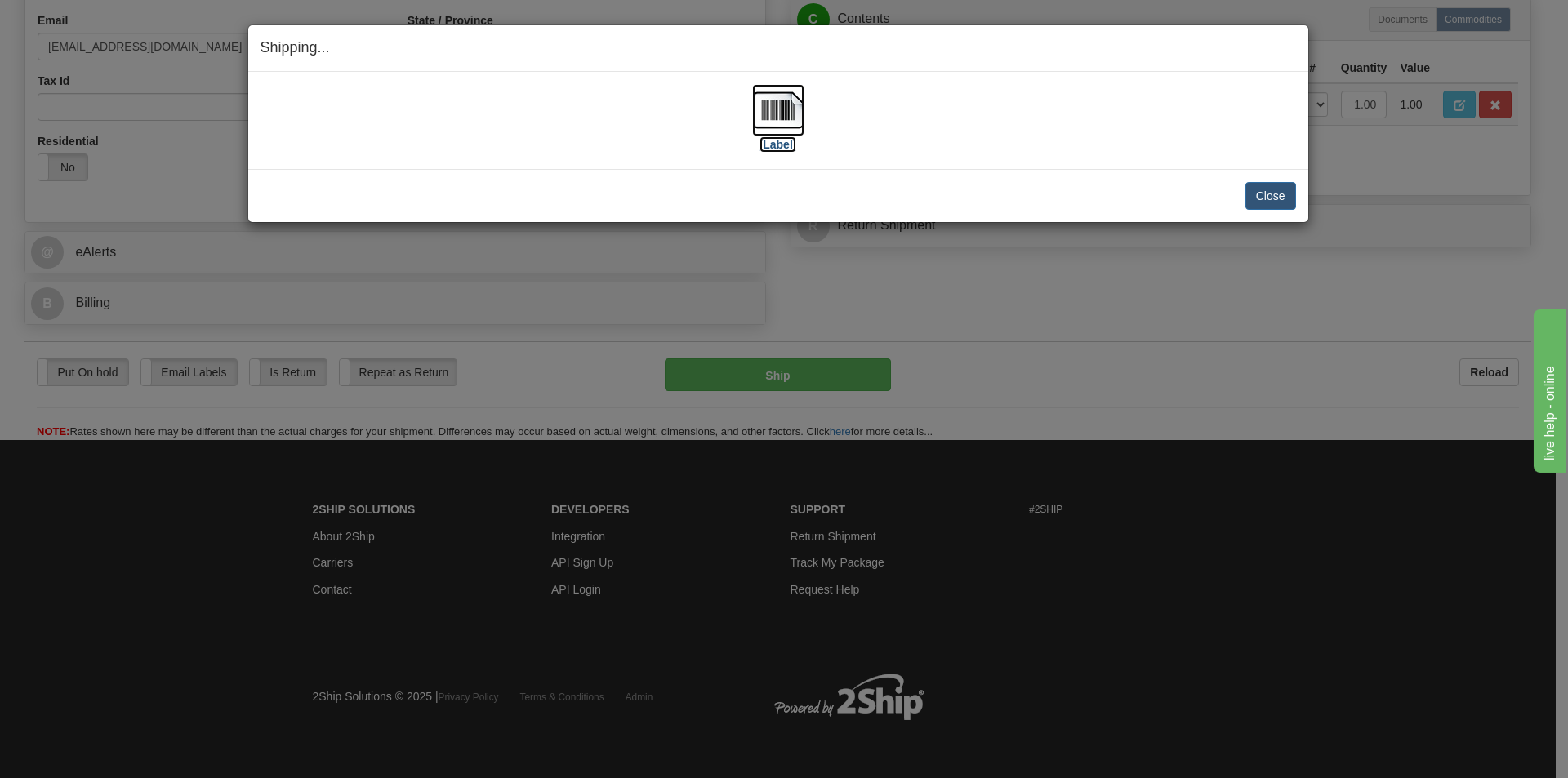
click at [781, 138] on label "[Label]" at bounding box center [777, 144] width 37 height 16
click at [1285, 204] on button "Close" at bounding box center [1271, 195] width 50 height 28
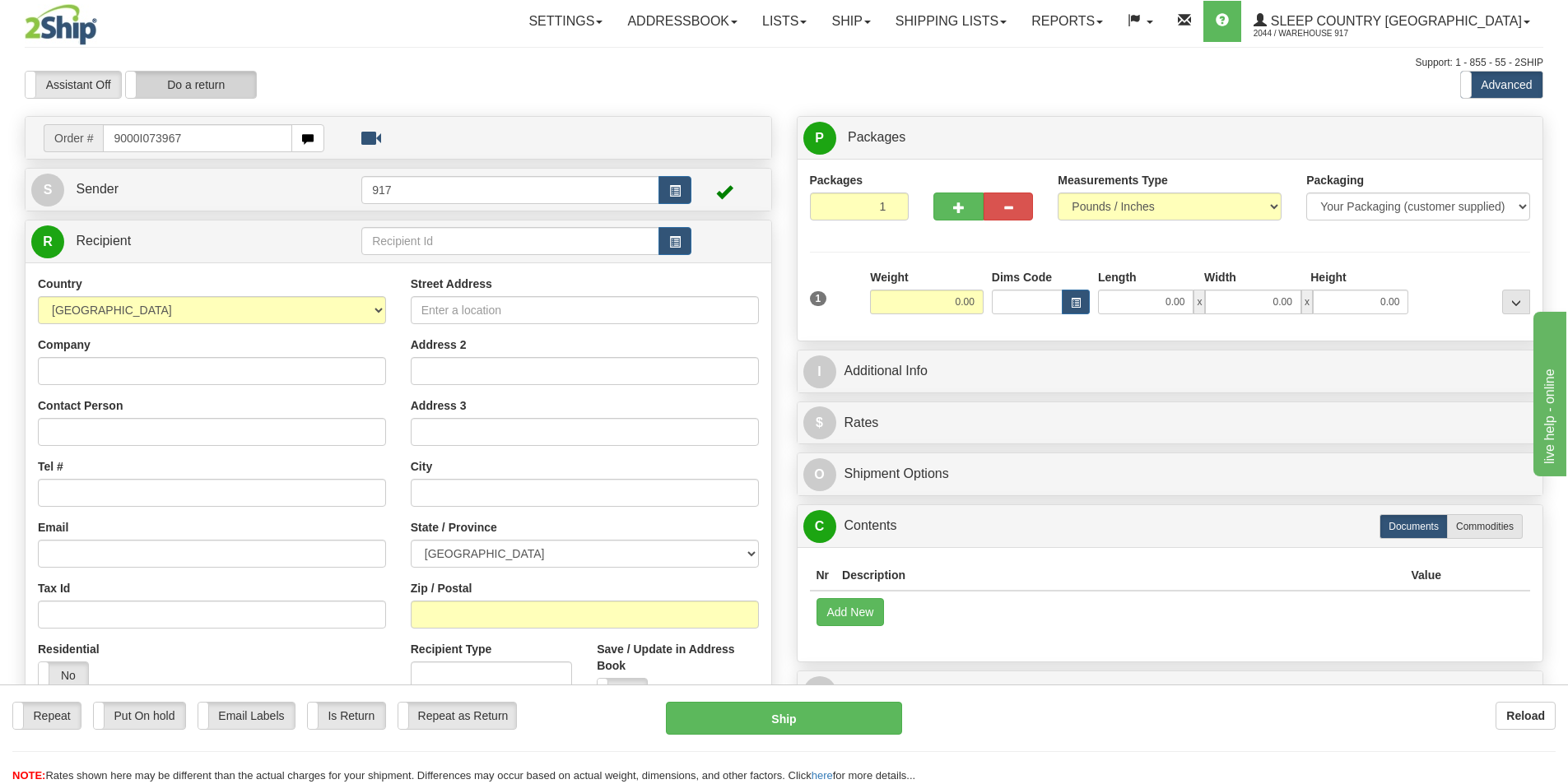
type input "9000I073967"
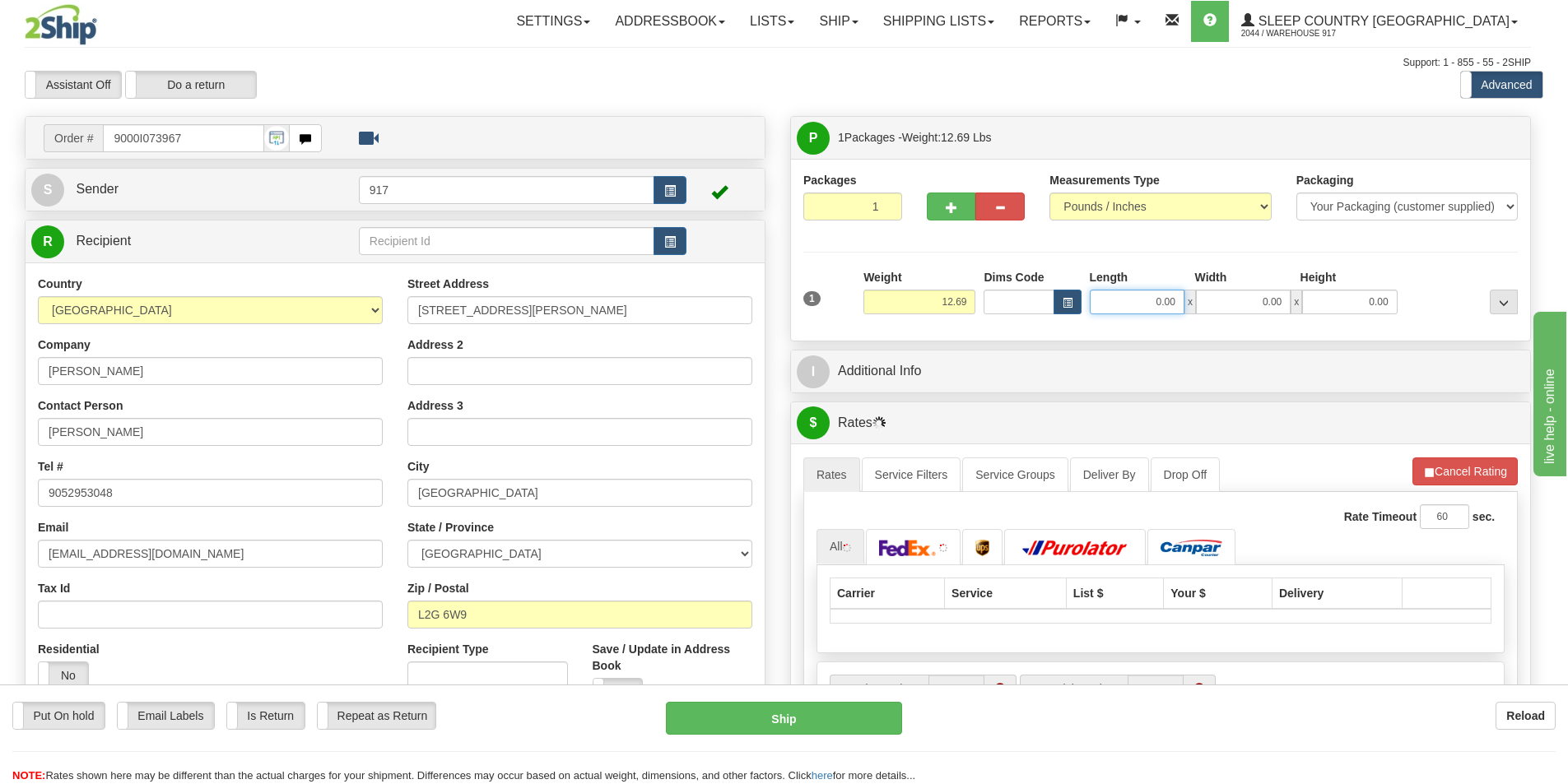
click at [1153, 297] on input "0.00" at bounding box center [1137, 302] width 95 height 25
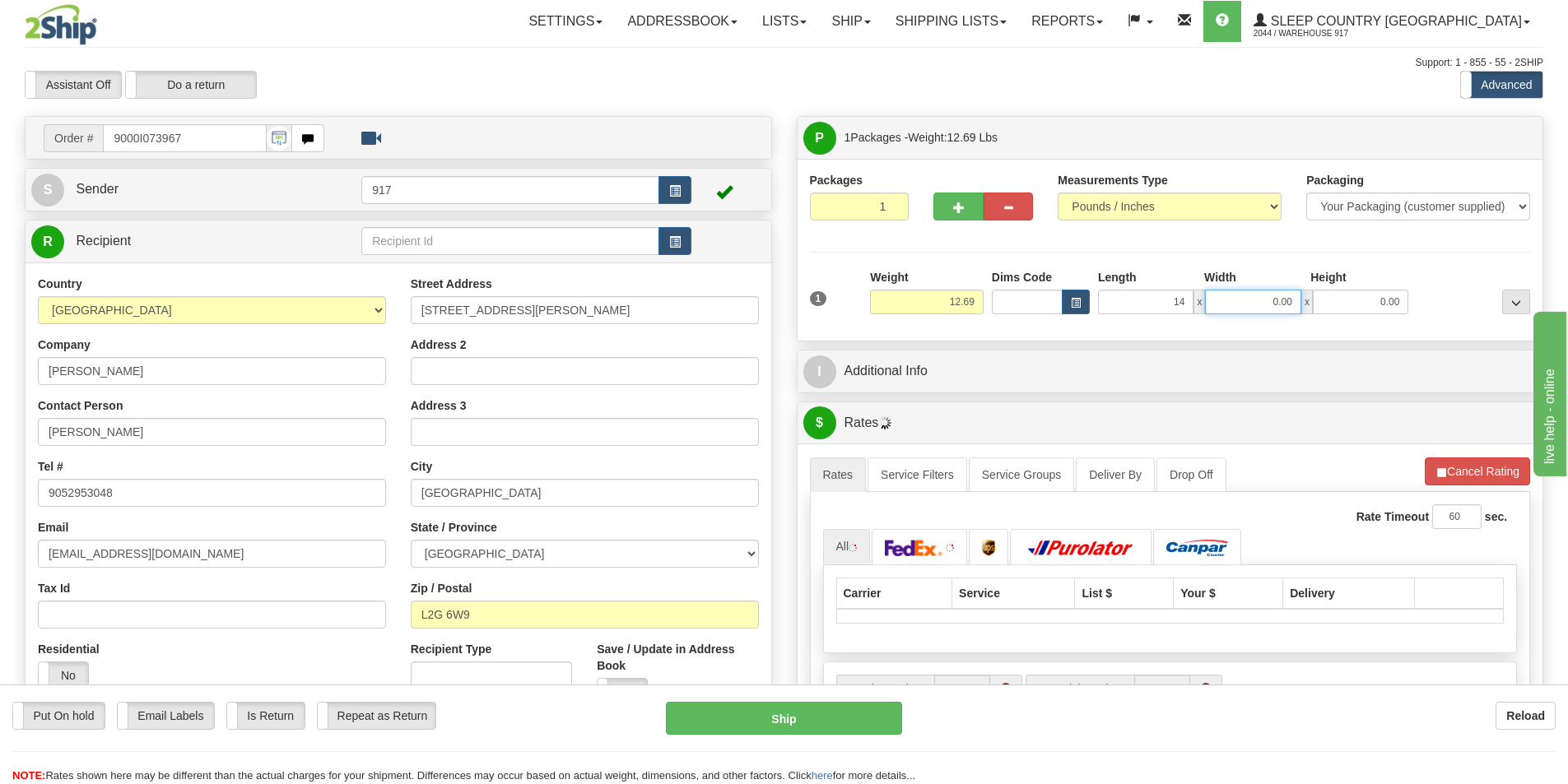
type input "14.00"
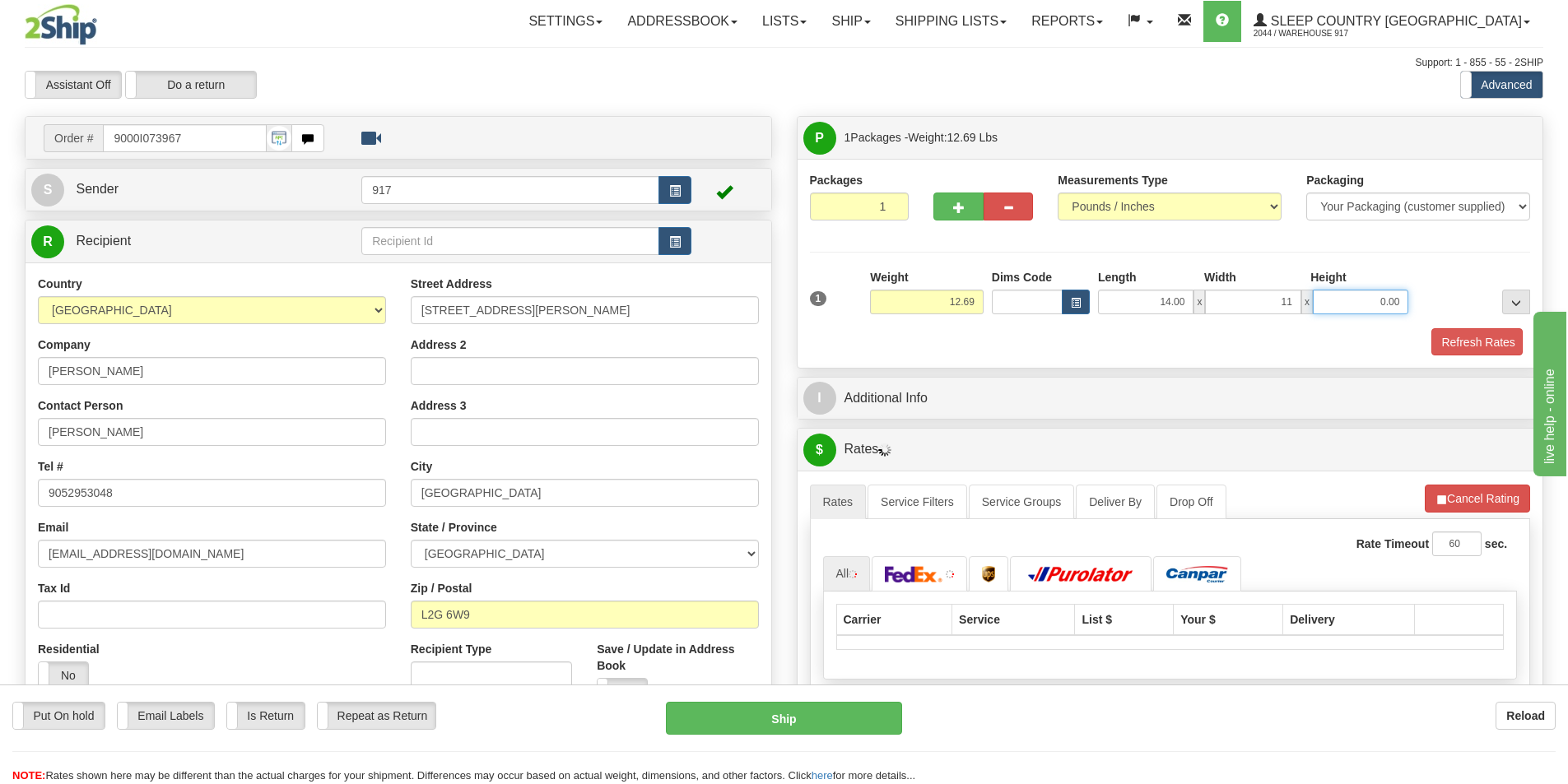
type input "11.00"
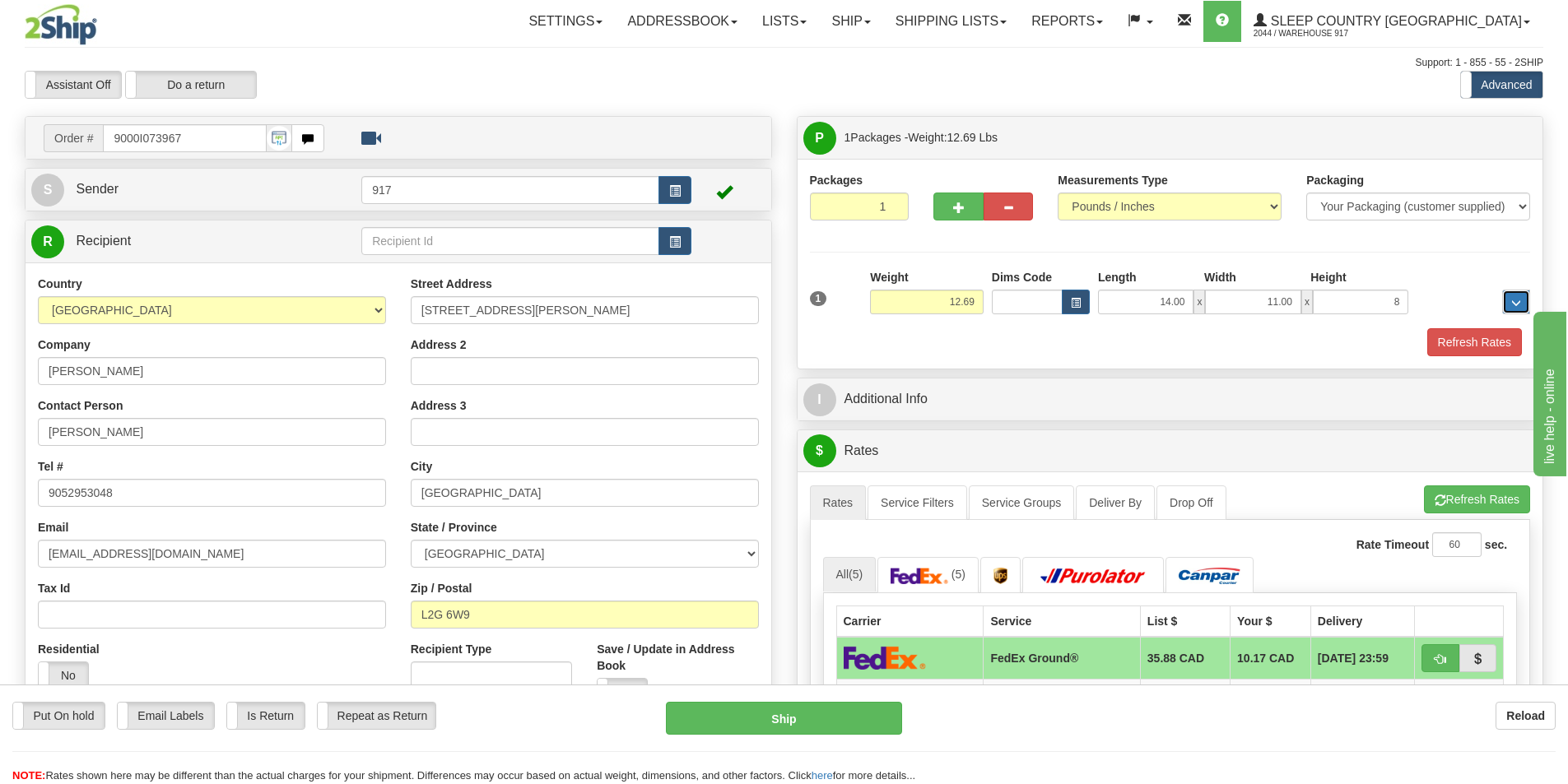
type input "8.00"
click at [1471, 332] on button "Refresh Rates" at bounding box center [1475, 342] width 95 height 28
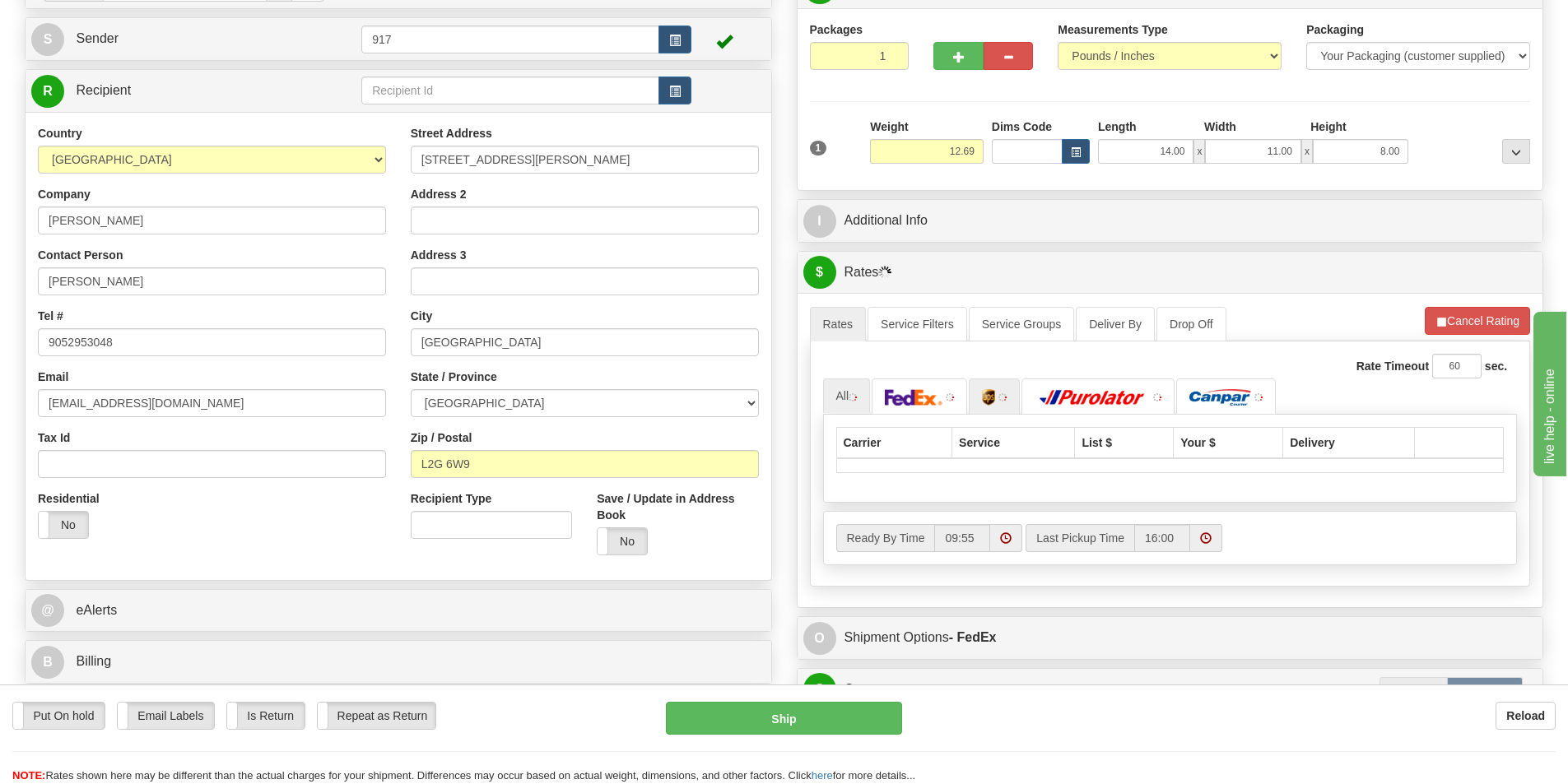
scroll to position [164, 0]
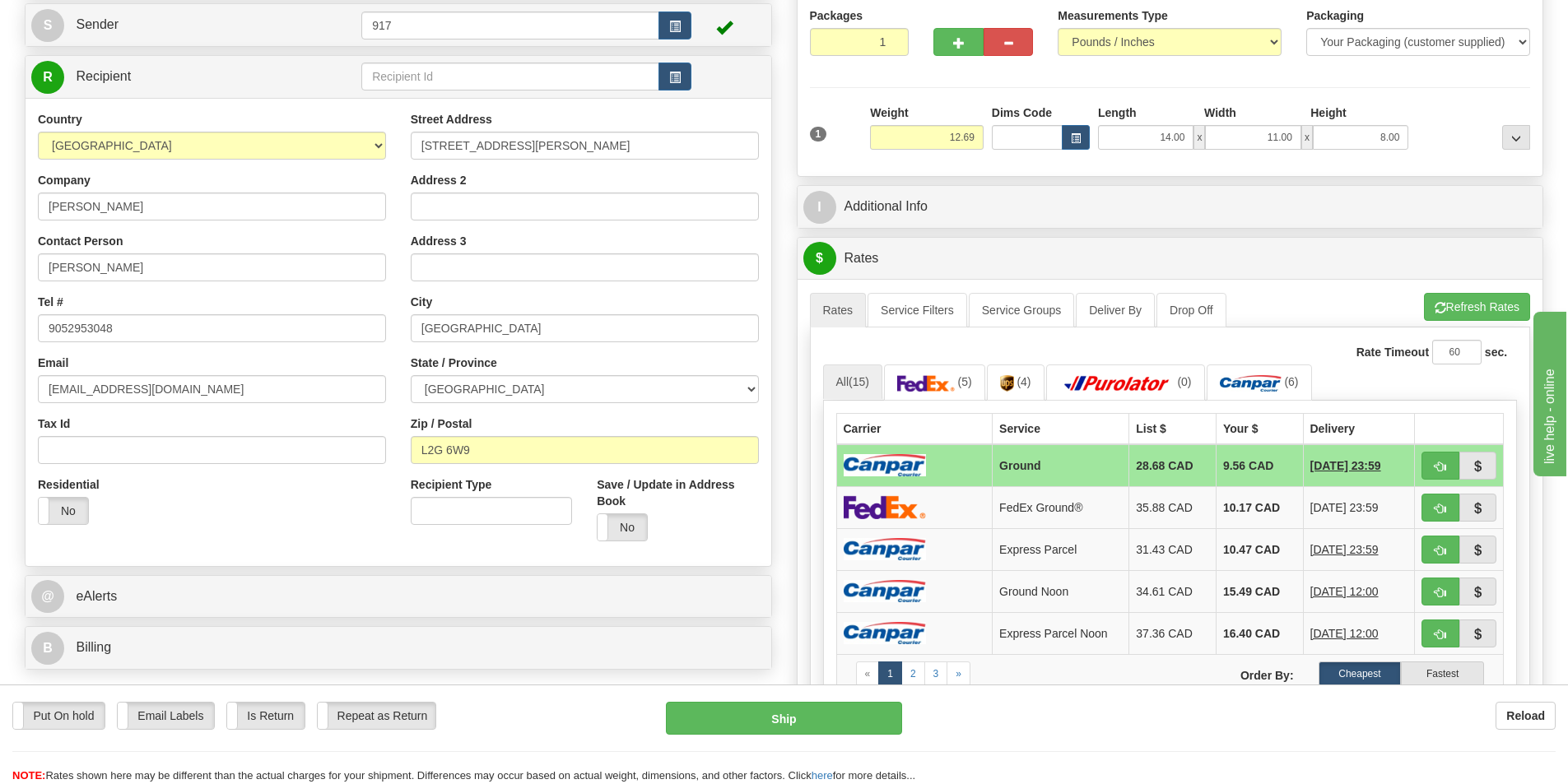
click at [943, 470] on td at bounding box center [914, 465] width 157 height 43
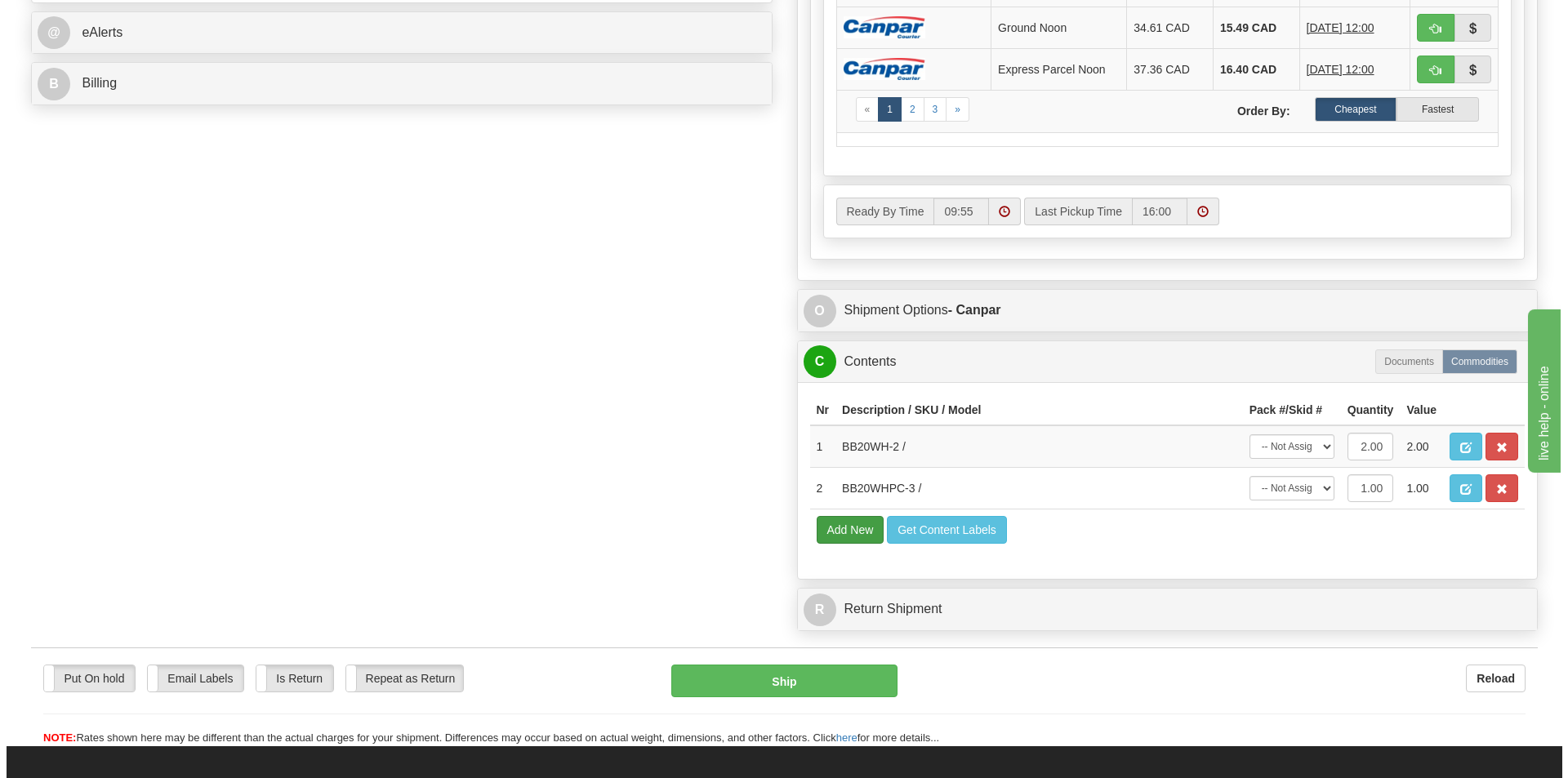
scroll to position [735, 0]
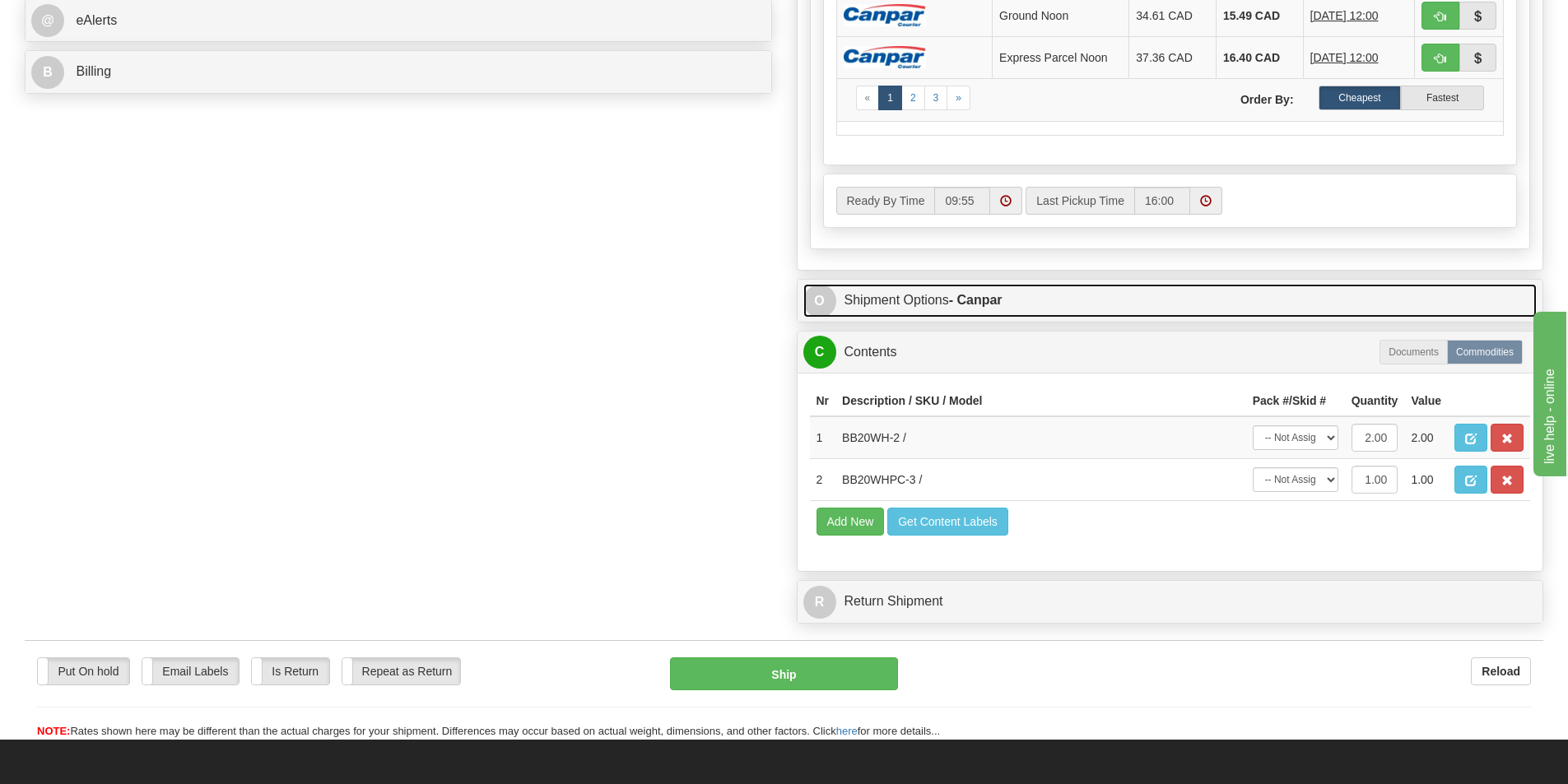
click at [908, 302] on link "O Shipment Options - Canpar" at bounding box center [1170, 300] width 735 height 34
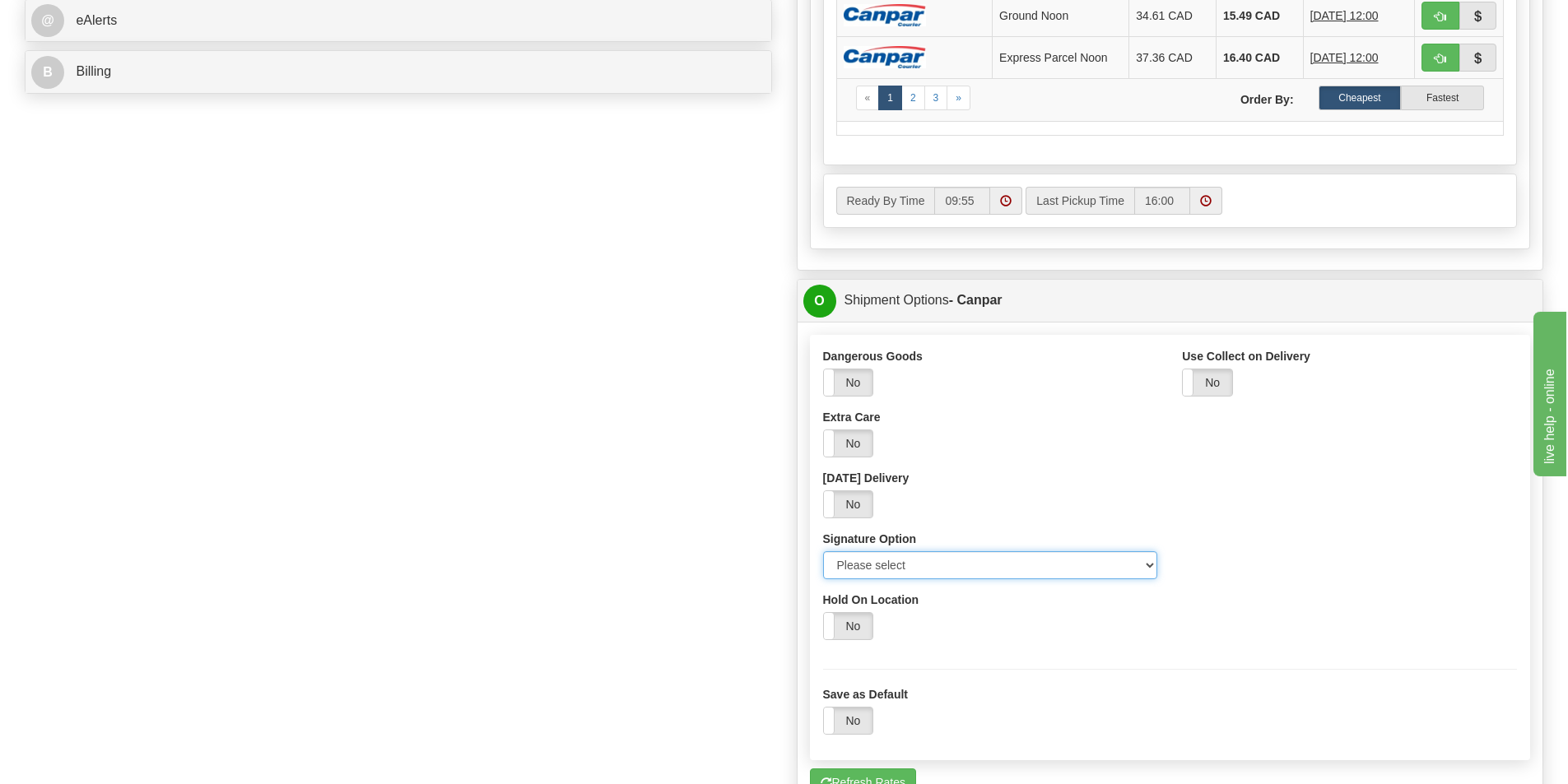
click at [1001, 568] on select "Please select No Signature Required Signature Required Adult Signature" at bounding box center [990, 564] width 335 height 28
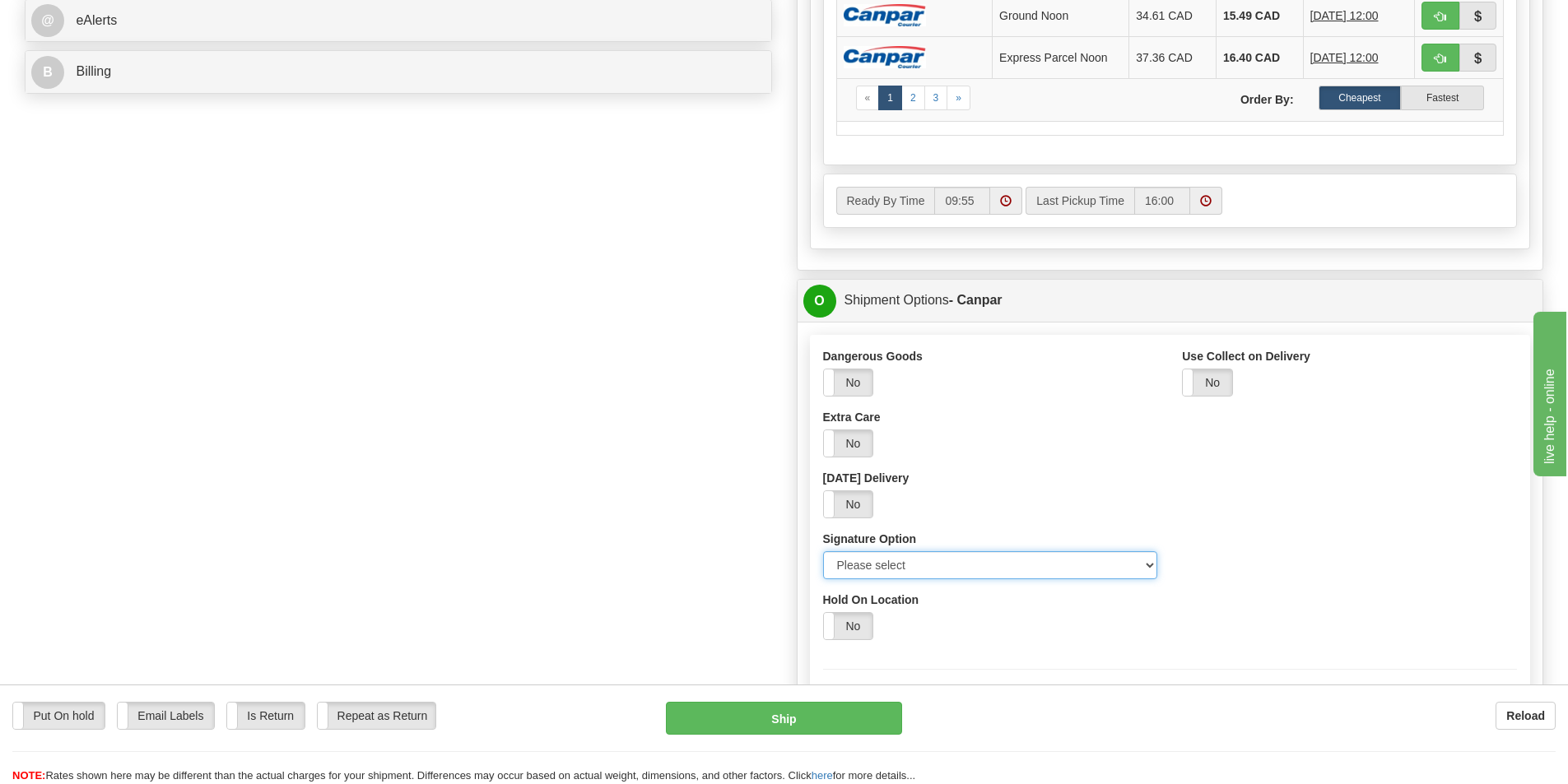
select select "2"
click at [823, 551] on select "Please select No Signature Required Signature Required Adult Signature" at bounding box center [990, 564] width 335 height 28
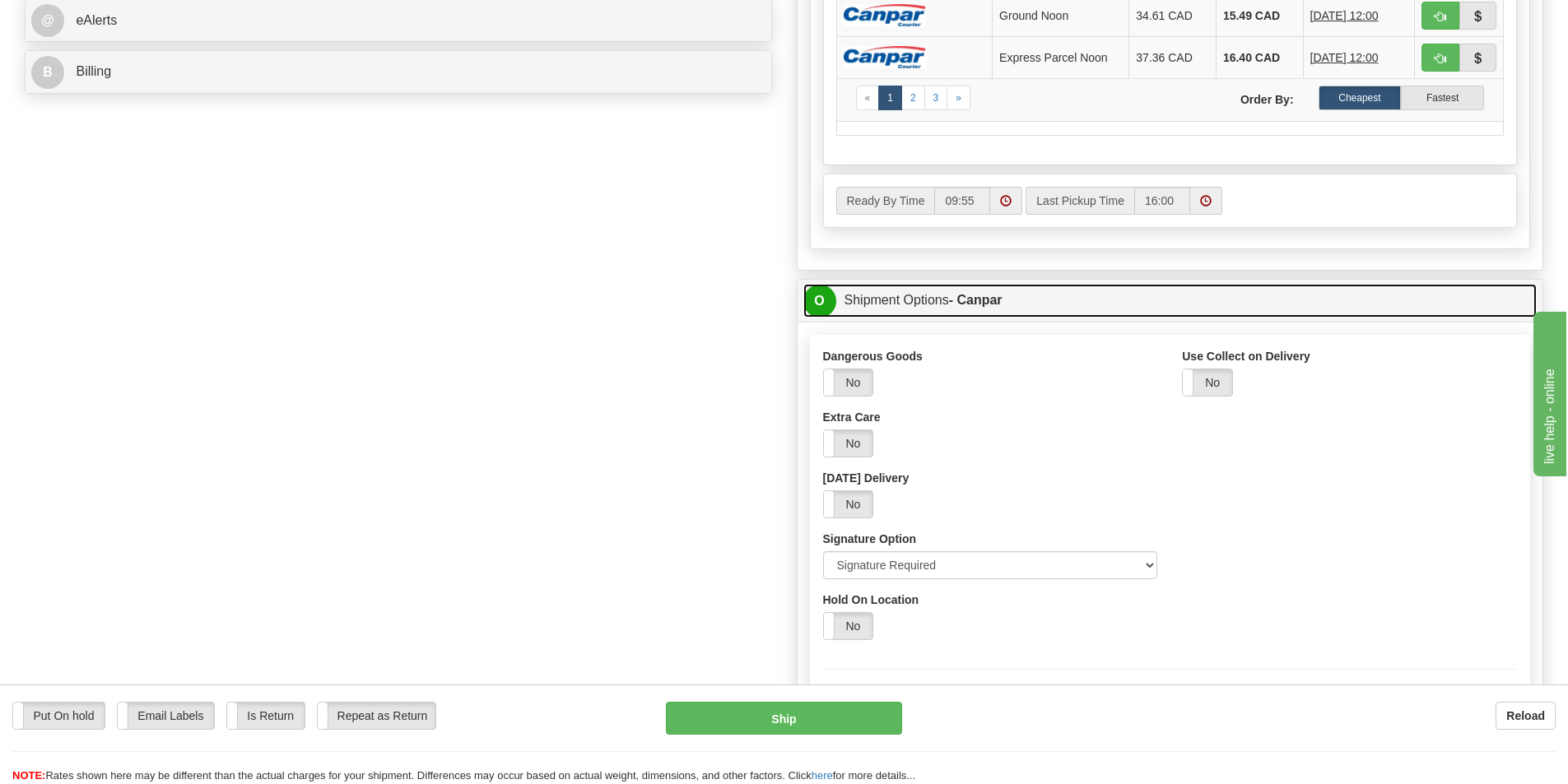
click at [886, 297] on link "O Shipment Options - Canpar" at bounding box center [1170, 300] width 735 height 34
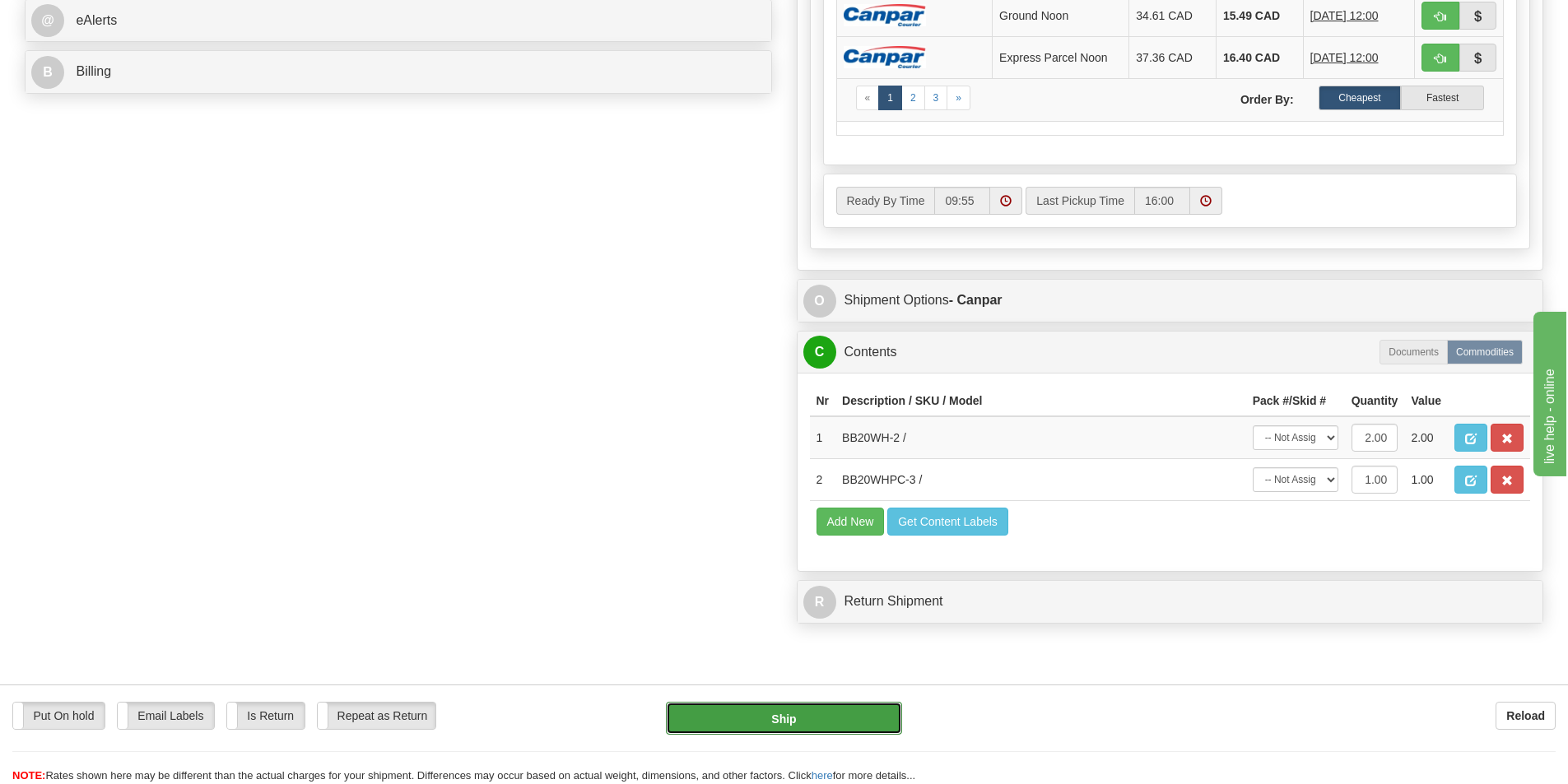
click at [829, 711] on button "Ship" at bounding box center [784, 718] width 236 height 33
type input "1"
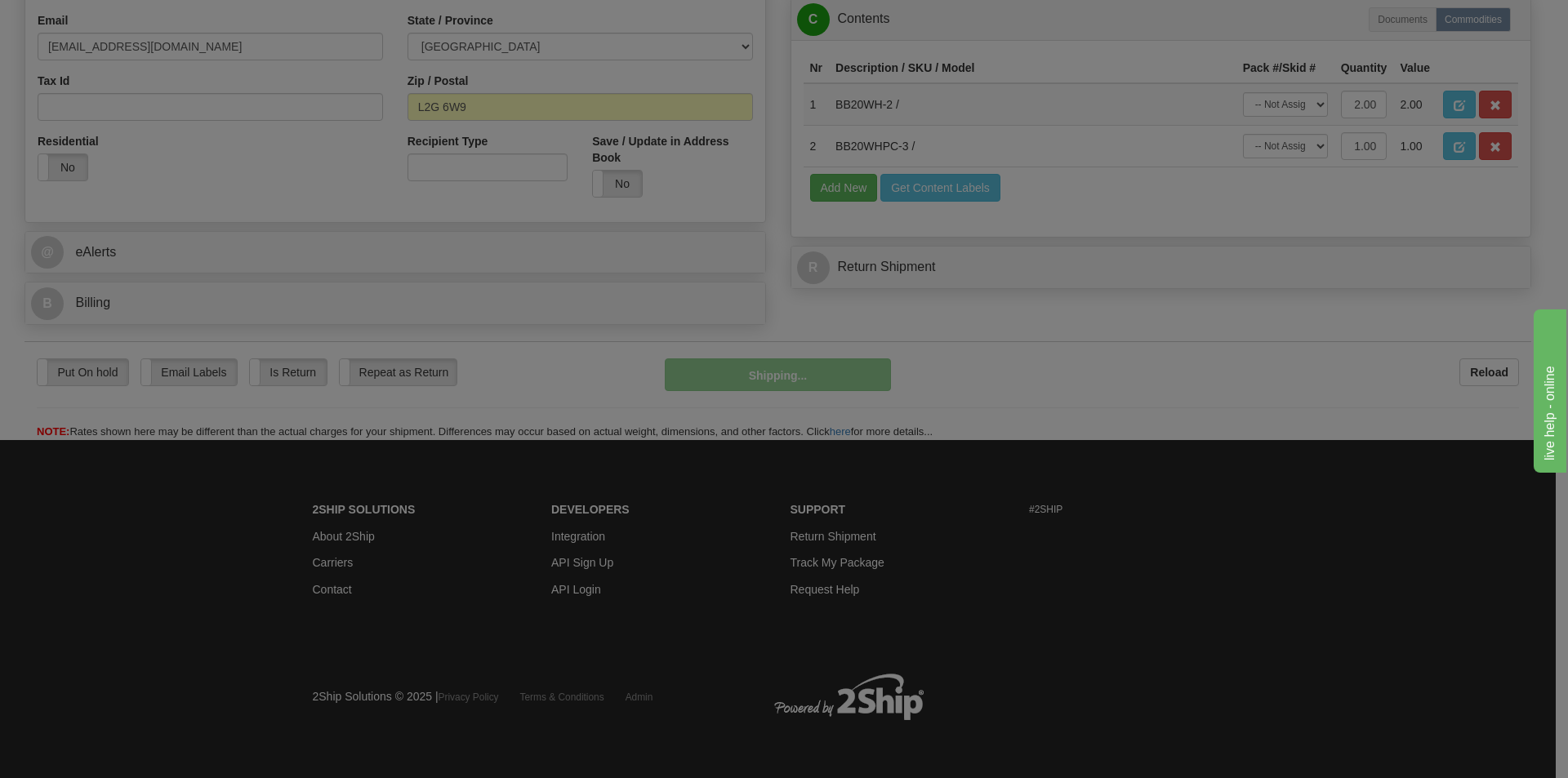
scroll to position [504, 0]
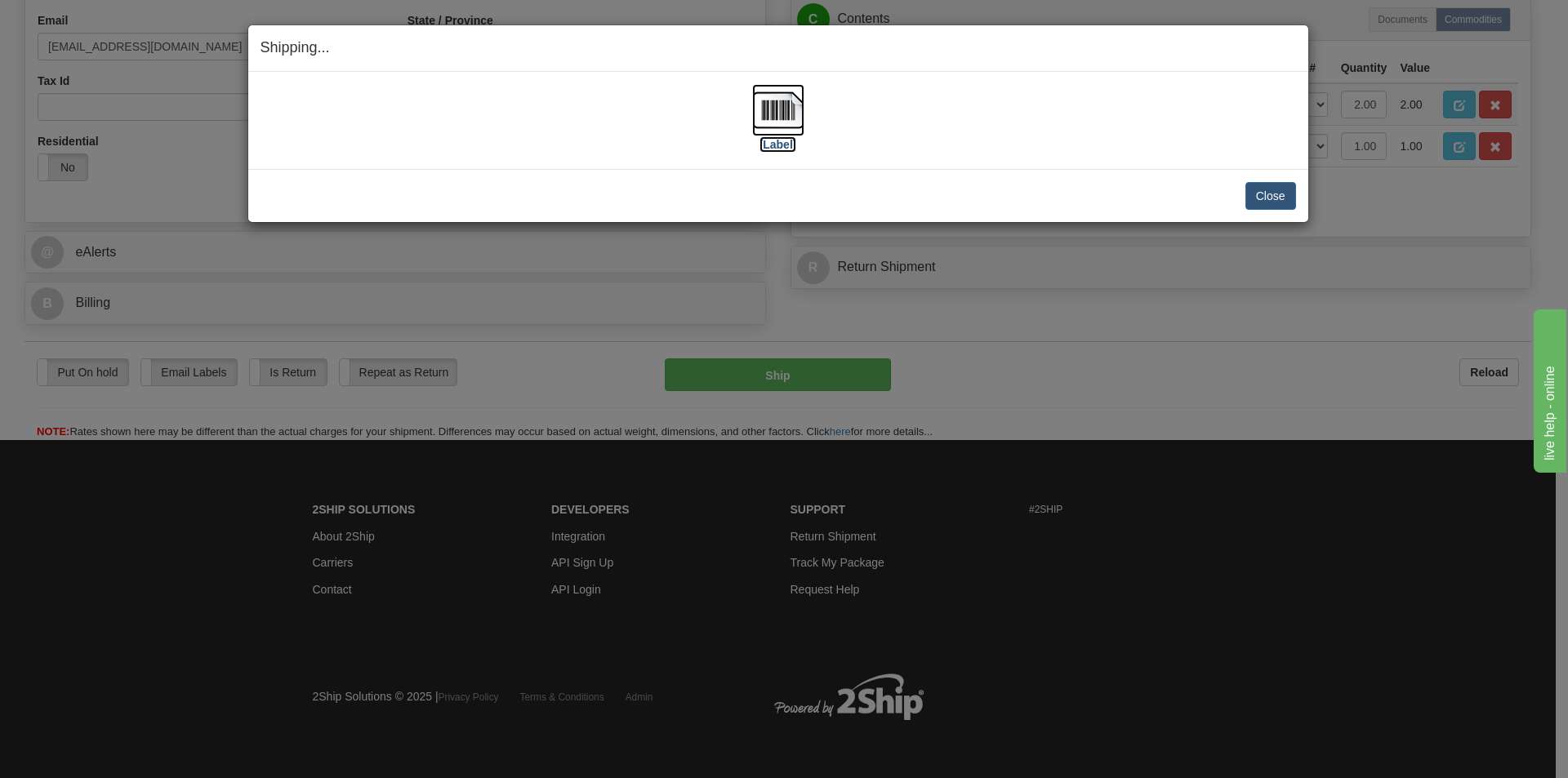
click at [773, 121] on img at bounding box center [778, 110] width 52 height 52
click at [1257, 208] on div "Close Cancel Cancel Shipment and Quit Pickup Quit Pickup ONLY" at bounding box center [778, 195] width 1060 height 53
click at [1256, 202] on button "Close" at bounding box center [1271, 195] width 50 height 28
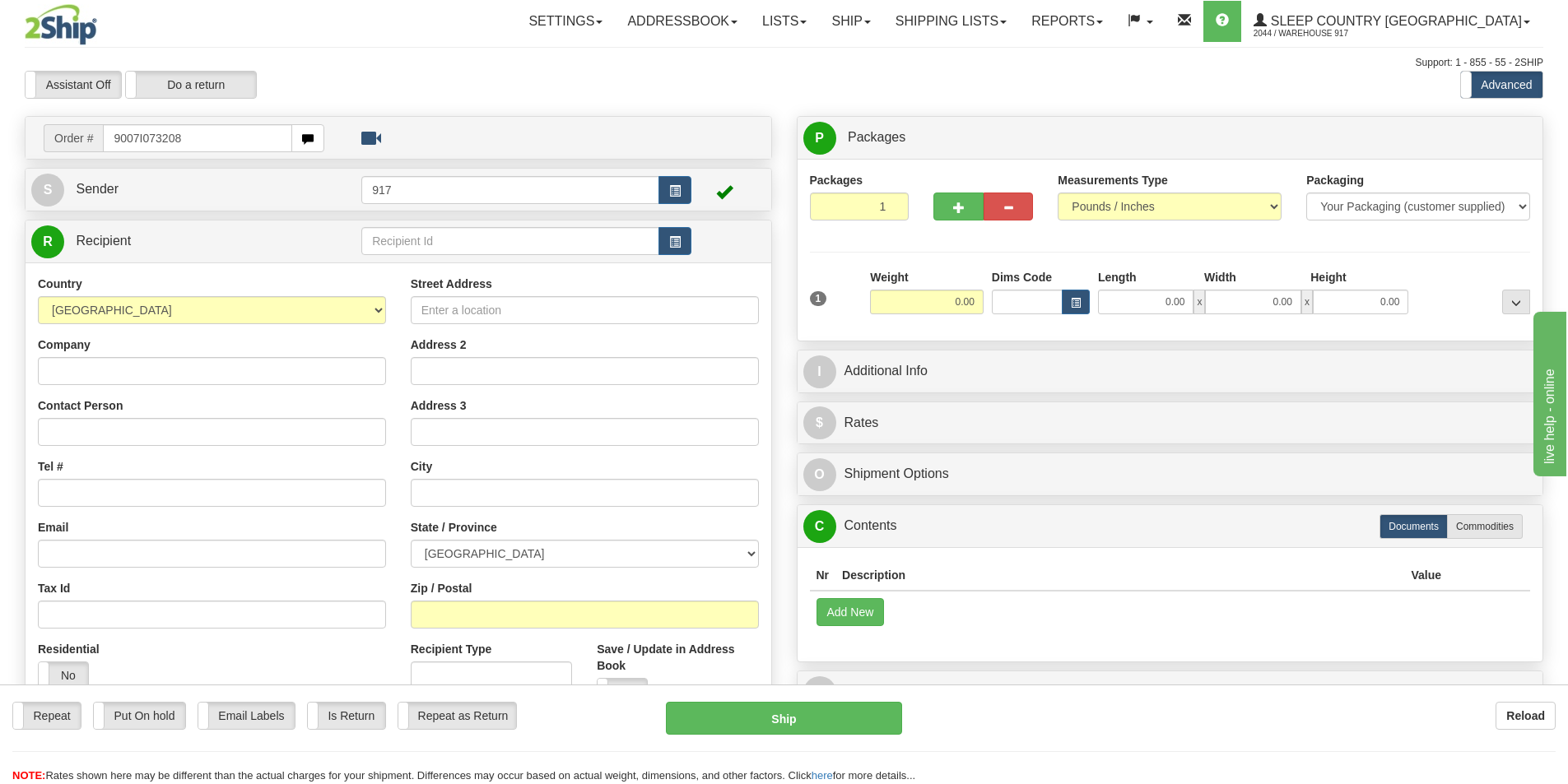
type input "9007I073208"
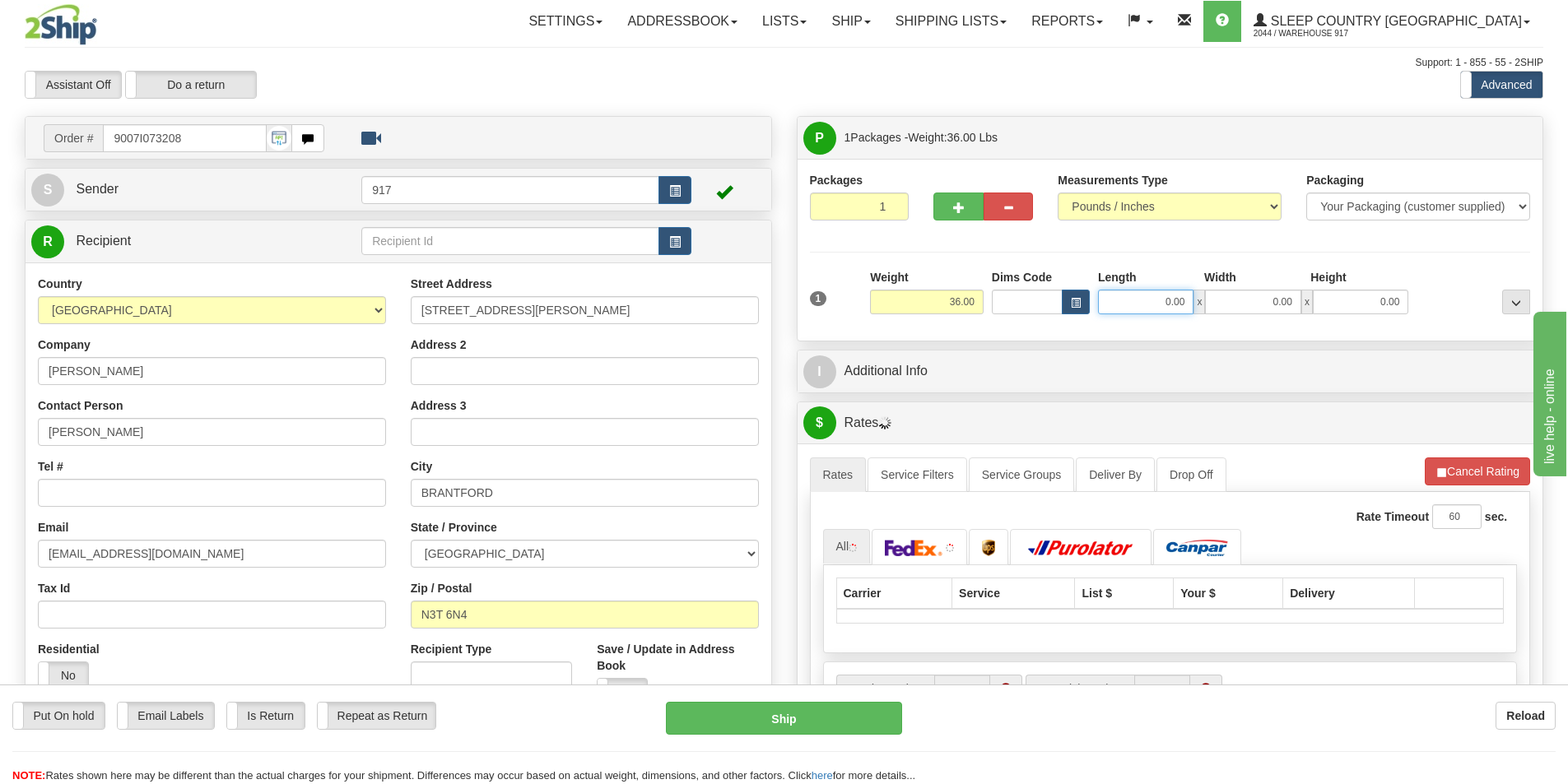
click at [1162, 301] on input "0.00" at bounding box center [1146, 302] width 95 height 25
type input "15.00"
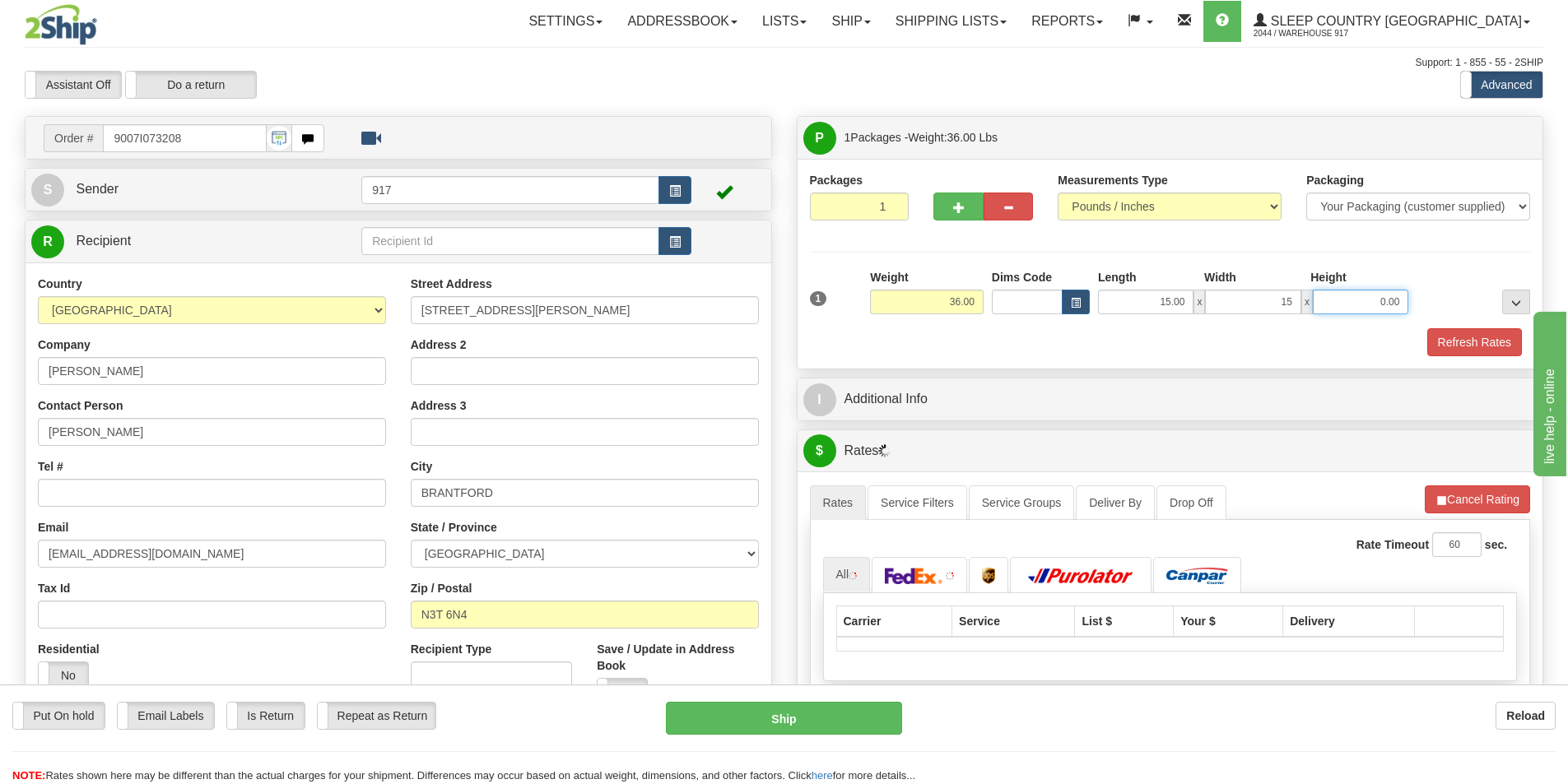
type input "15.00"
type input "41.00"
click at [1455, 329] on button "Refresh Rates" at bounding box center [1475, 342] width 95 height 28
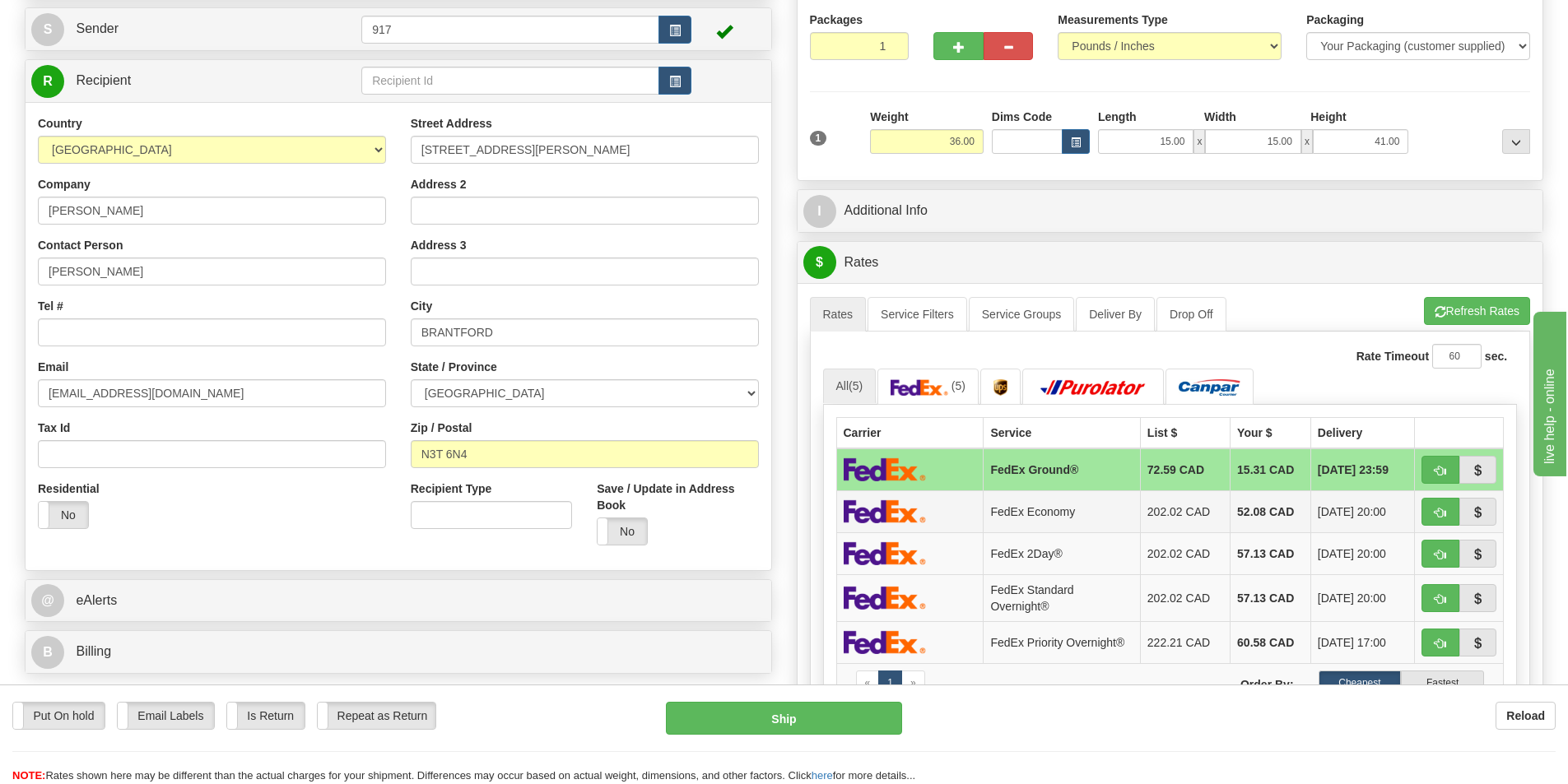
scroll to position [247, 0]
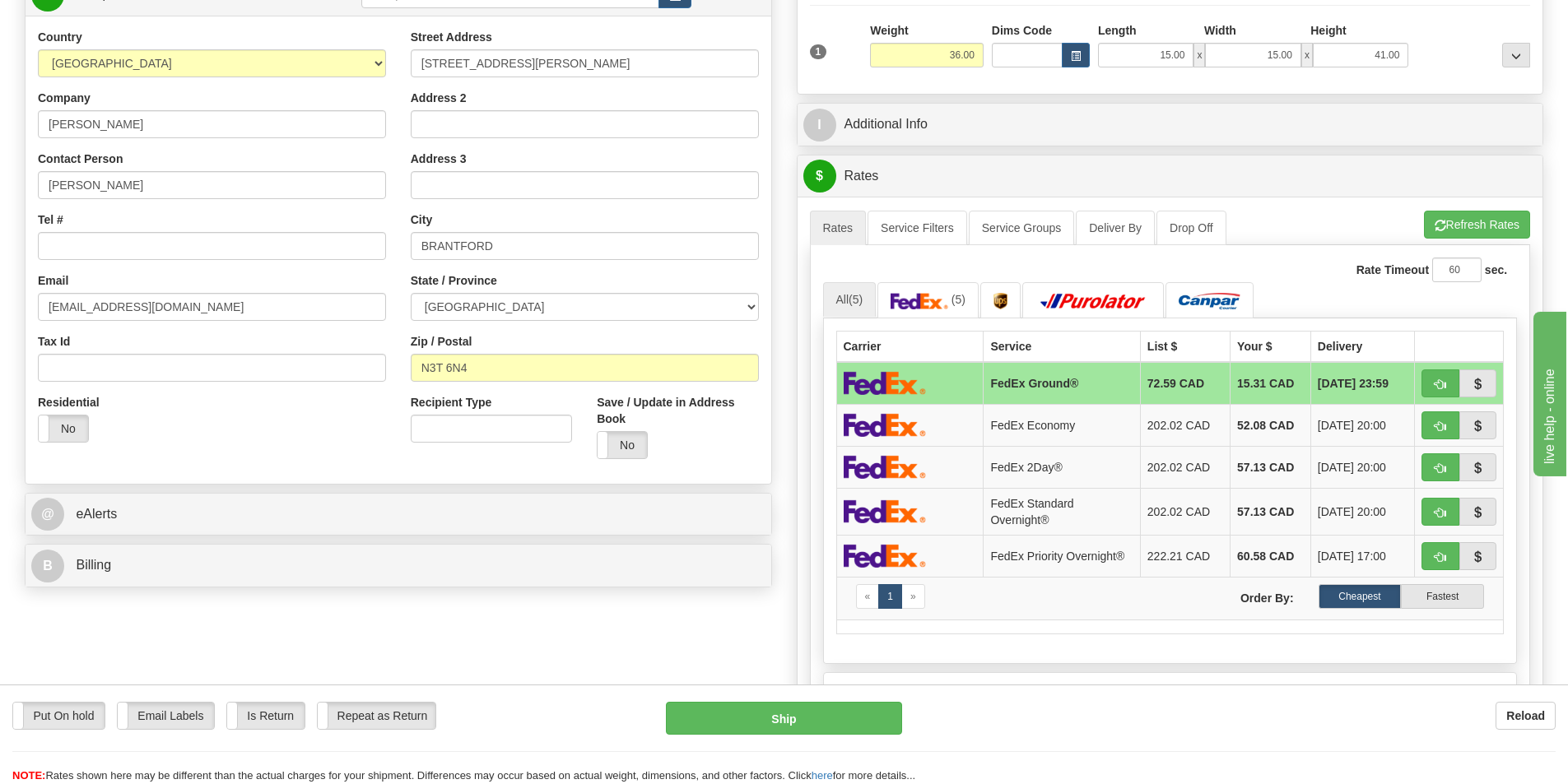
click at [1043, 383] on td "FedEx Ground®" at bounding box center [1062, 383] width 157 height 43
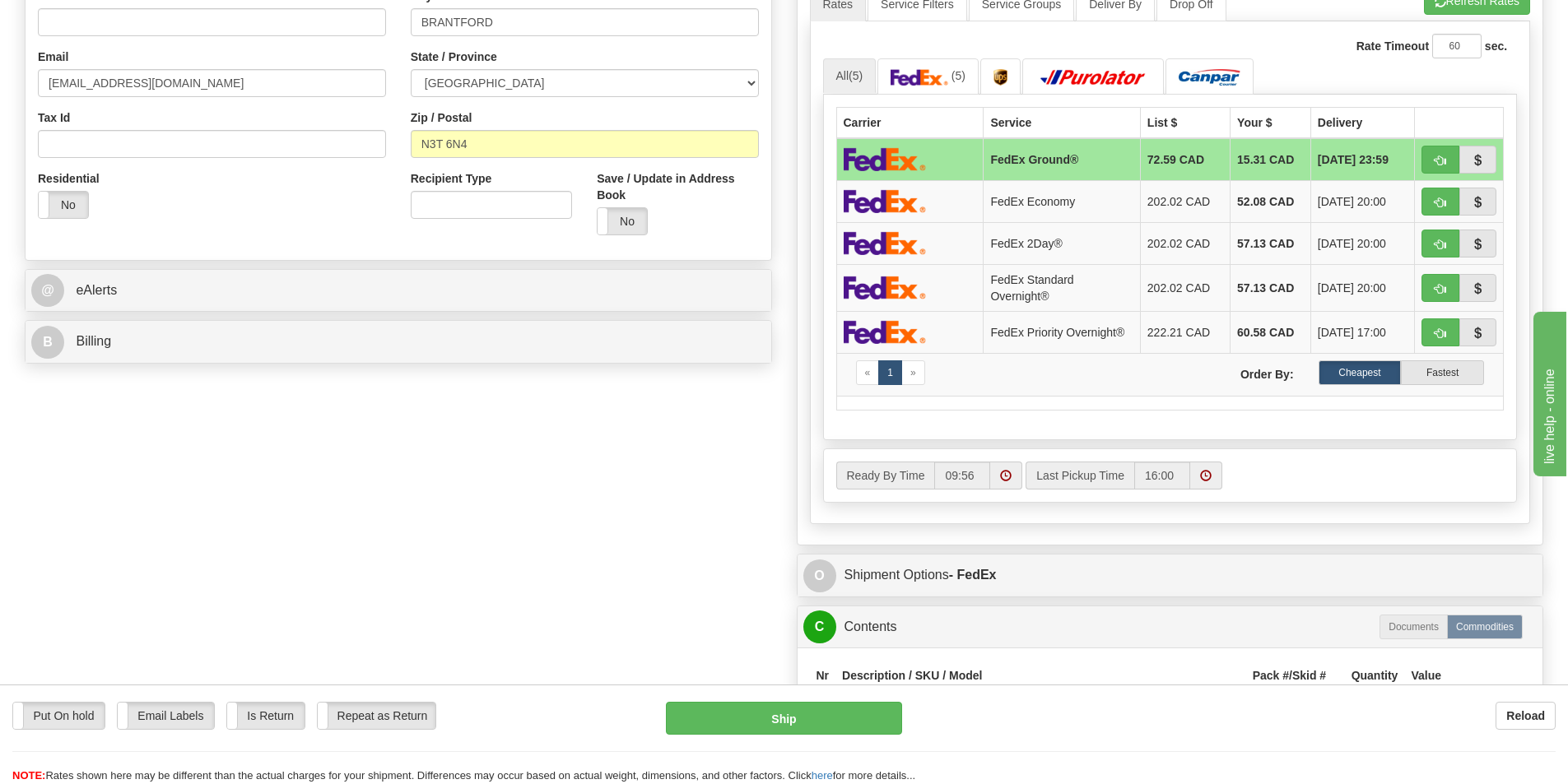
scroll to position [493, 0]
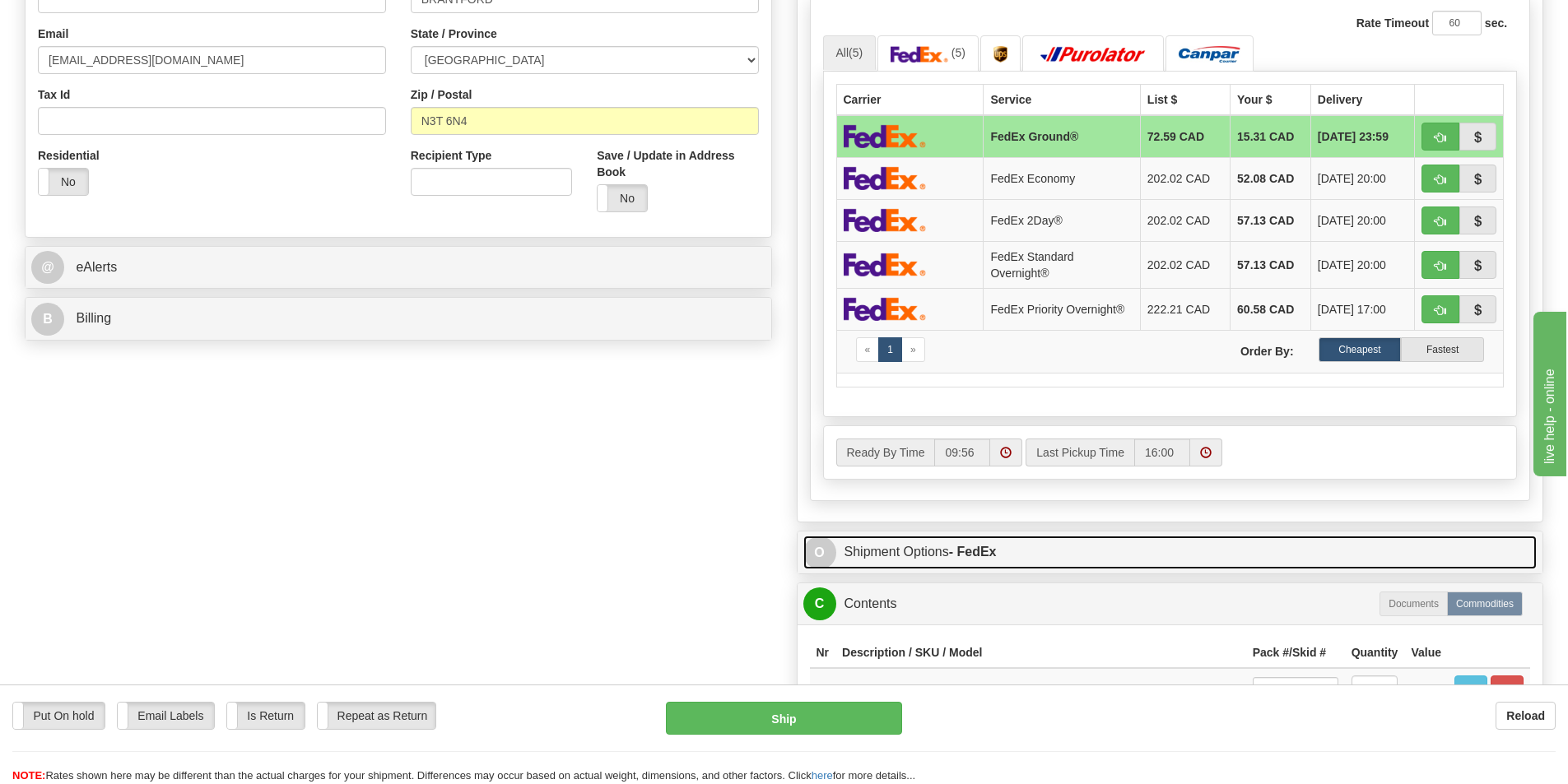
click at [929, 538] on link "O Shipment Options - FedEx" at bounding box center [1170, 552] width 735 height 34
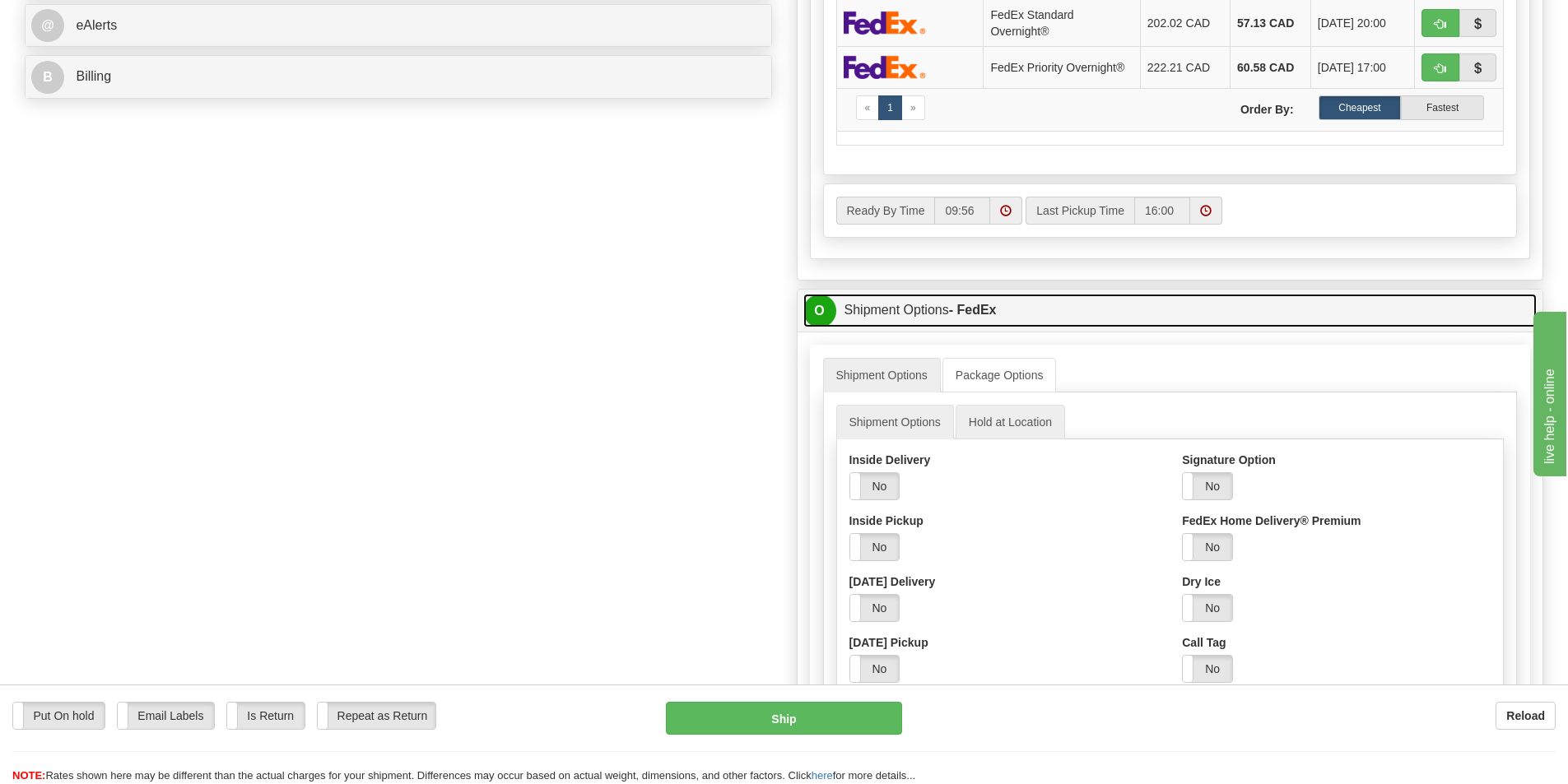
scroll to position [741, 0]
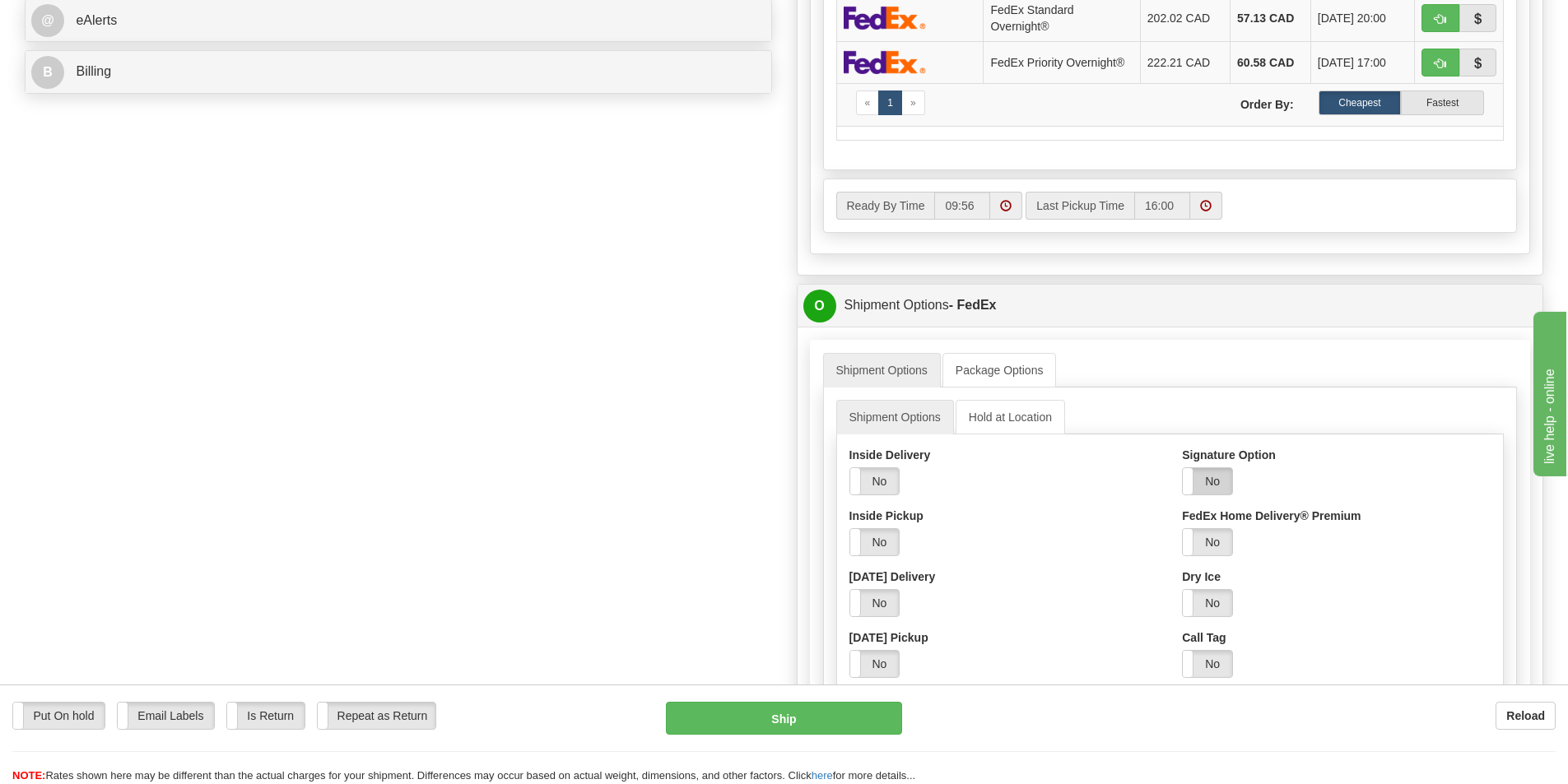
click at [1207, 482] on label "No" at bounding box center [1207, 481] width 49 height 26
click at [1224, 537] on select "Adult Direct Indirect No Signature Required Service Default" at bounding box center [1252, 541] width 141 height 28
select select "2"
click at [1182, 528] on select "Adult Direct Indirect No Signature Required Service Default" at bounding box center [1252, 541] width 141 height 28
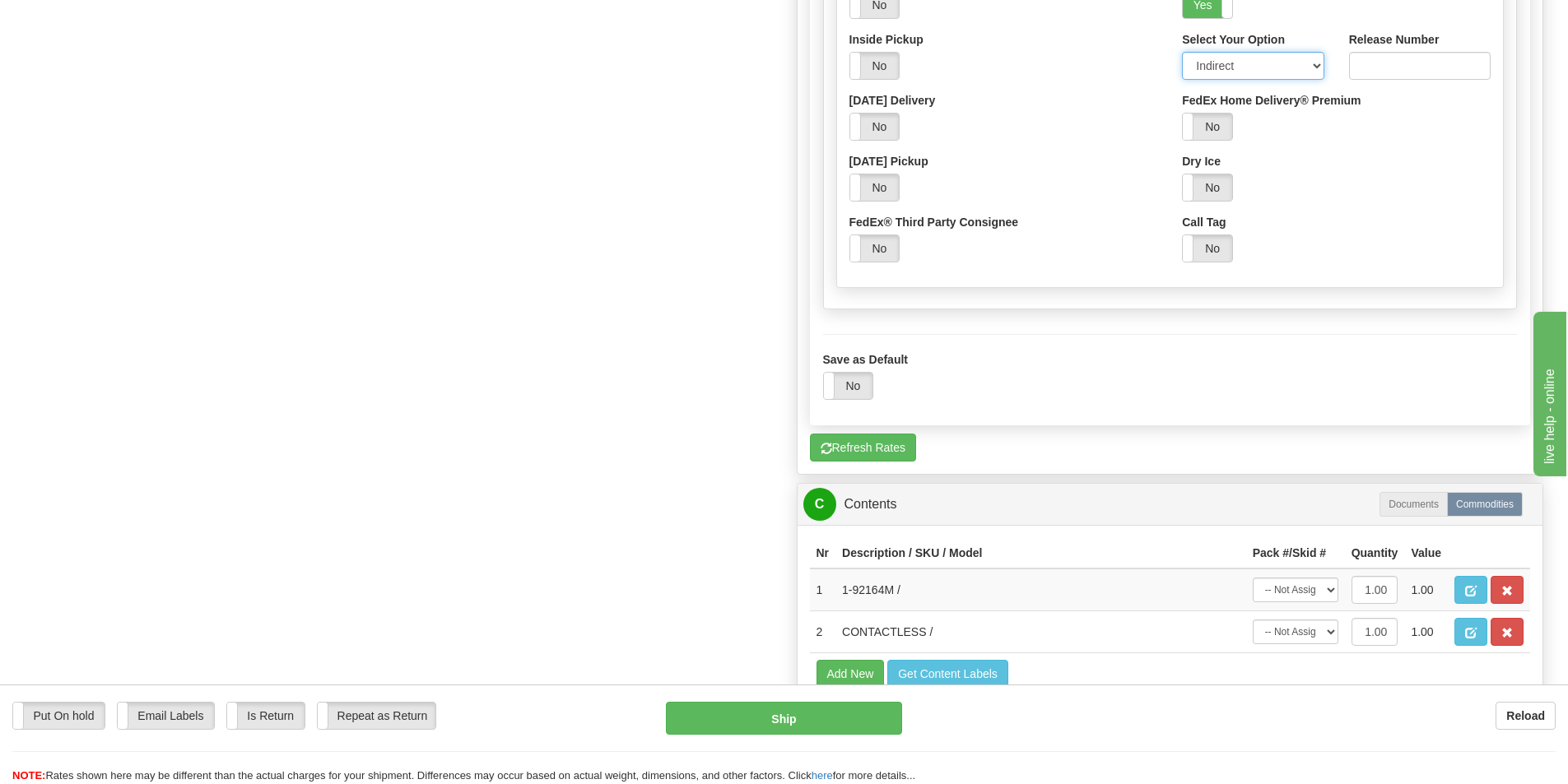
scroll to position [1317, 0]
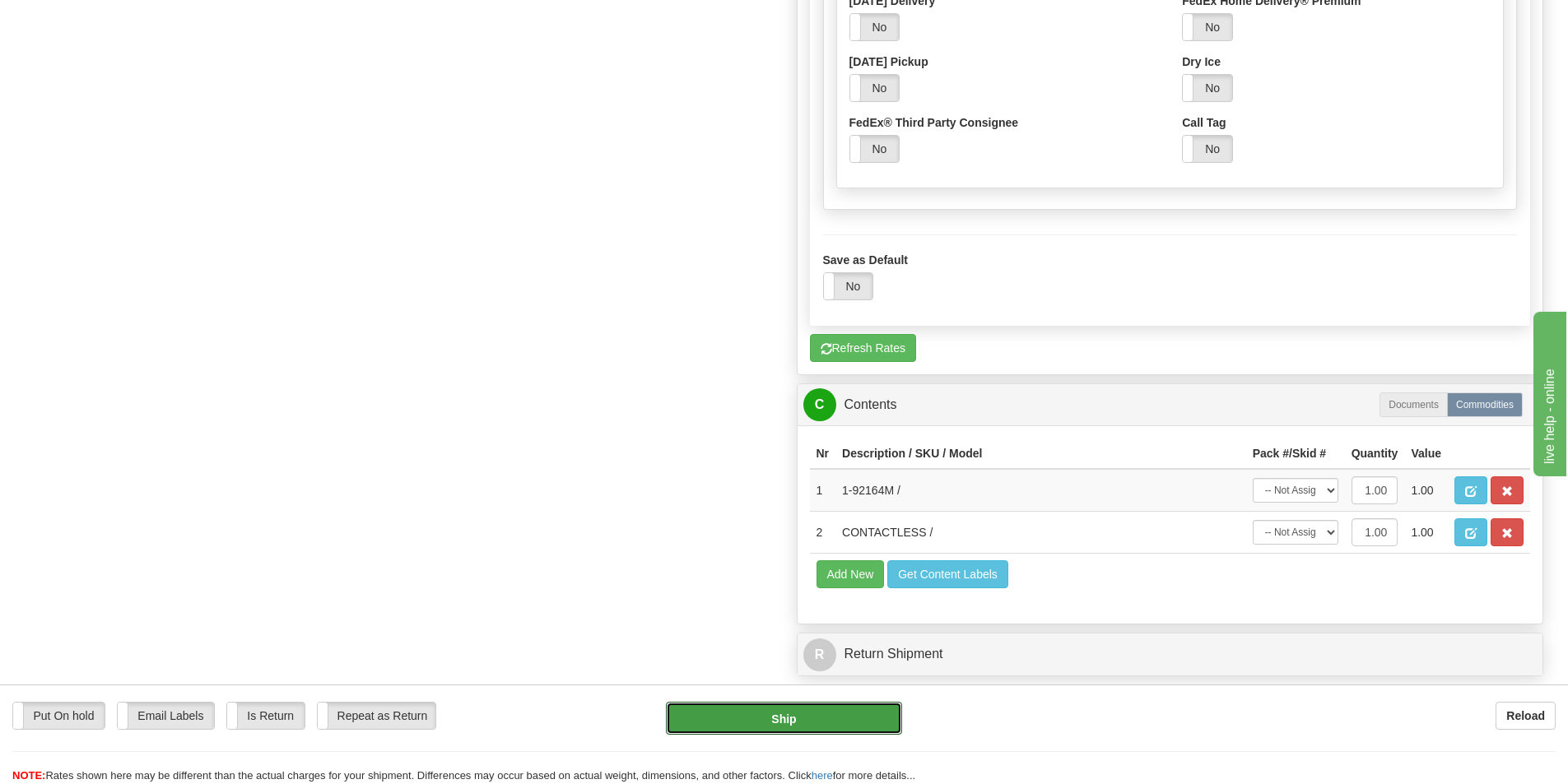
click at [840, 712] on button "Ship" at bounding box center [784, 718] width 236 height 33
type input "92"
click at [776, 724] on button "Ship" at bounding box center [784, 718] width 236 height 33
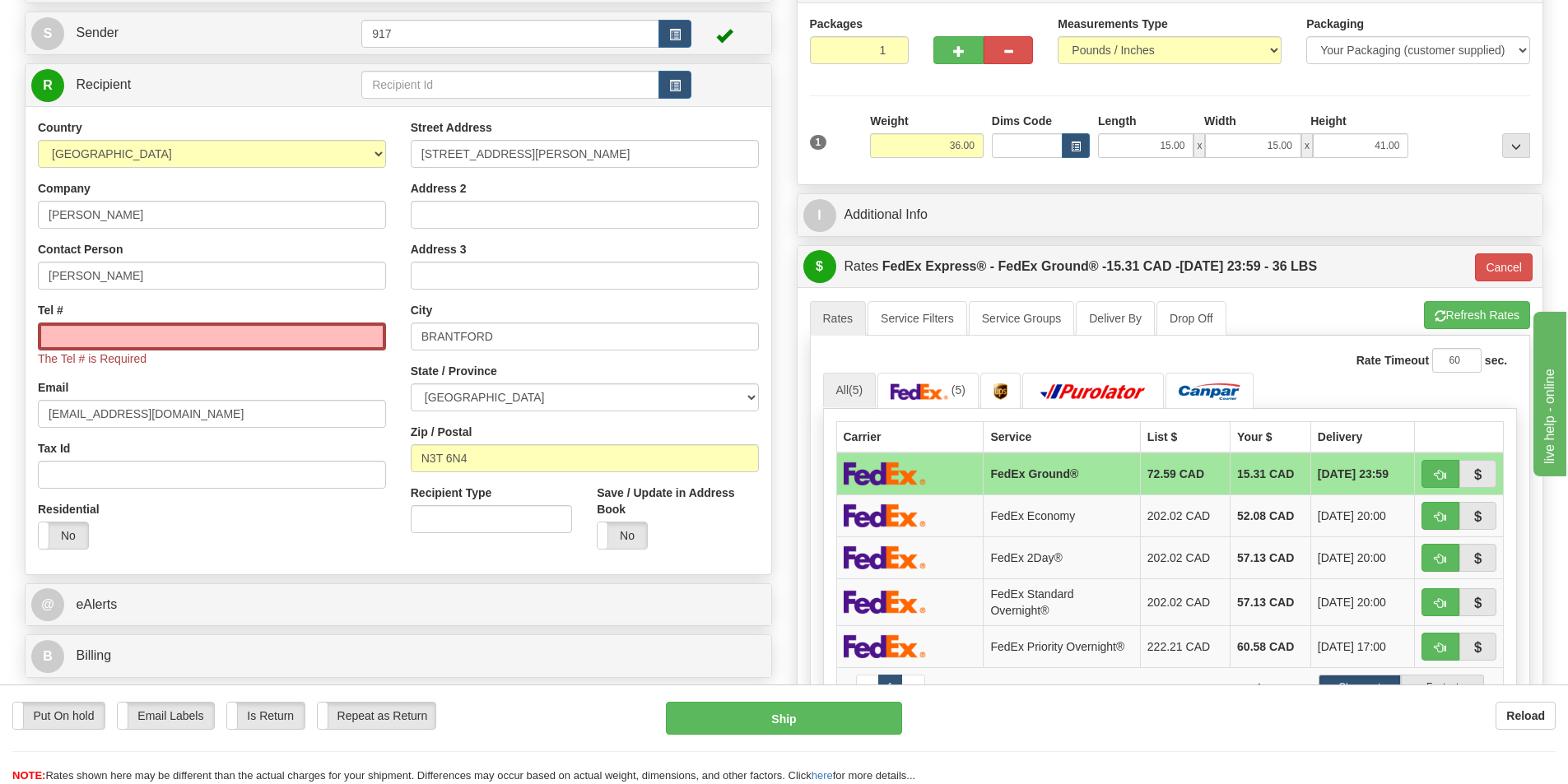
scroll to position [0, 0]
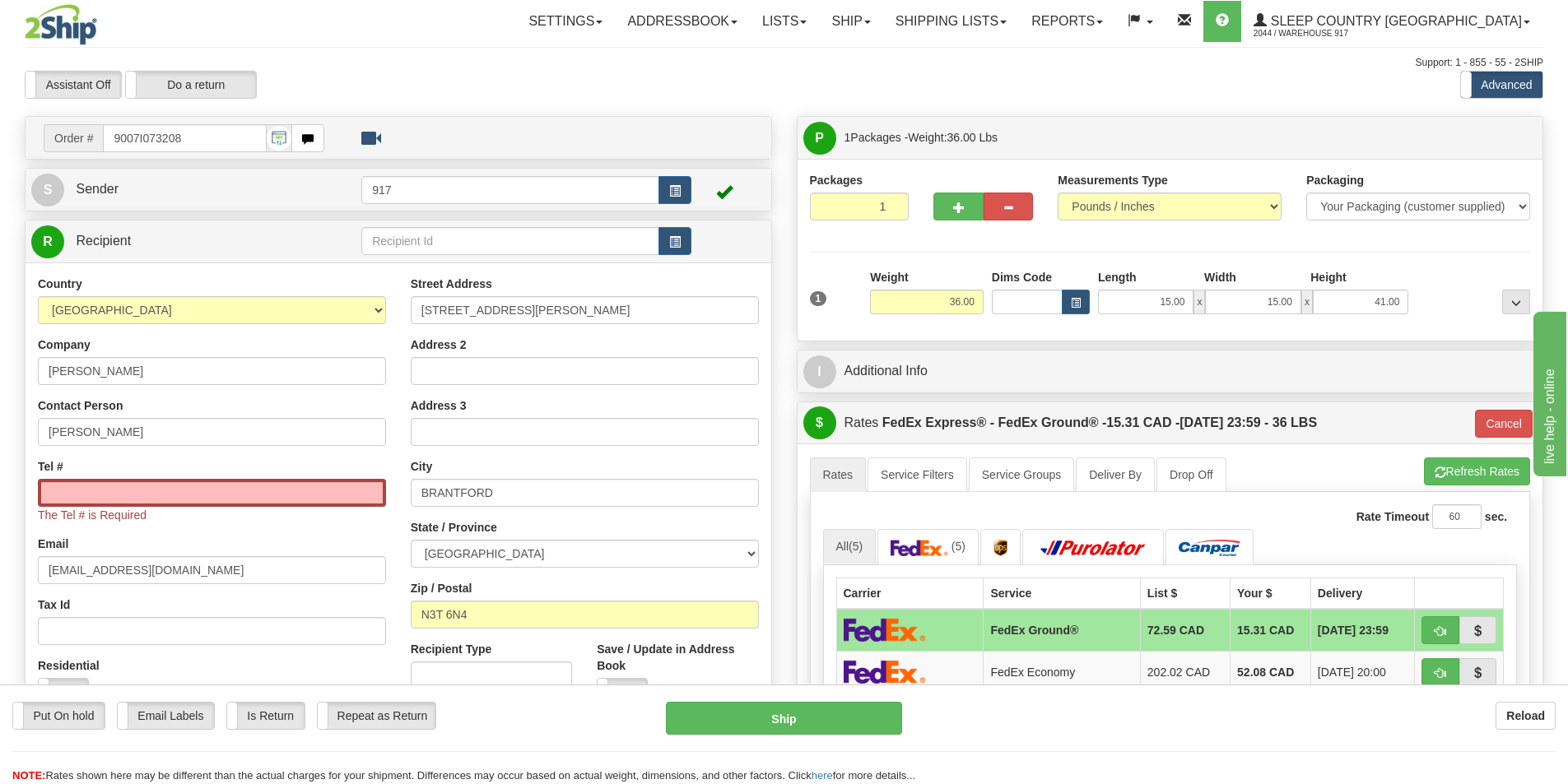
click at [201, 511] on div "The Tel # is Required" at bounding box center [211, 501] width 349 height 44
drag, startPoint x: 200, startPoint y: 499, endPoint x: 188, endPoint y: 496, distance: 12.4
click at [200, 498] on input "Tel #" at bounding box center [211, 492] width 349 height 28
type input "1234567891"
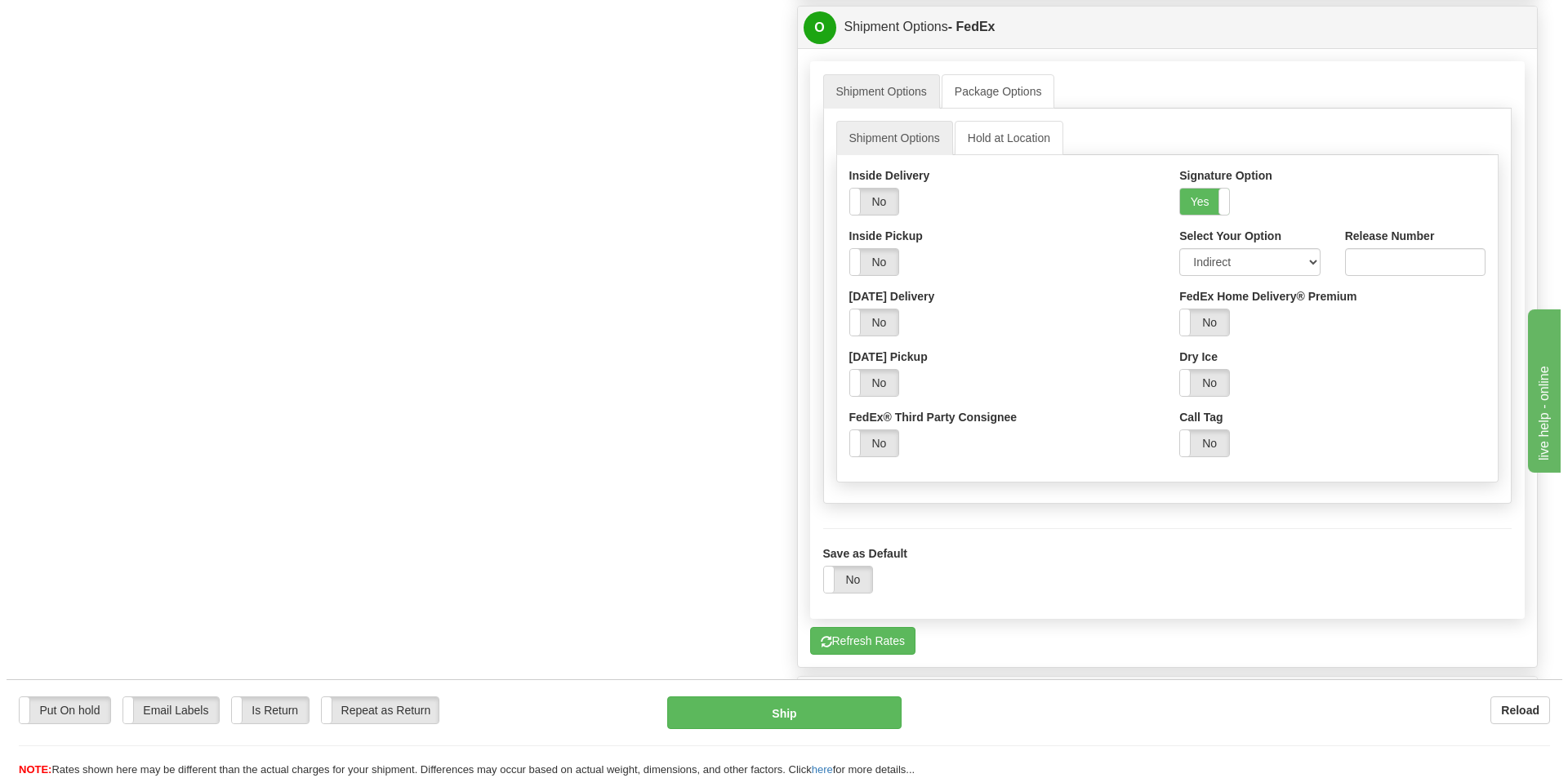
scroll to position [1225, 0]
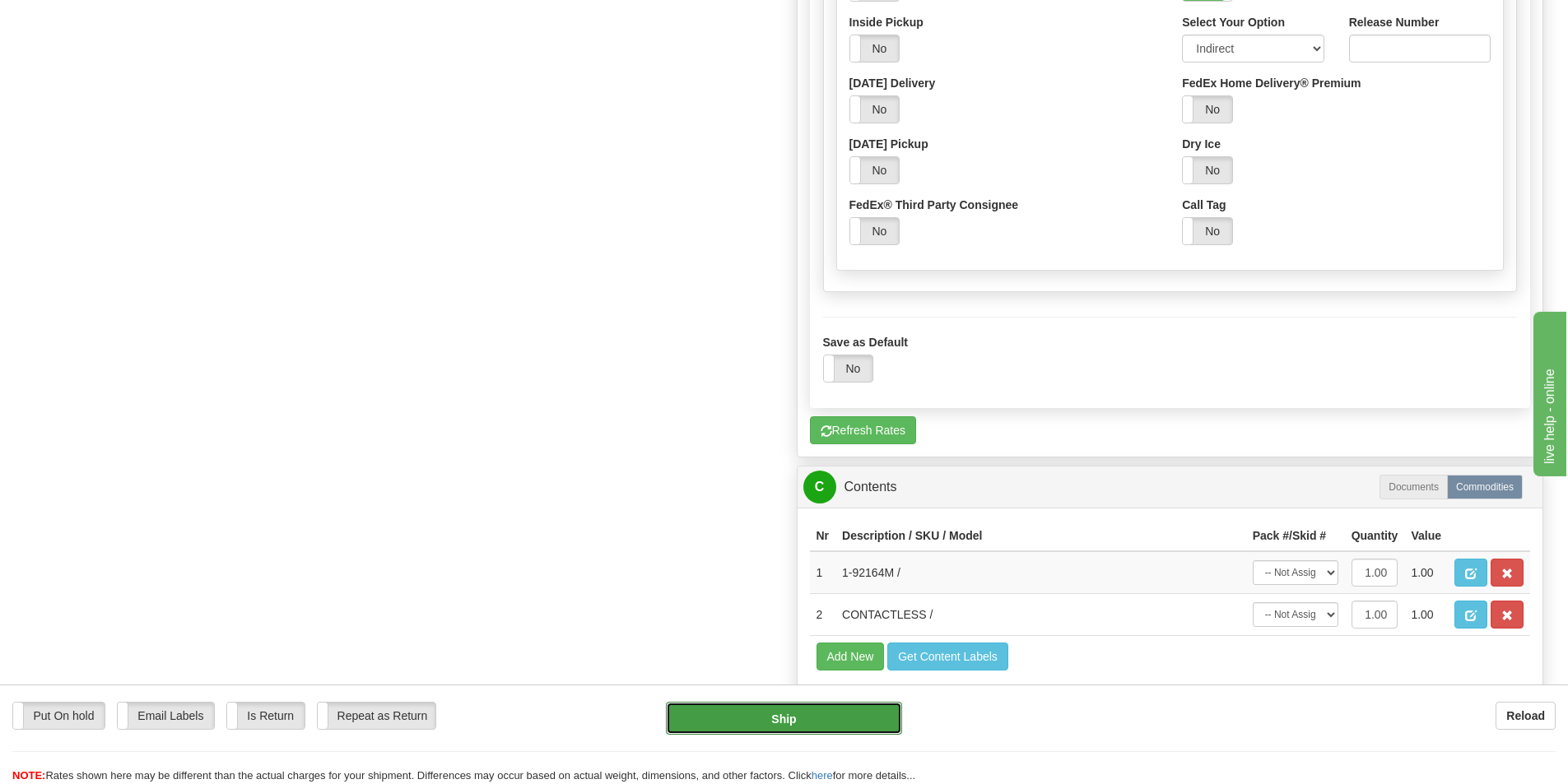
click at [726, 718] on button "Ship" at bounding box center [784, 718] width 236 height 33
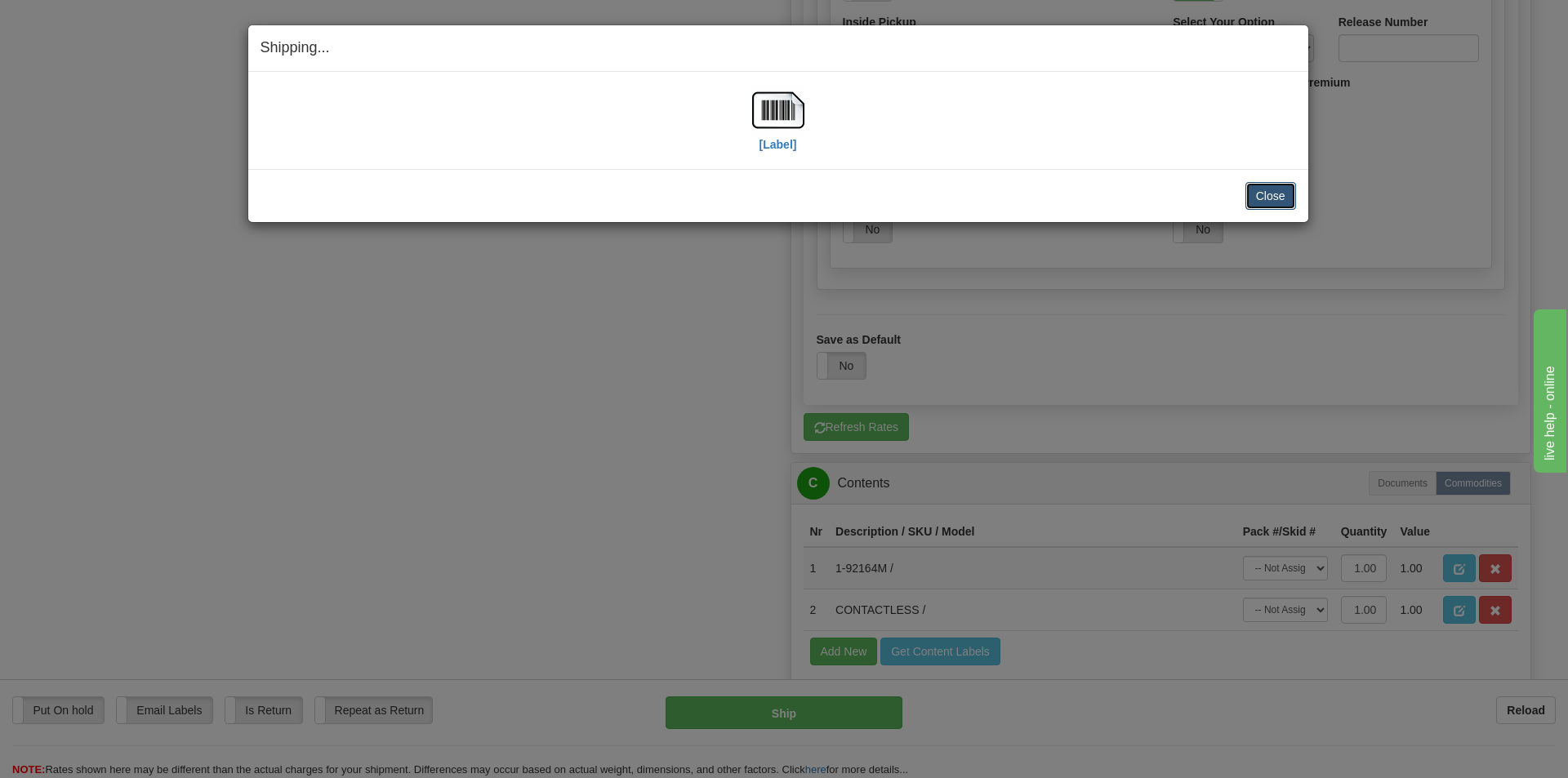
click at [1256, 197] on button "Close" at bounding box center [1271, 195] width 50 height 28
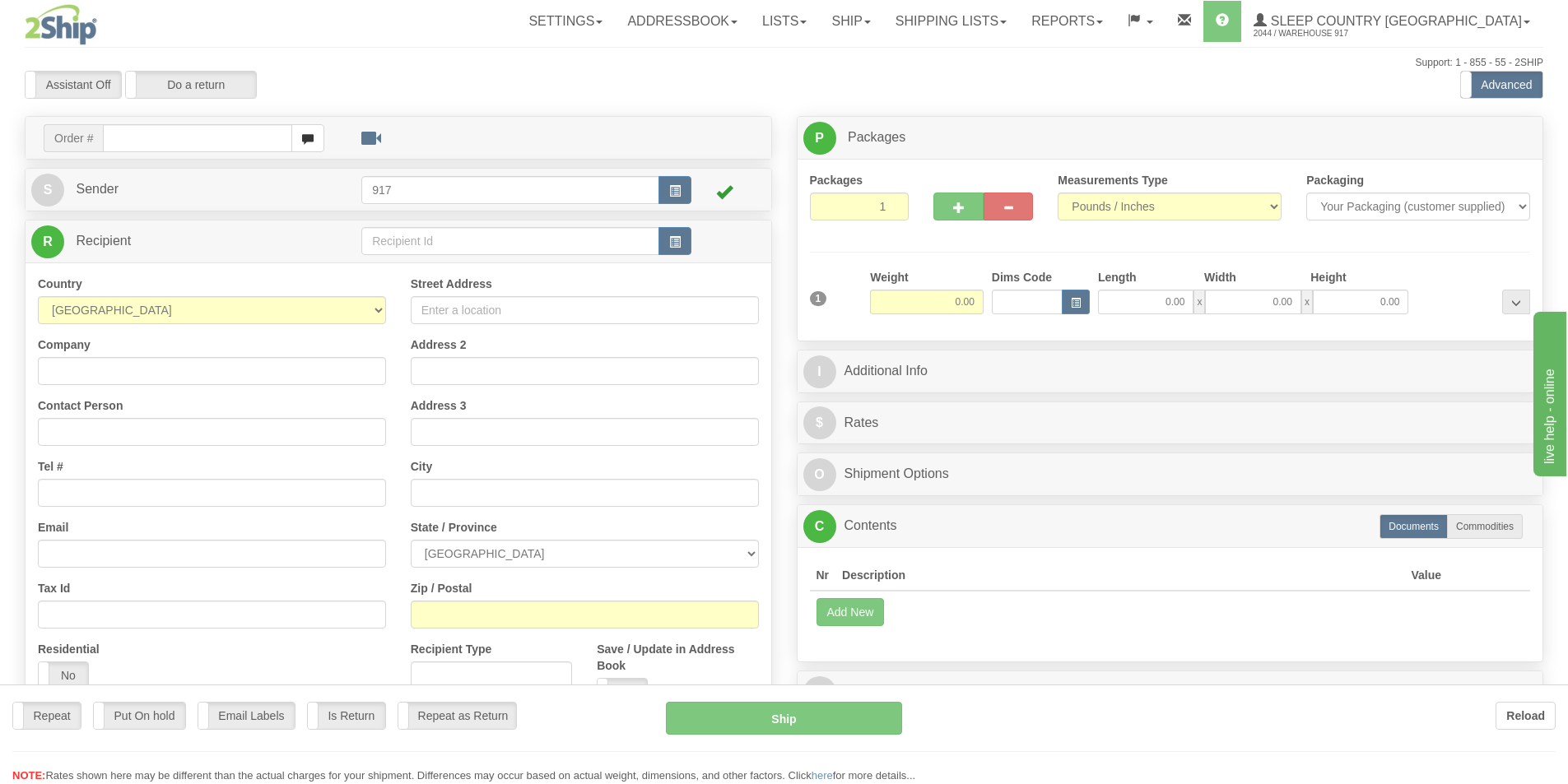
click at [982, 11] on div "Toggle navigation Settings Shipping Preferences Fields Preferences New" at bounding box center [784, 463] width 1568 height 926
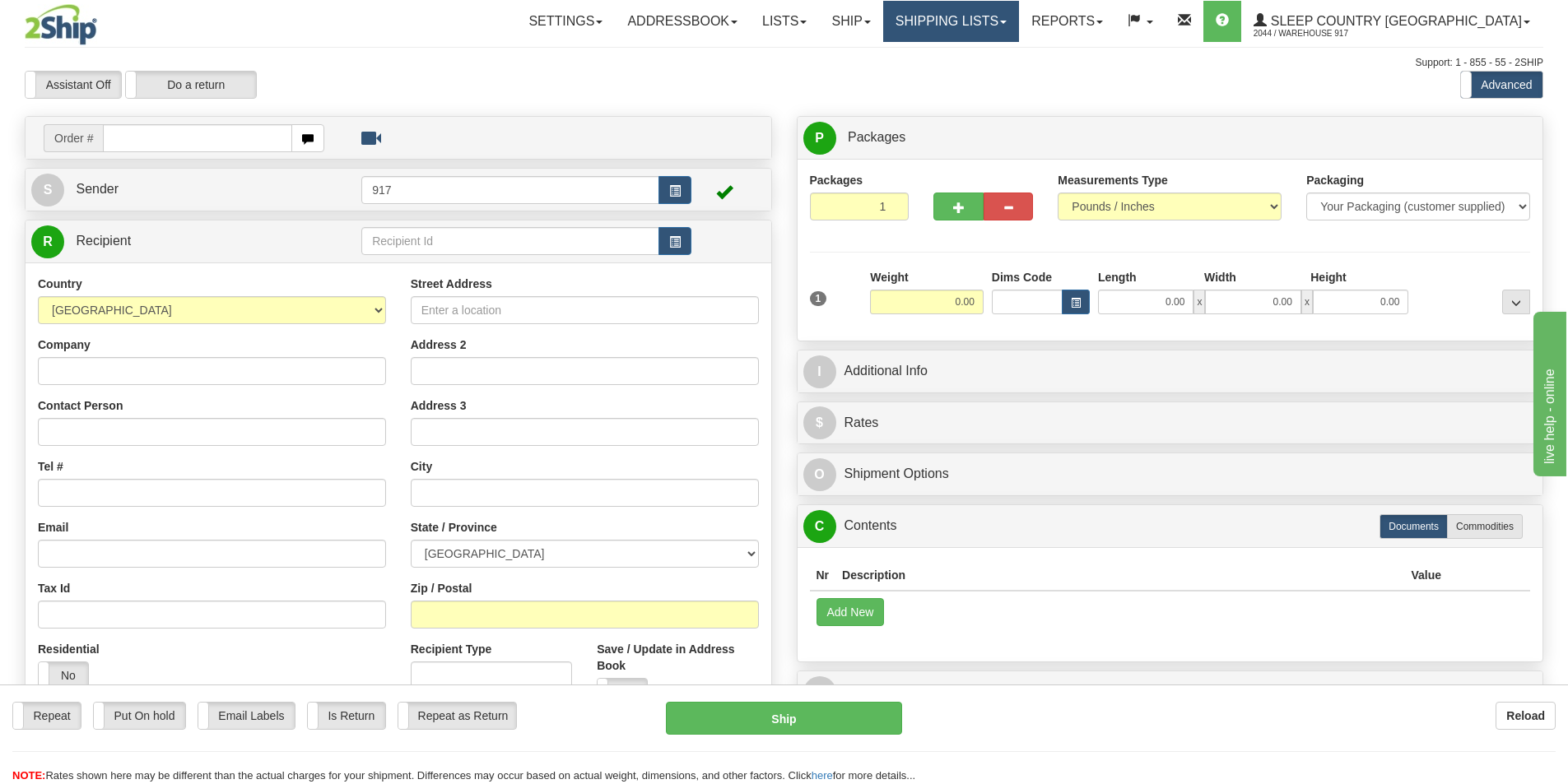
click at [1004, 29] on link "Shipping lists" at bounding box center [951, 21] width 135 height 41
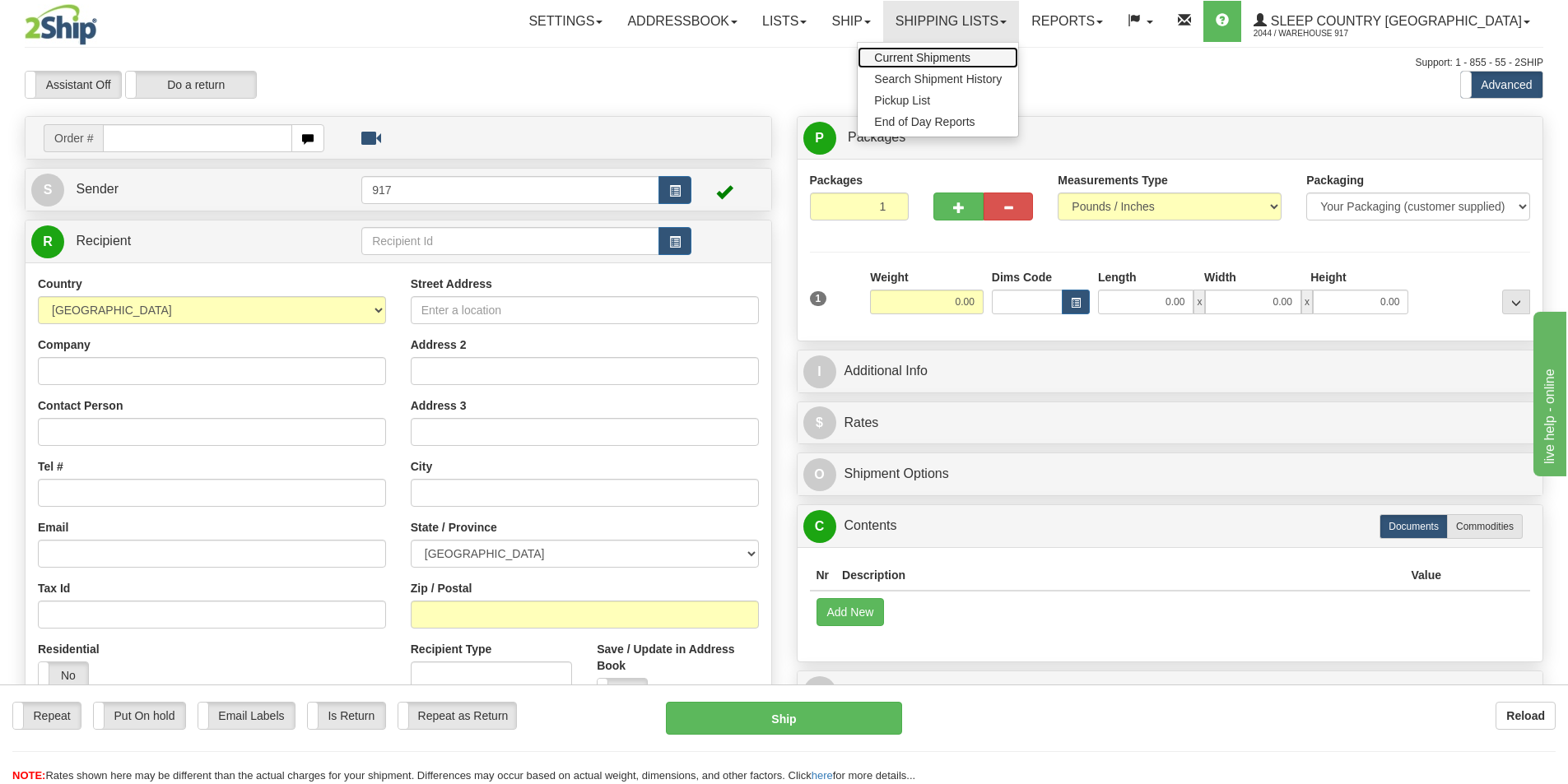
click at [971, 59] on span "Current Shipments" at bounding box center [923, 58] width 96 height 13
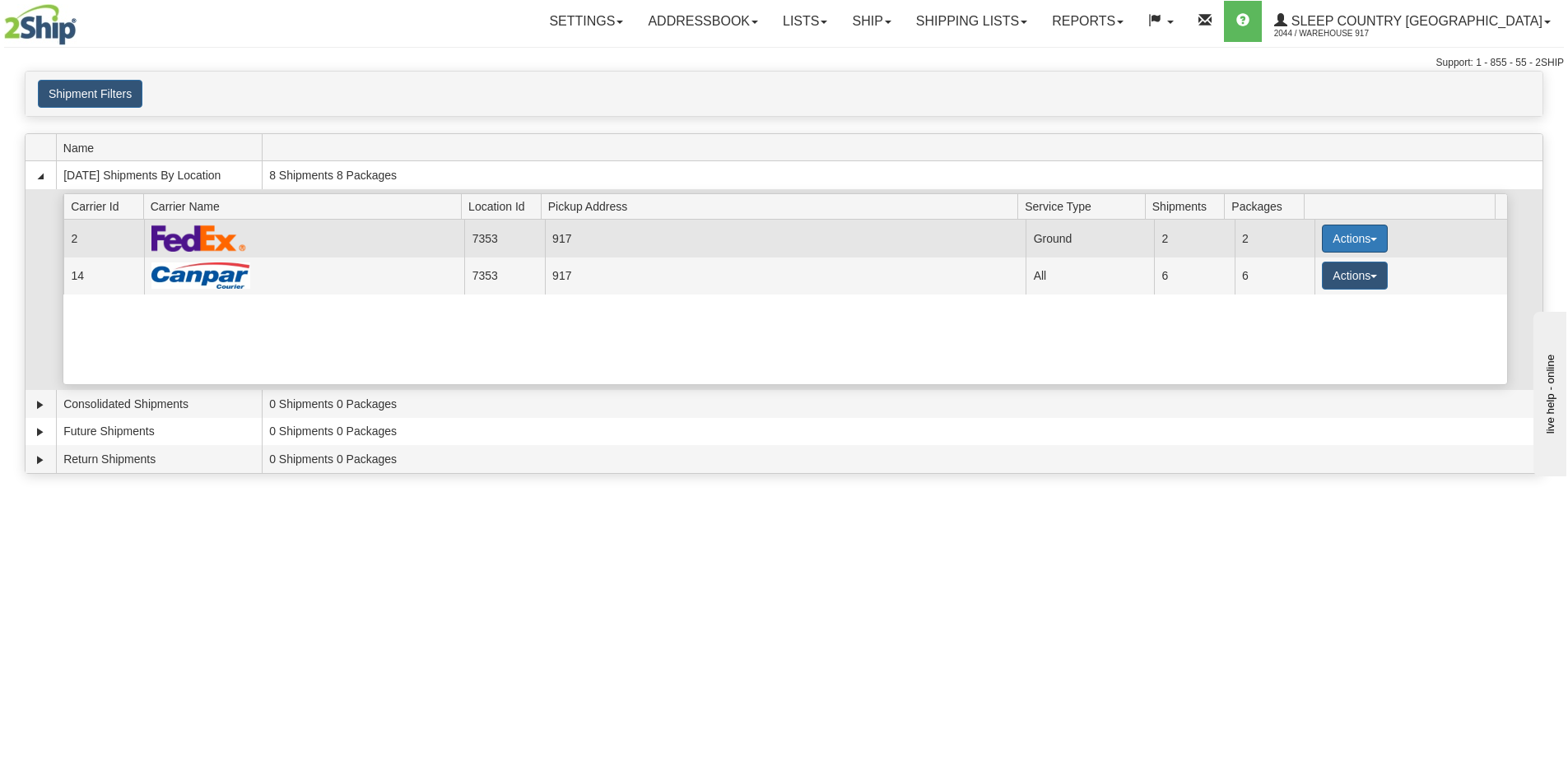
click at [1322, 239] on button "Actions" at bounding box center [1355, 238] width 66 height 28
click at [1287, 293] on span "Close" at bounding box center [1291, 291] width 37 height 12
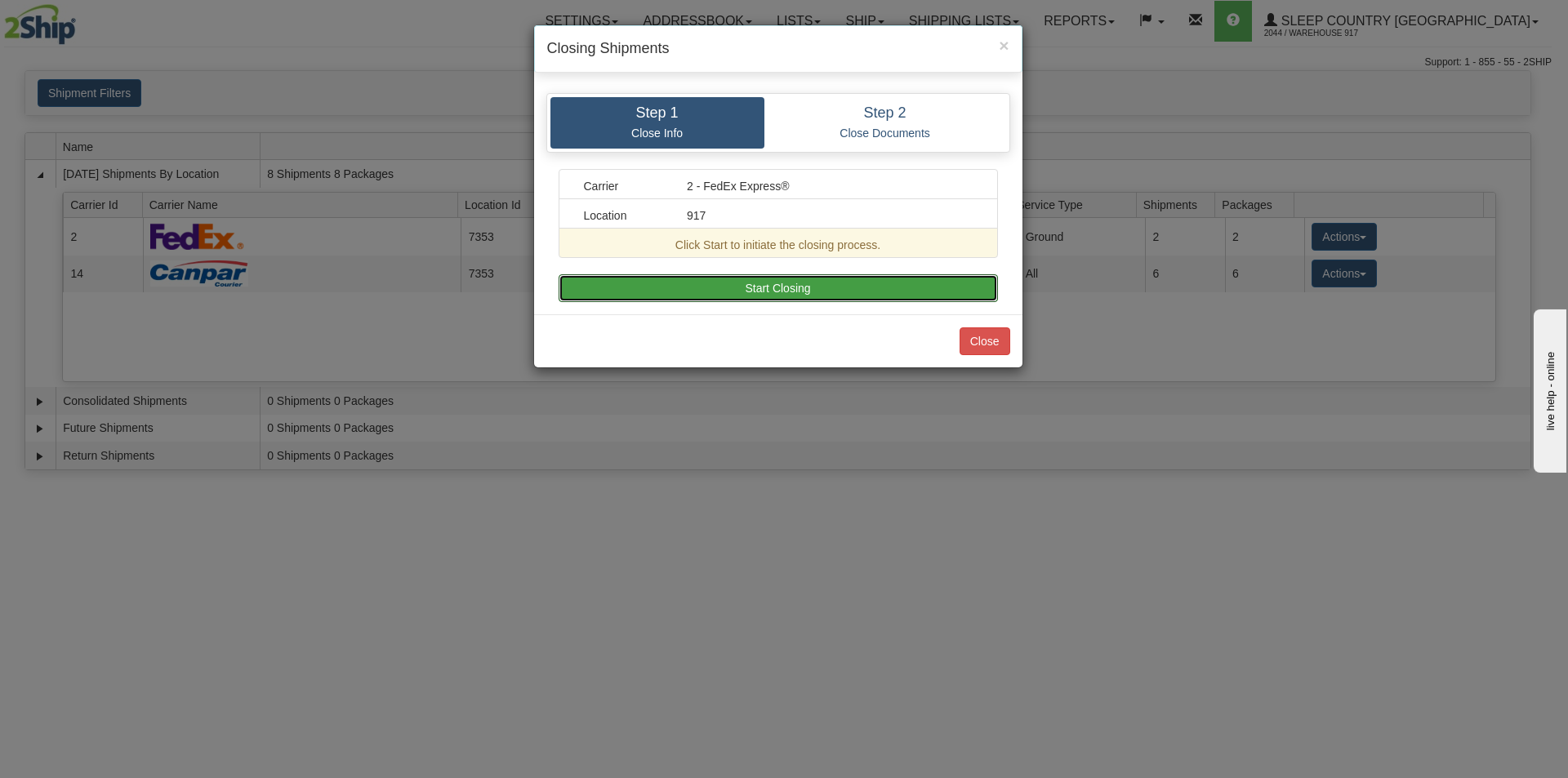
click at [888, 284] on button "Start Closing" at bounding box center [777, 288] width 439 height 28
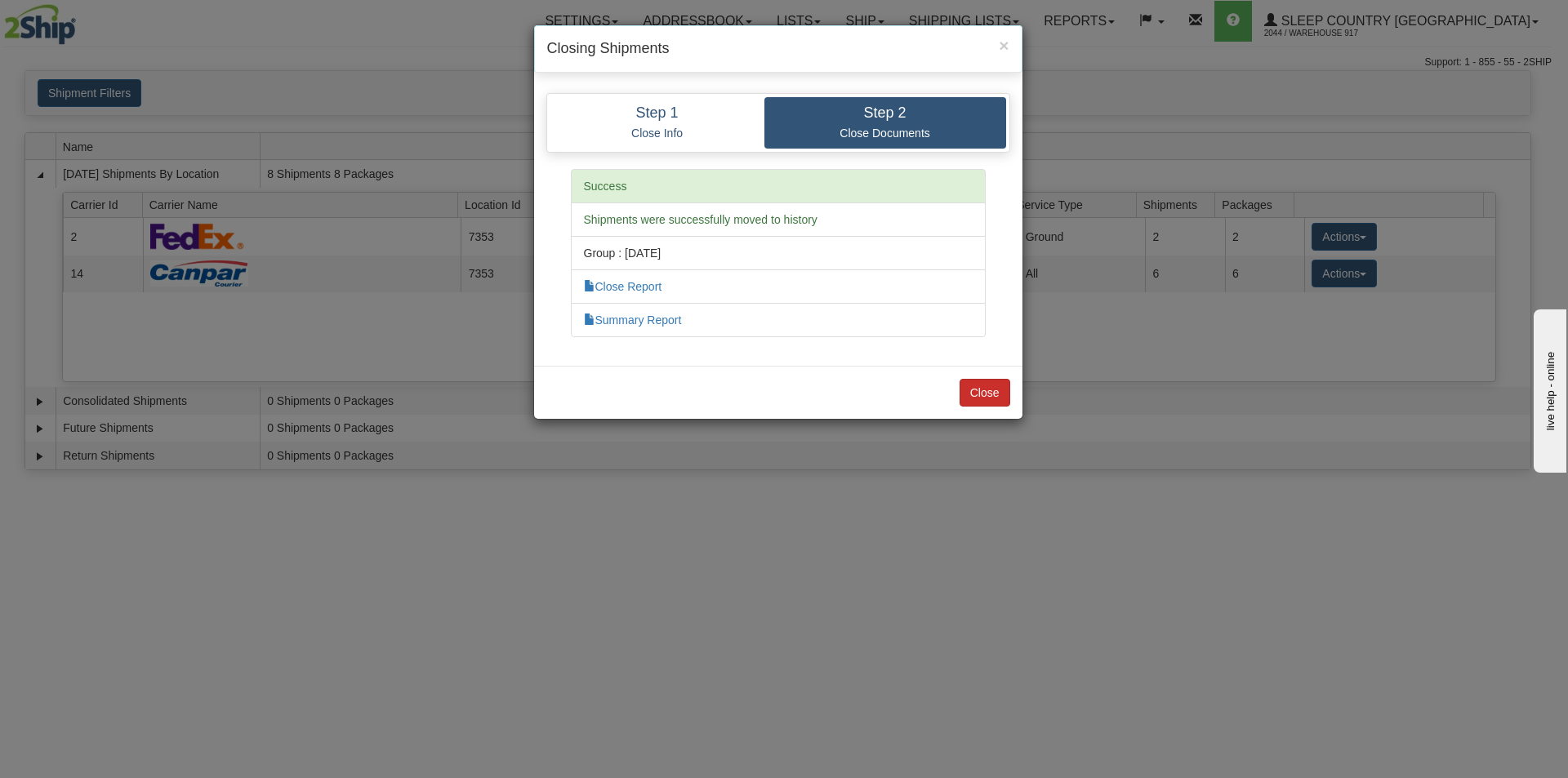
click at [1011, 388] on div "Close" at bounding box center [778, 392] width 489 height 53
click at [1000, 394] on button "Close" at bounding box center [984, 392] width 50 height 28
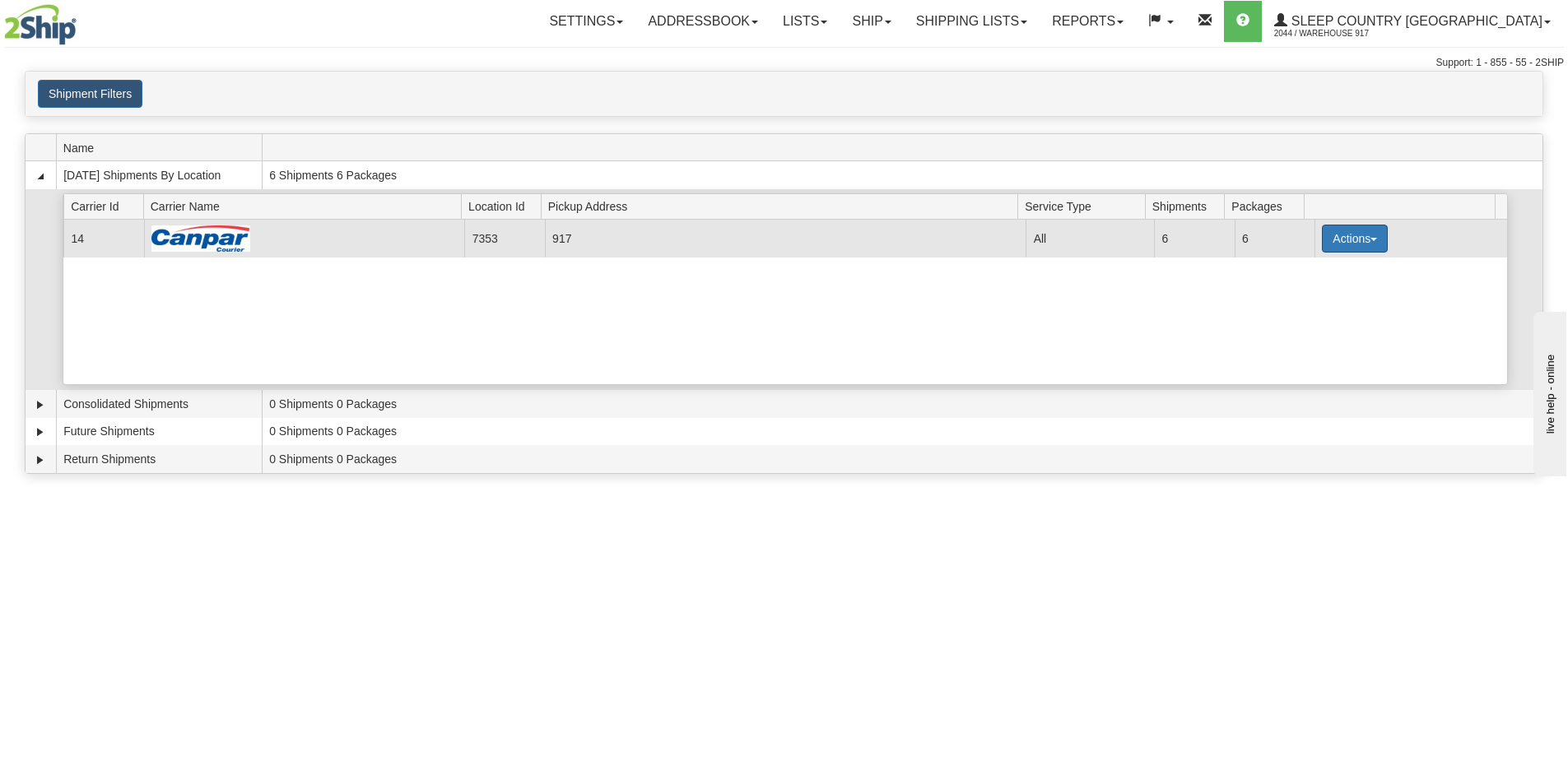
click at [1344, 238] on button "Actions" at bounding box center [1355, 238] width 66 height 28
click at [1335, 248] on button "Actions" at bounding box center [1355, 238] width 66 height 28
click at [1296, 290] on span "Close" at bounding box center [1291, 291] width 37 height 12
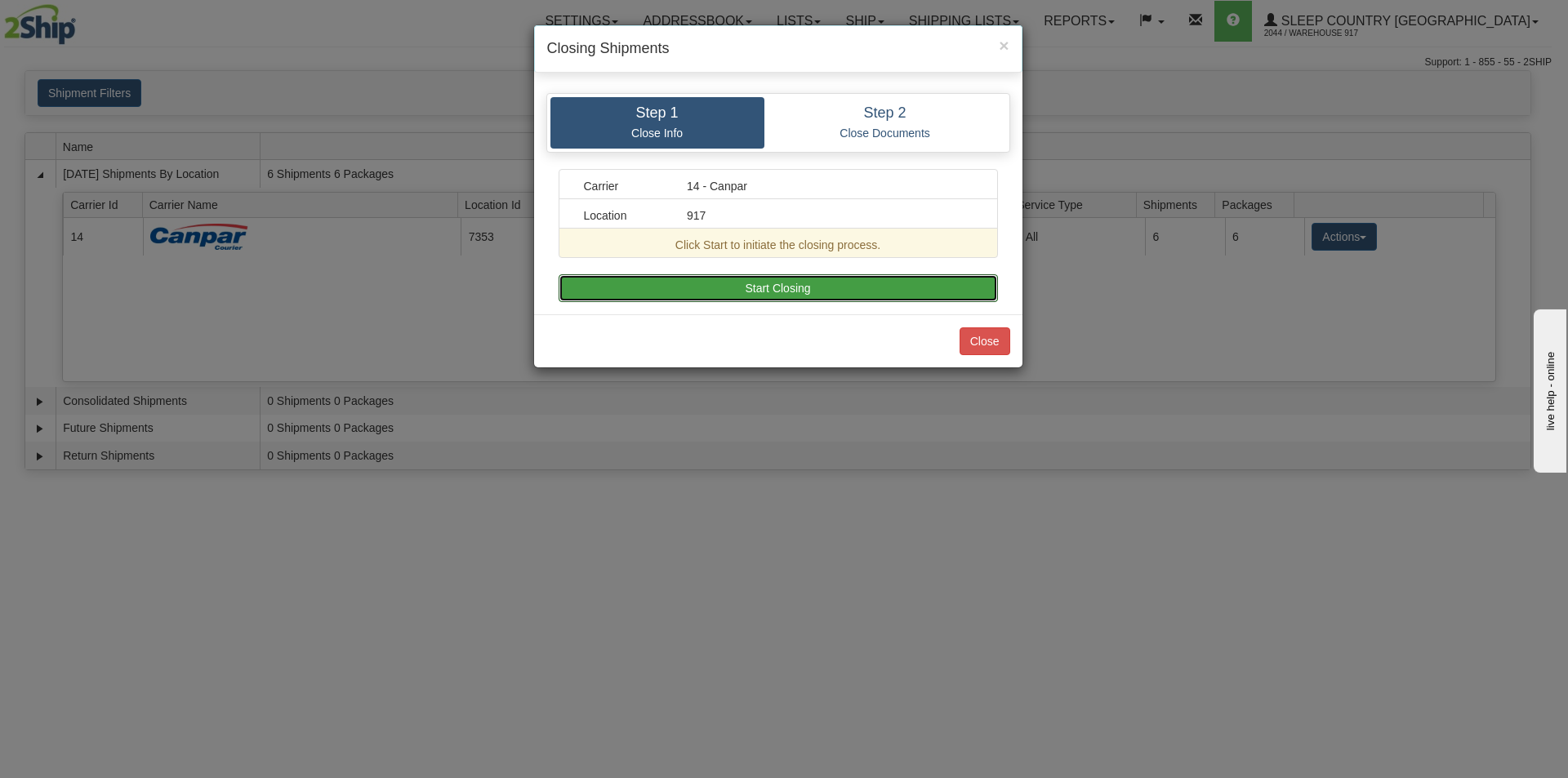
click at [764, 280] on button "Start Closing" at bounding box center [777, 288] width 439 height 28
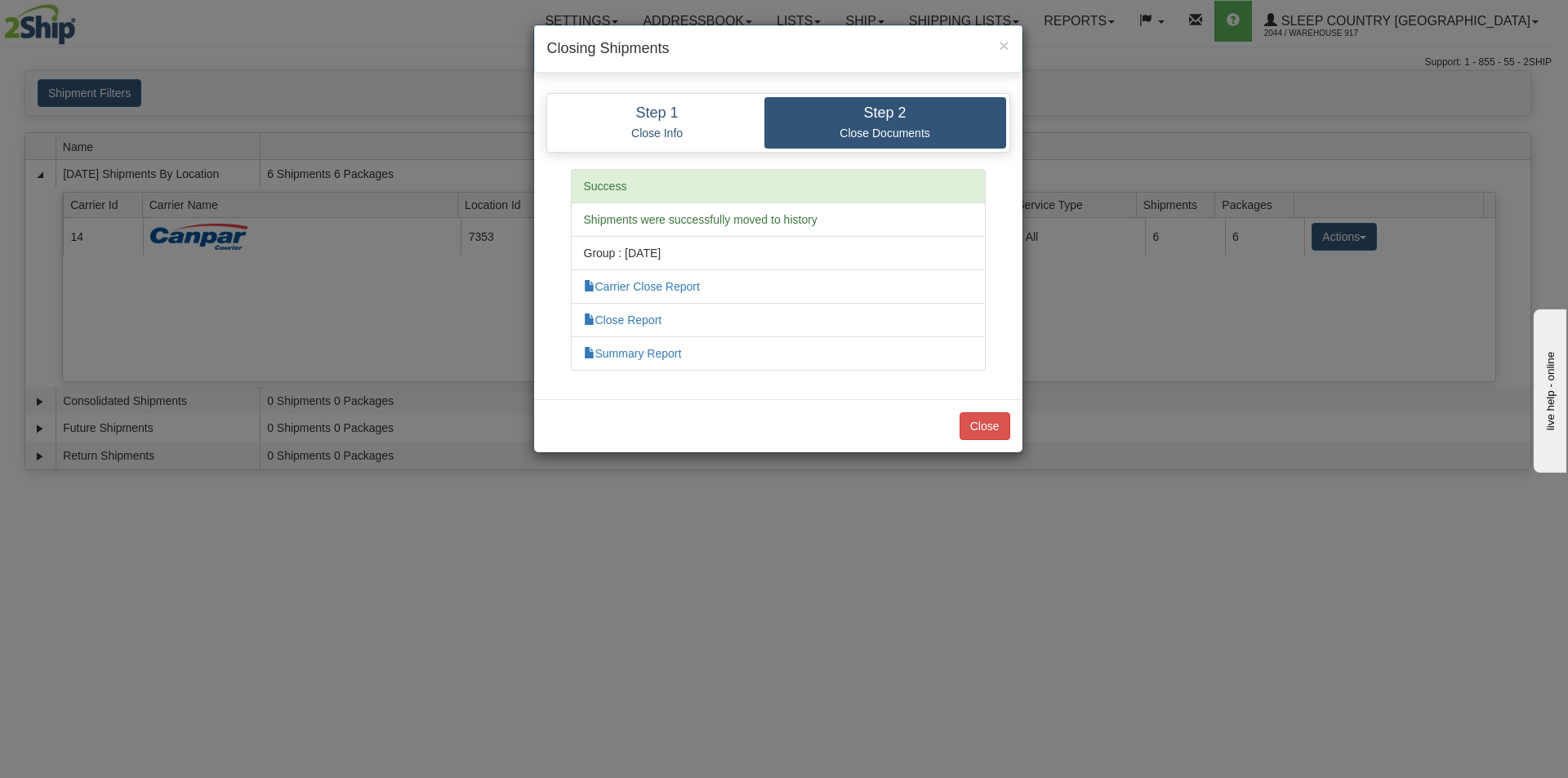
click at [1010, 445] on div "Close" at bounding box center [778, 426] width 489 height 53
click at [994, 429] on button "Close" at bounding box center [984, 426] width 50 height 28
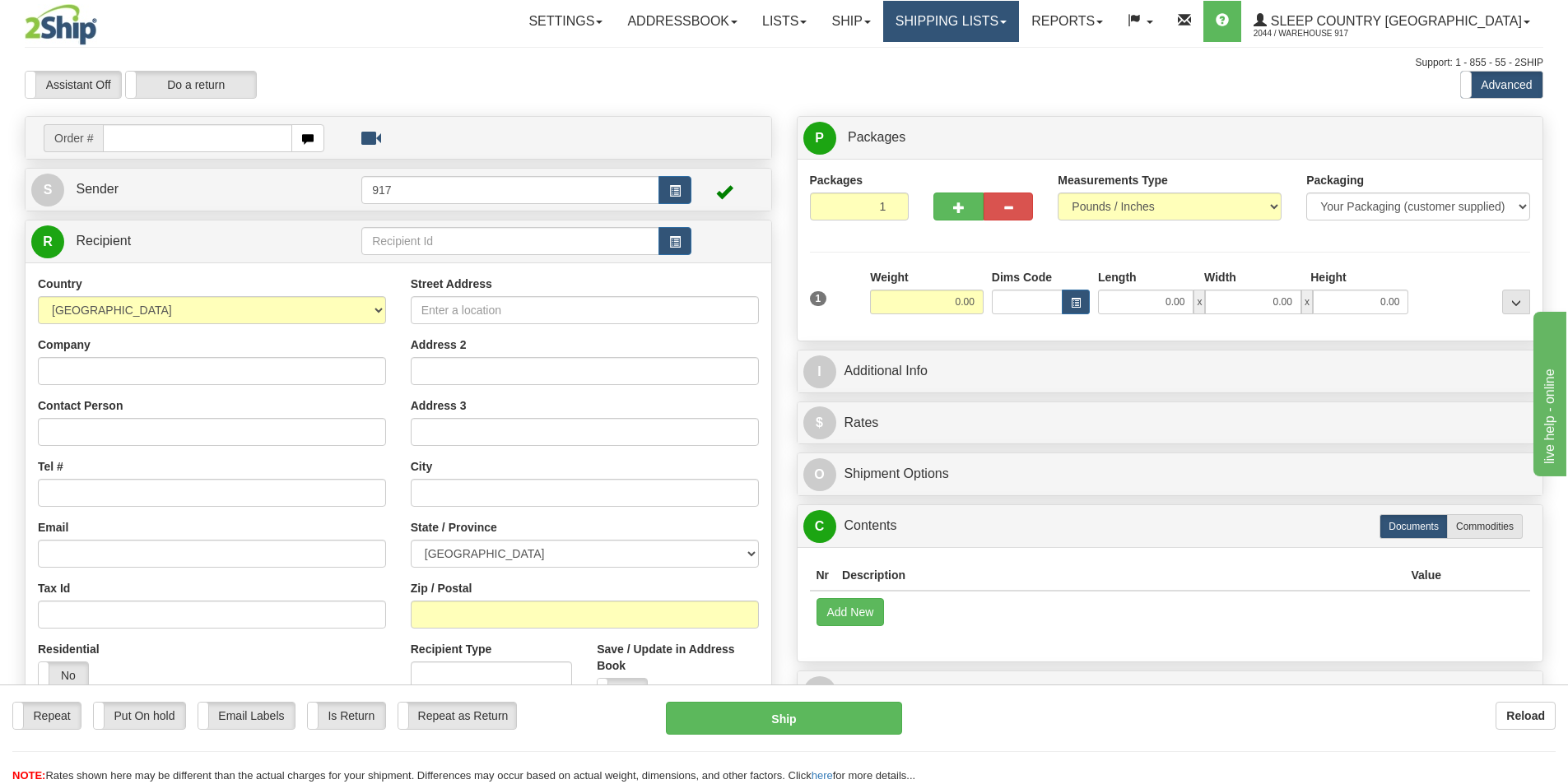
click at [1019, 20] on link "Shipping lists" at bounding box center [951, 21] width 135 height 41
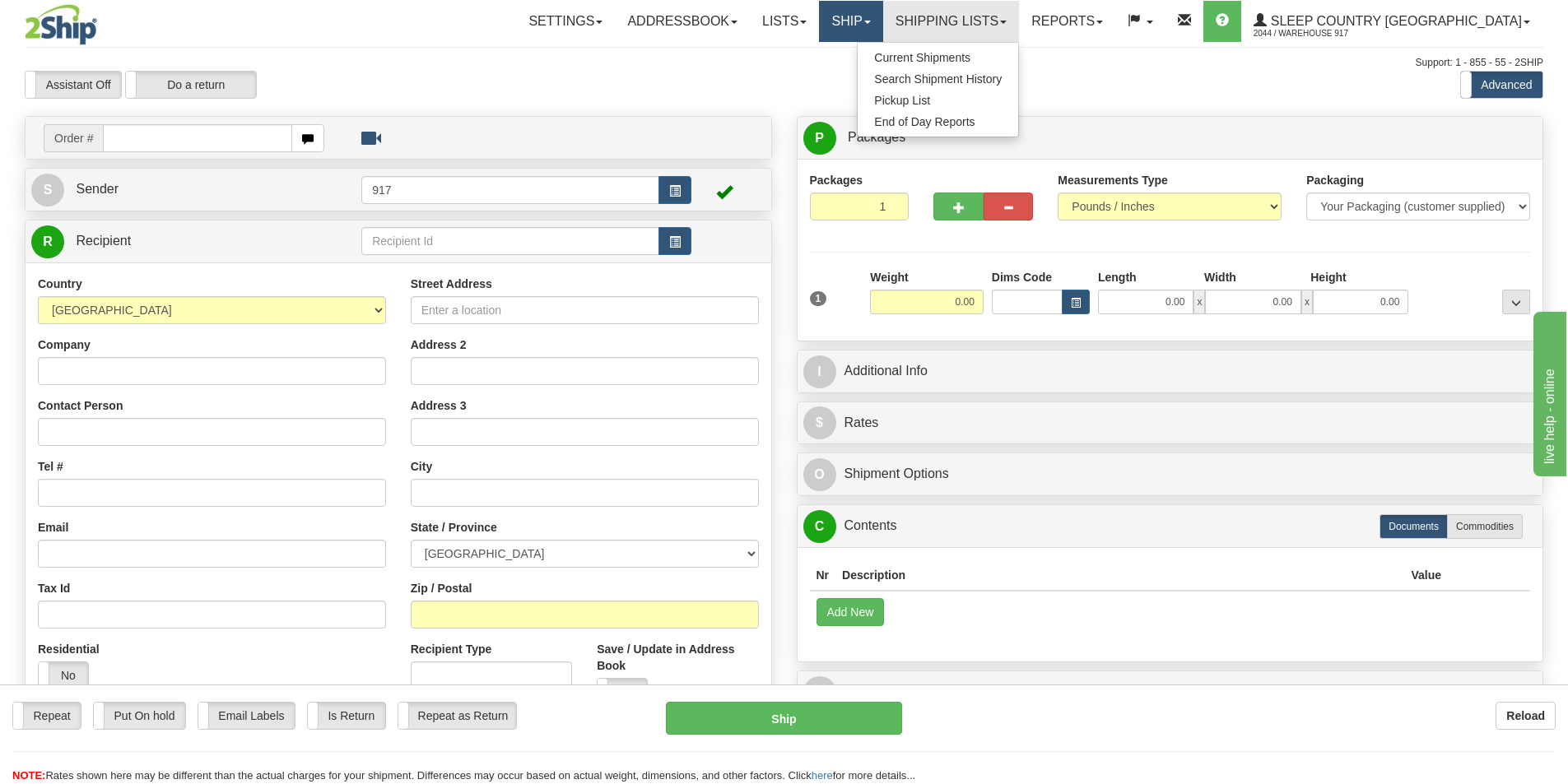
click at [882, 18] on link "Ship" at bounding box center [851, 21] width 63 height 41
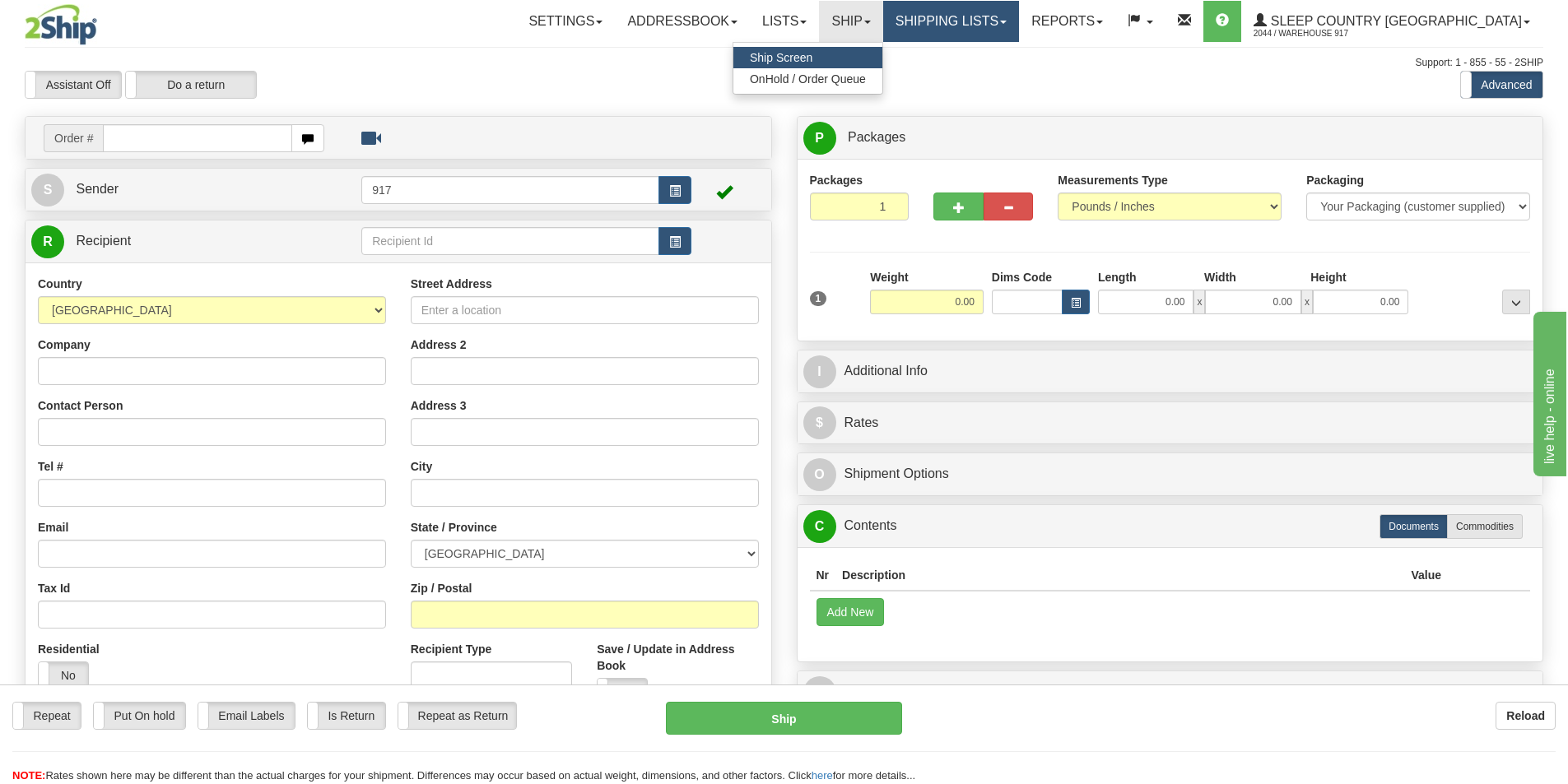
click at [1019, 14] on link "Shipping lists" at bounding box center [951, 21] width 135 height 41
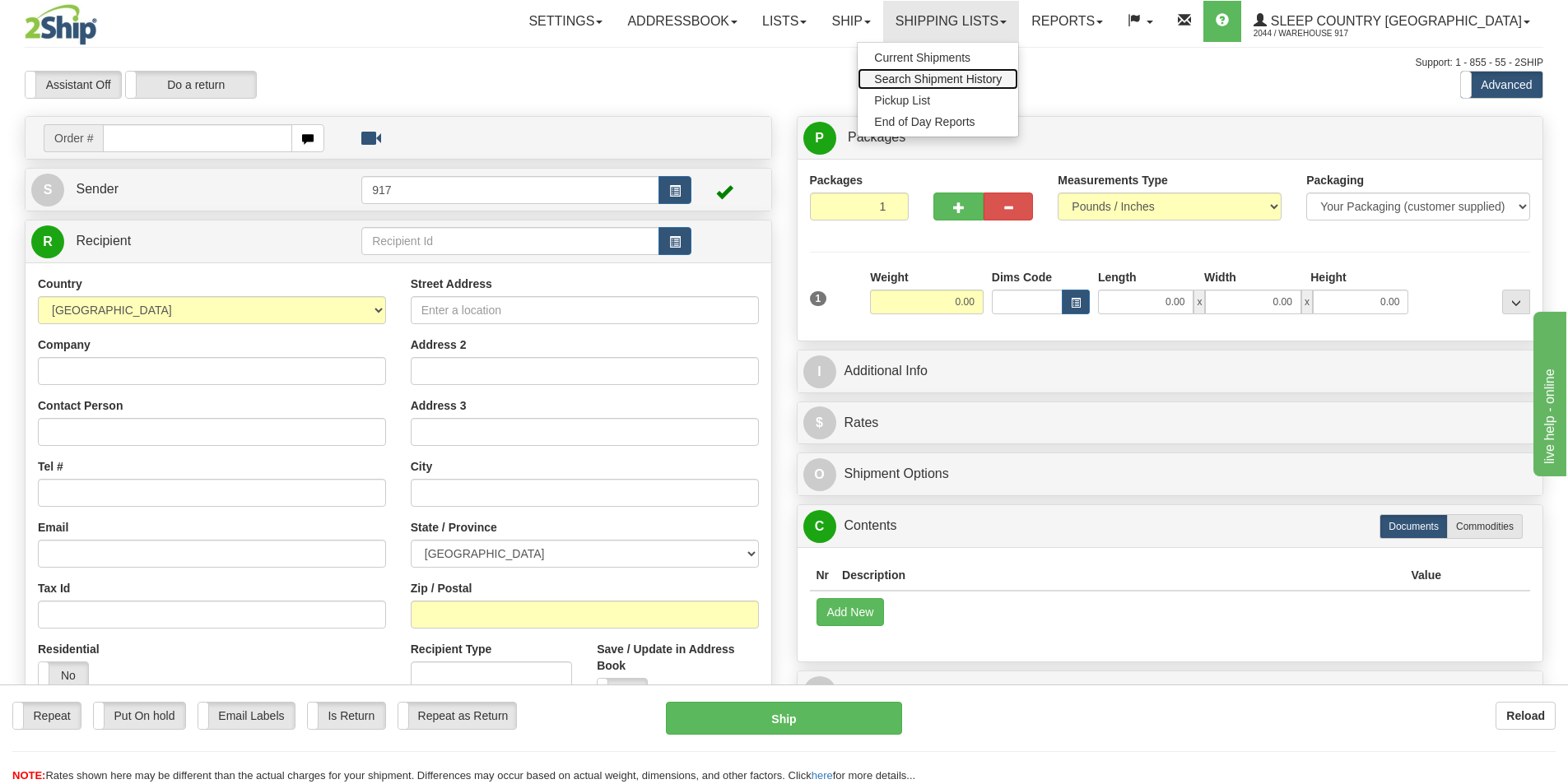
click at [1019, 72] on link "Search Shipment History" at bounding box center [937, 79] width 160 height 21
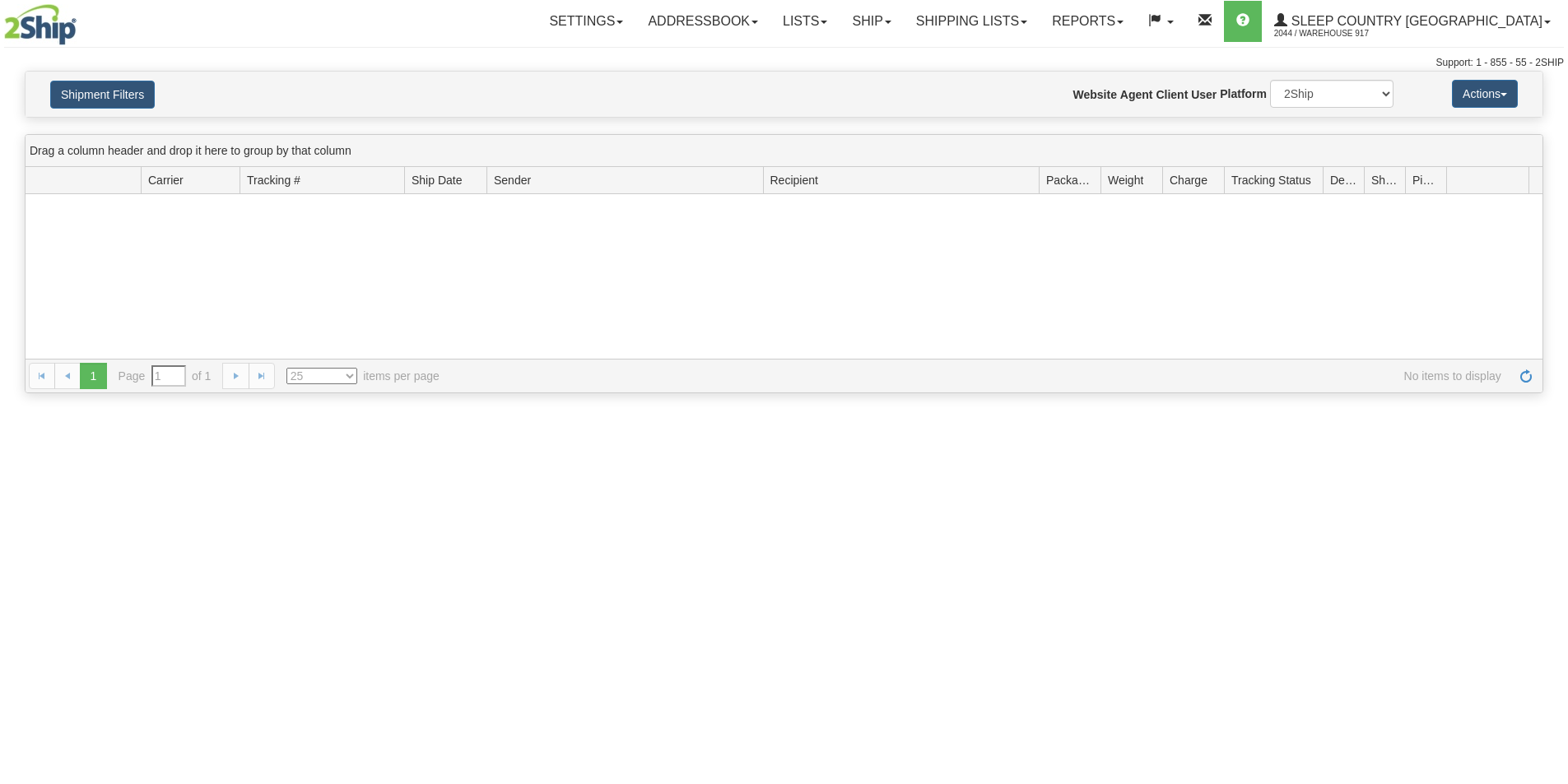
type input "From [DATE] To [DATE]"
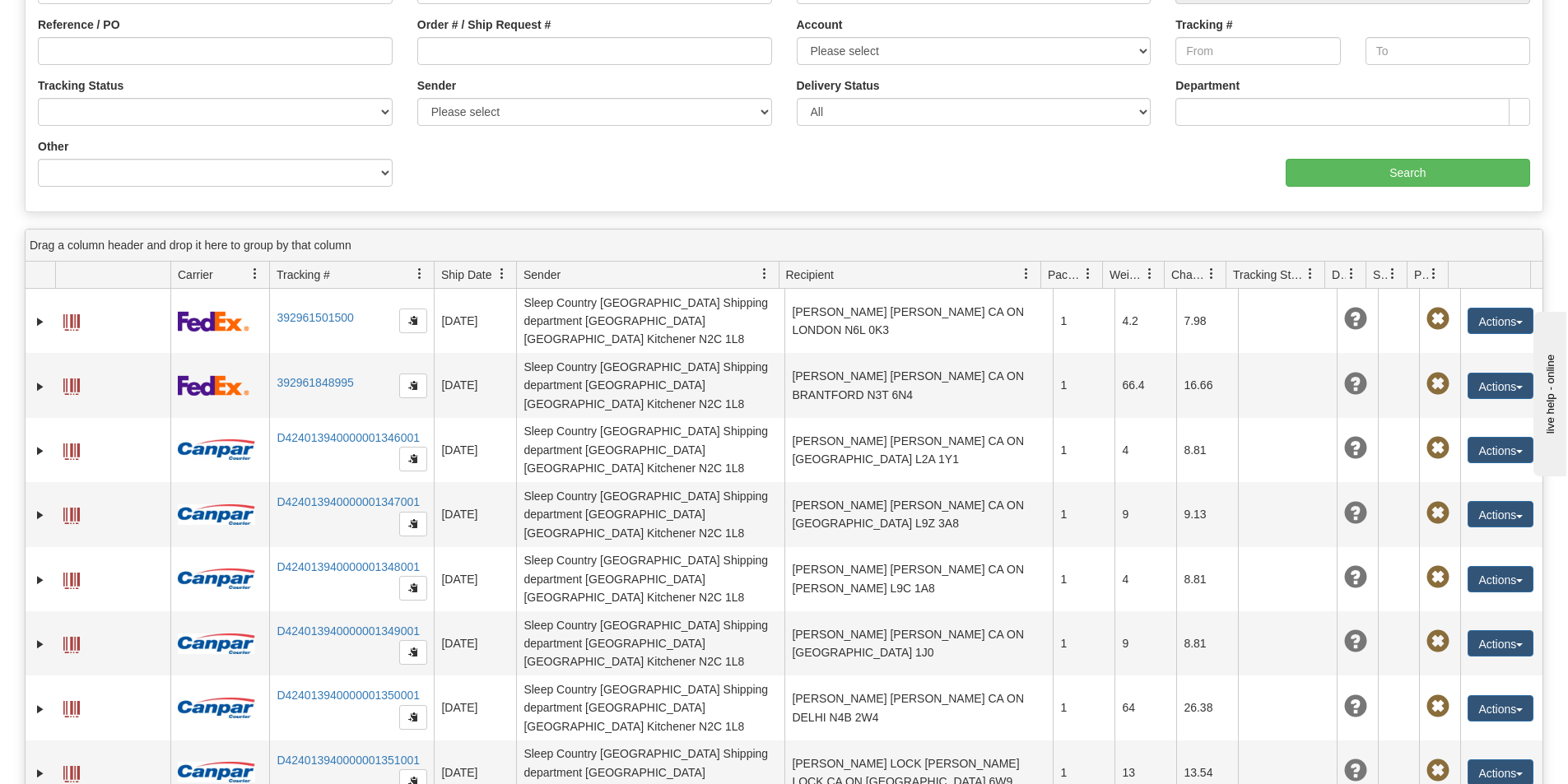
scroll to position [247, 0]
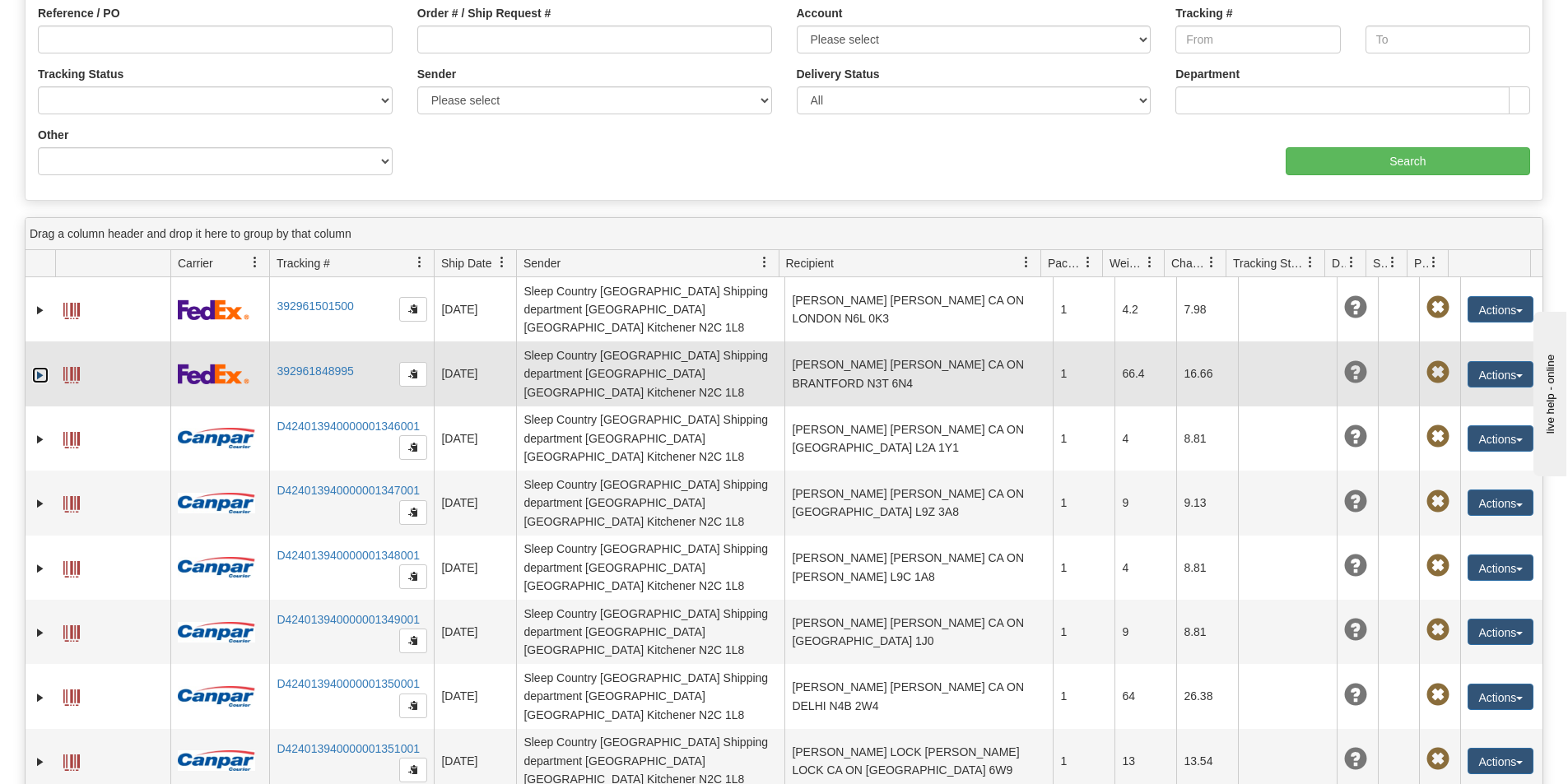
click at [37, 367] on link "Expand" at bounding box center [39, 374] width 16 height 16
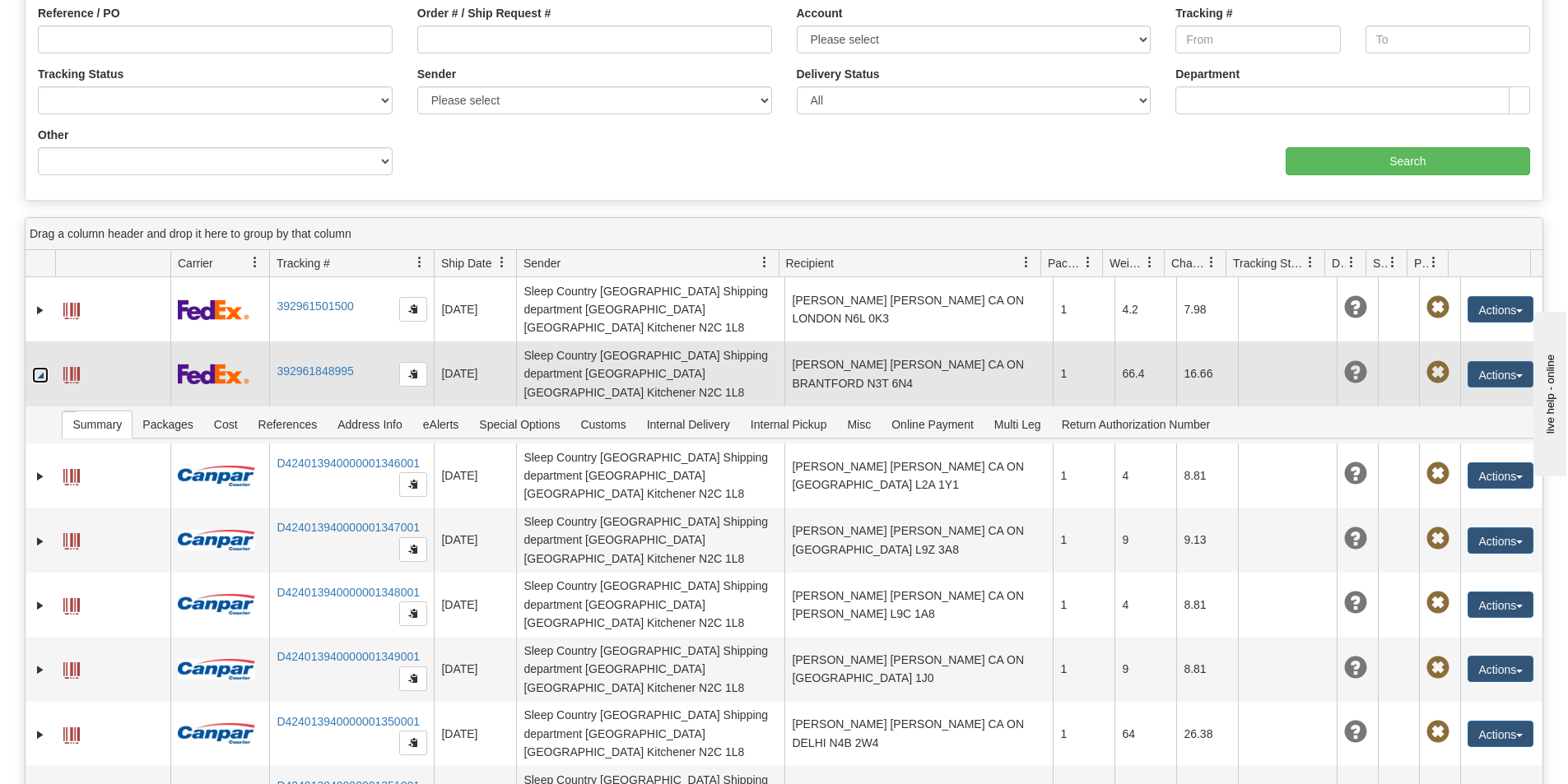
click at [84, 346] on td at bounding box center [112, 373] width 115 height 64
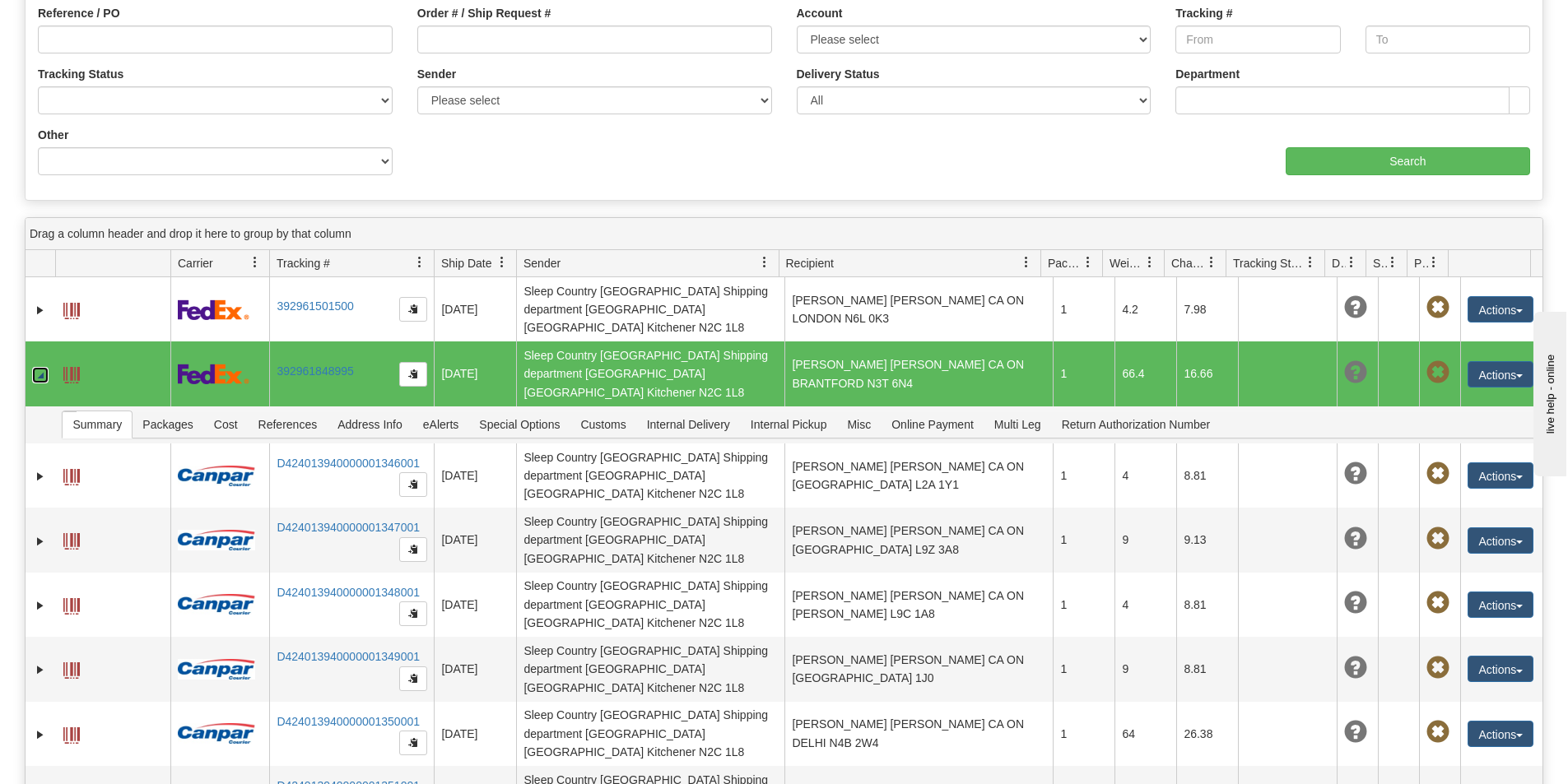
click at [78, 367] on span at bounding box center [71, 374] width 16 height 16
